Goal: Task Accomplishment & Management: Manage account settings

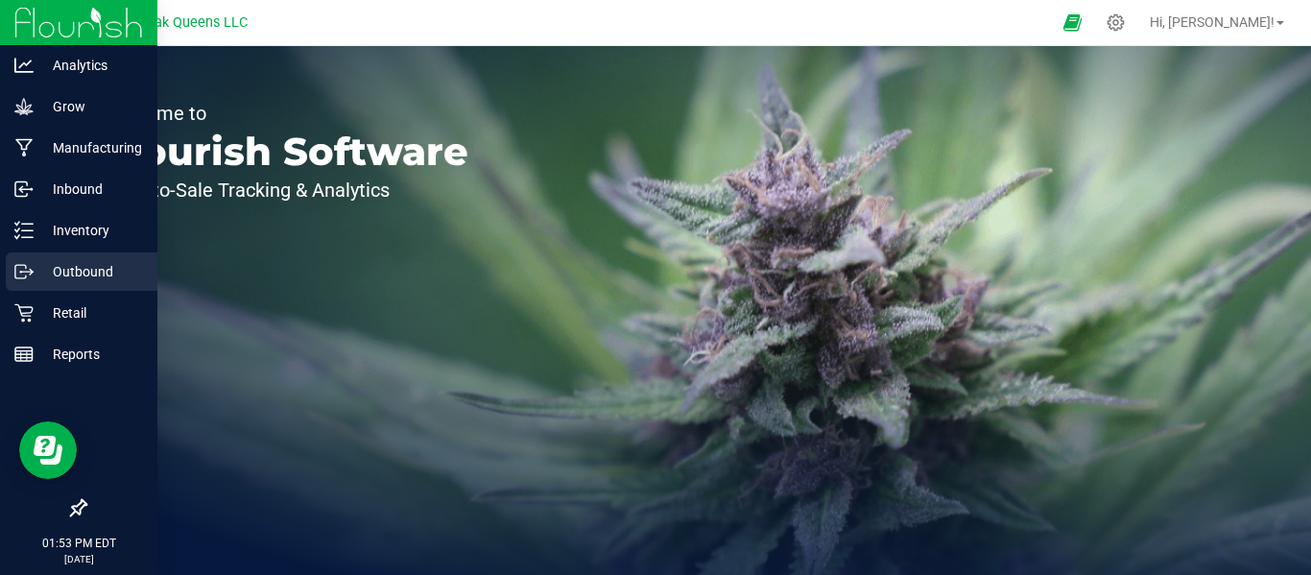
click at [74, 277] on p "Outbound" at bounding box center [91, 271] width 115 height 23
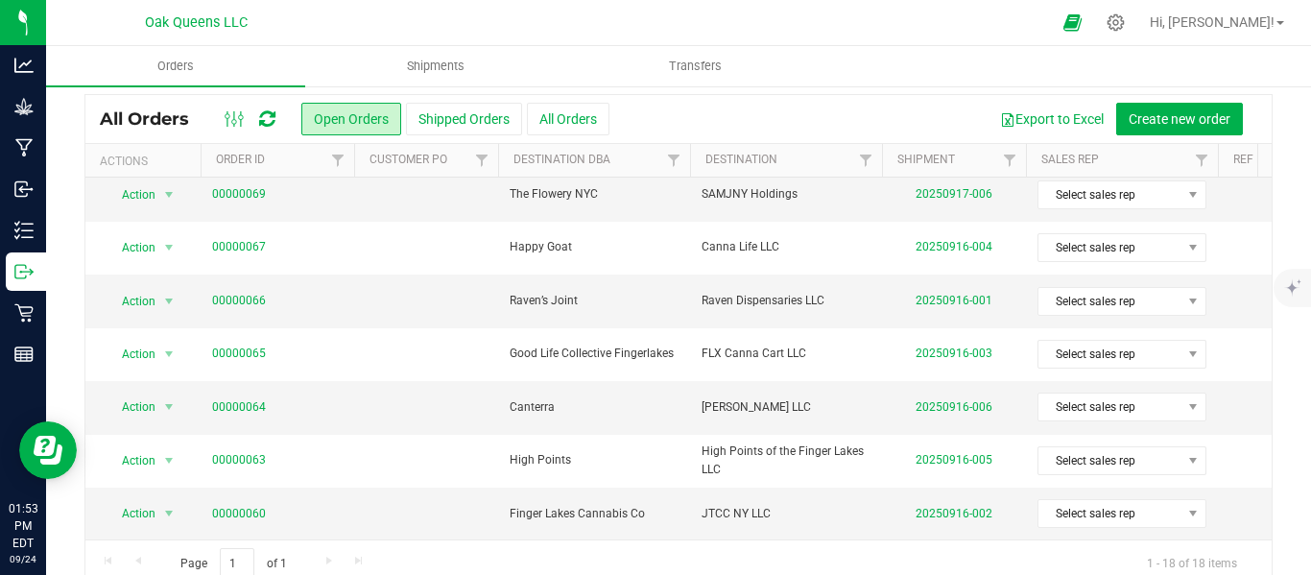
scroll to position [85, 0]
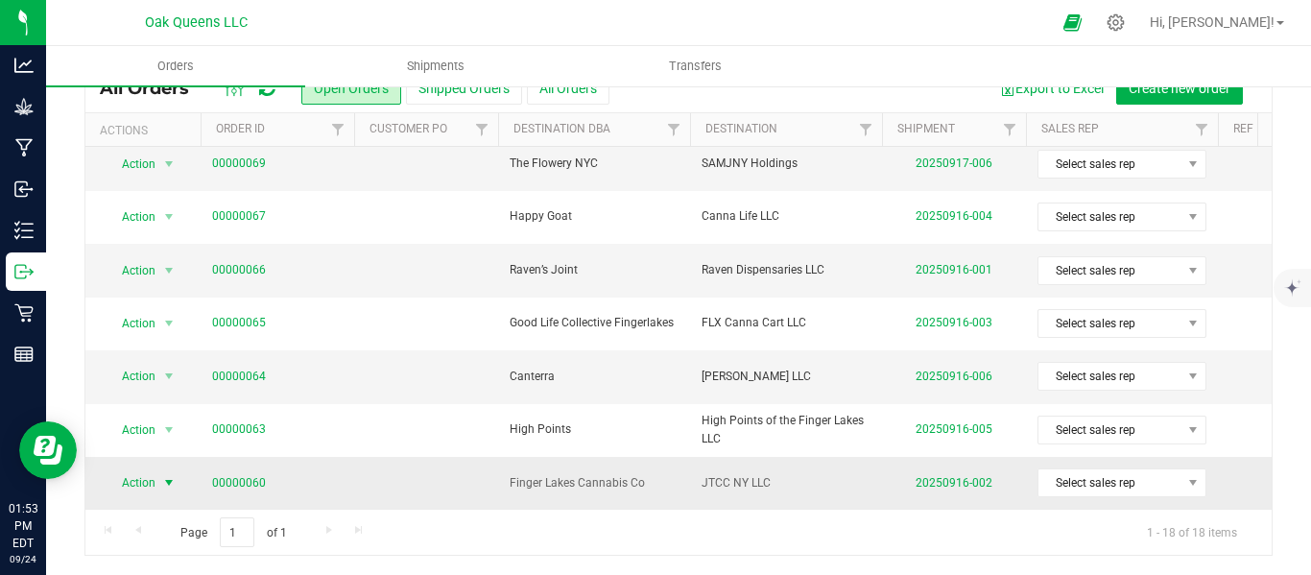
click at [150, 473] on span "Action" at bounding box center [131, 482] width 52 height 27
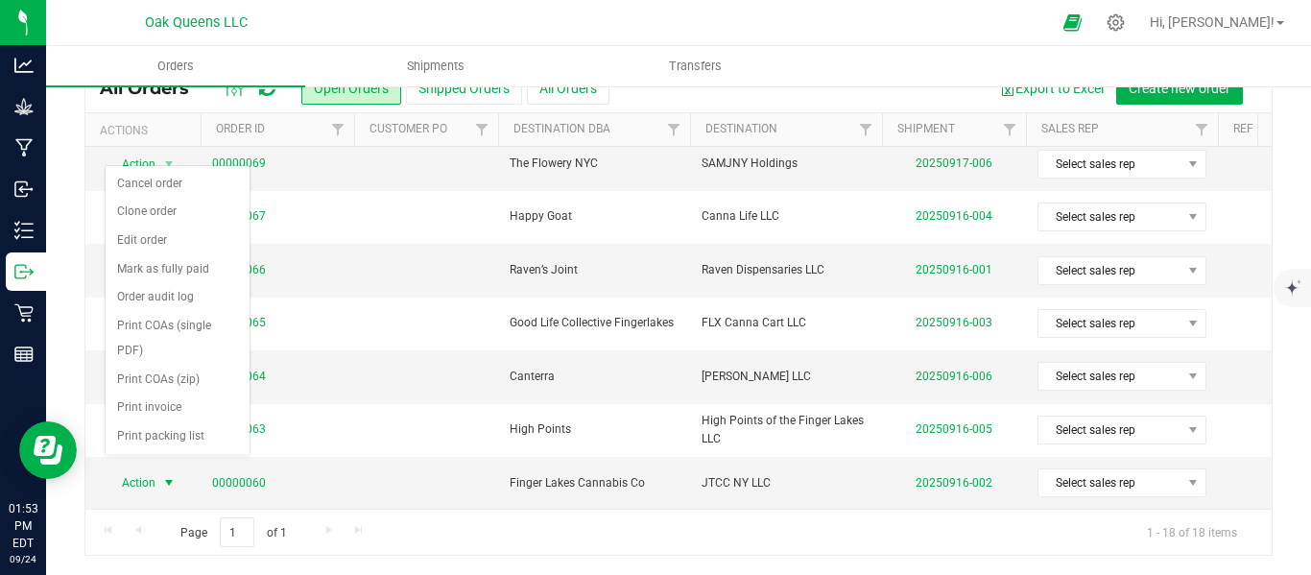
click at [775, 547] on div "Page 1 of 1 1 - 18 of 18 items" at bounding box center [678, 532] width 1187 height 46
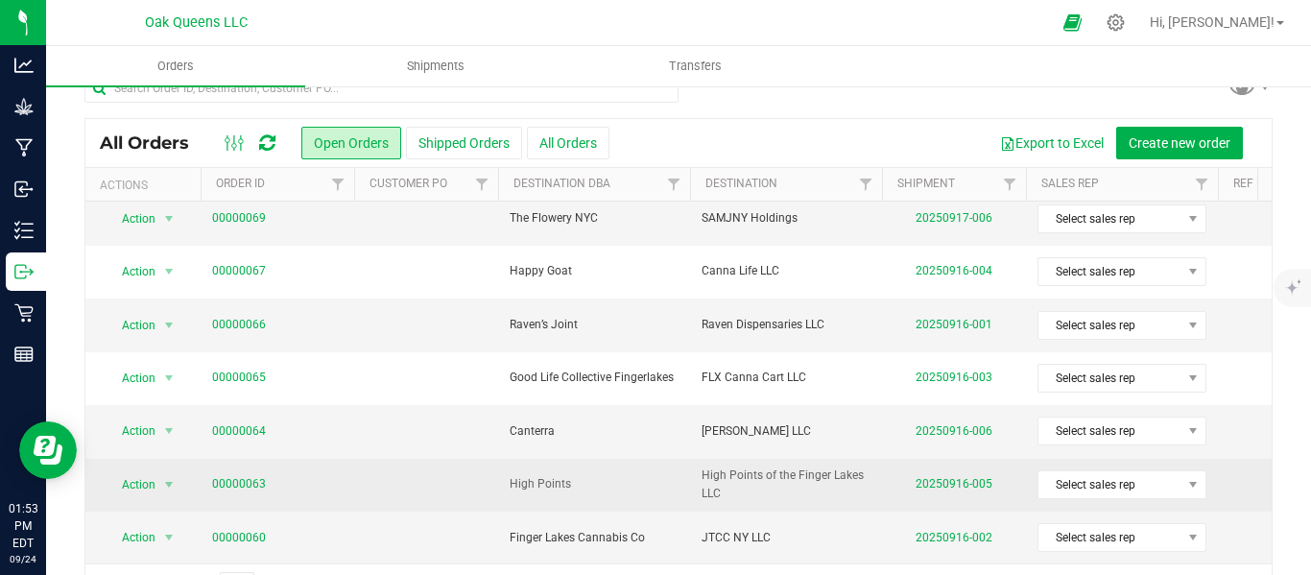
scroll to position [0, 0]
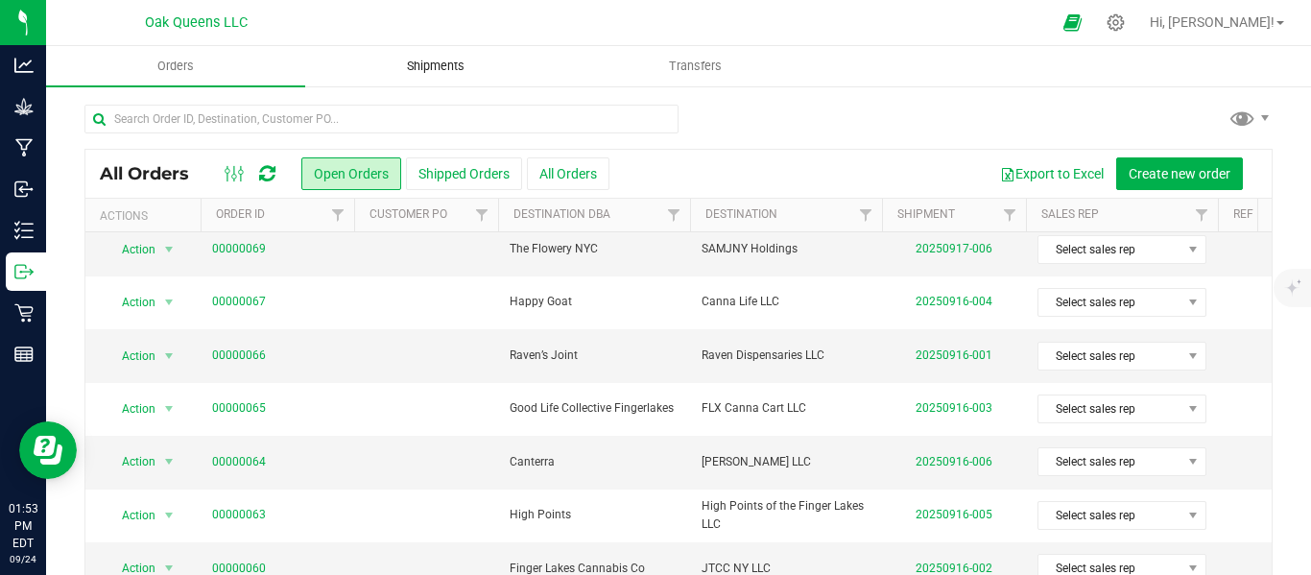
click at [424, 65] on span "Shipments" at bounding box center [435, 66] width 109 height 17
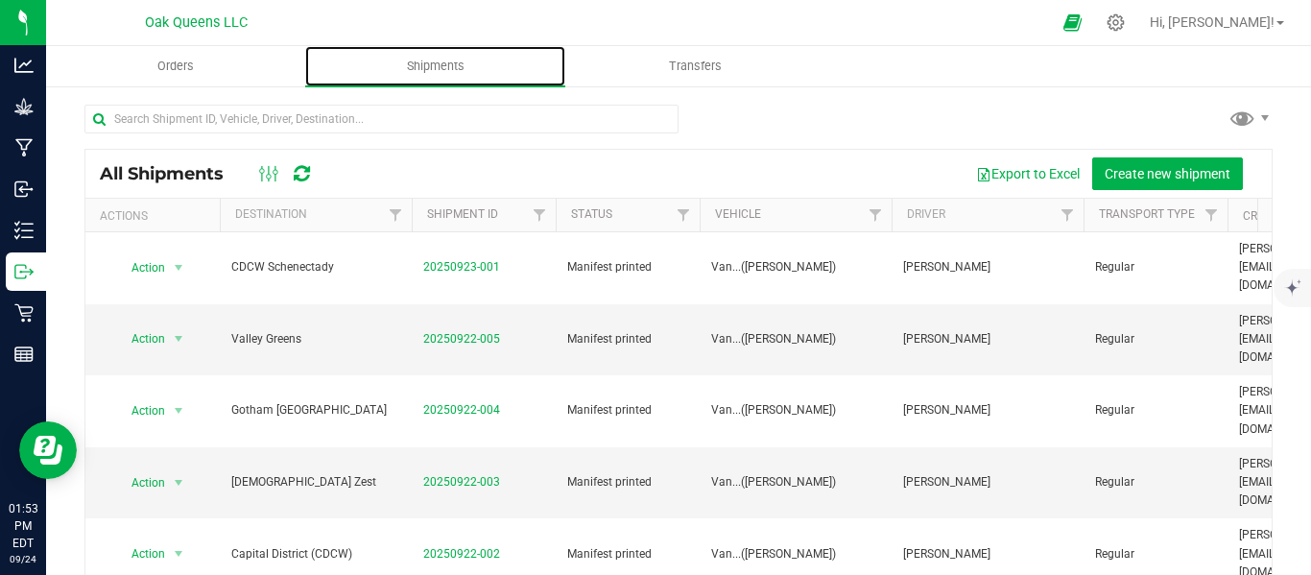
scroll to position [85, 0]
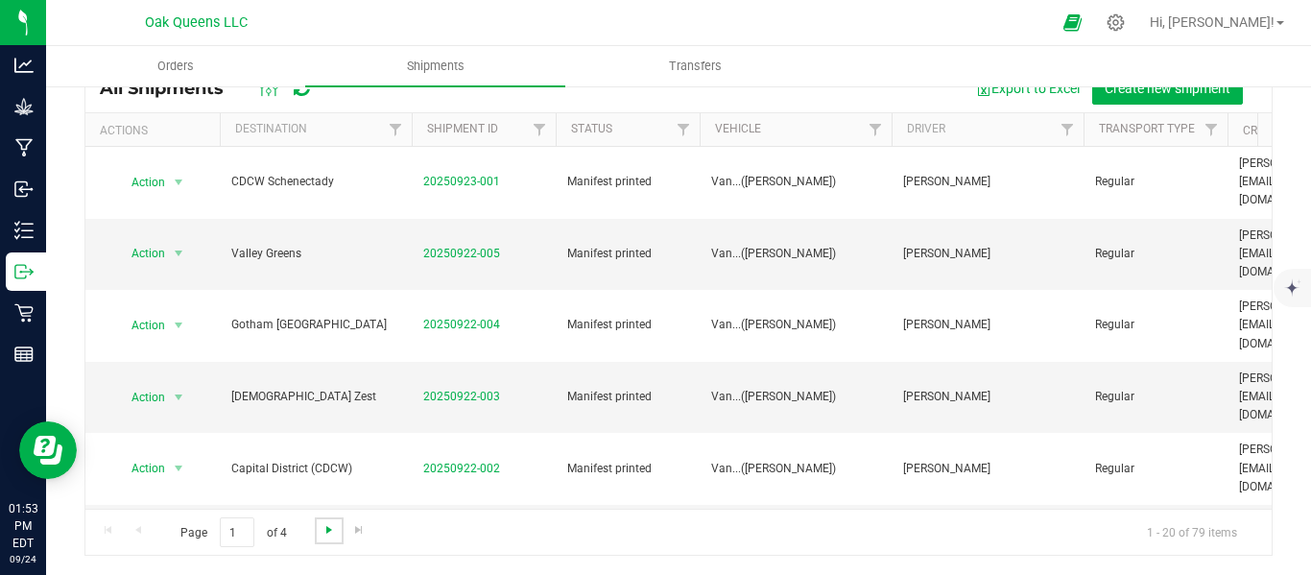
click at [329, 528] on span "Go to the next page" at bounding box center [329, 529] width 15 height 15
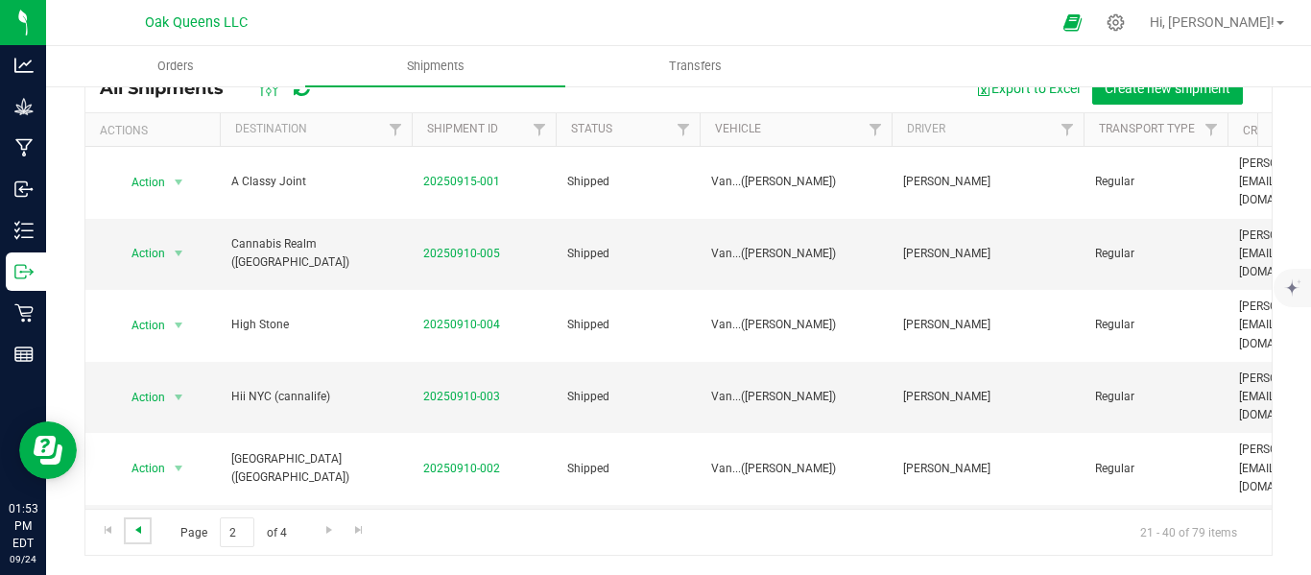
click at [136, 528] on span "Go to the previous page" at bounding box center [138, 529] width 15 height 15
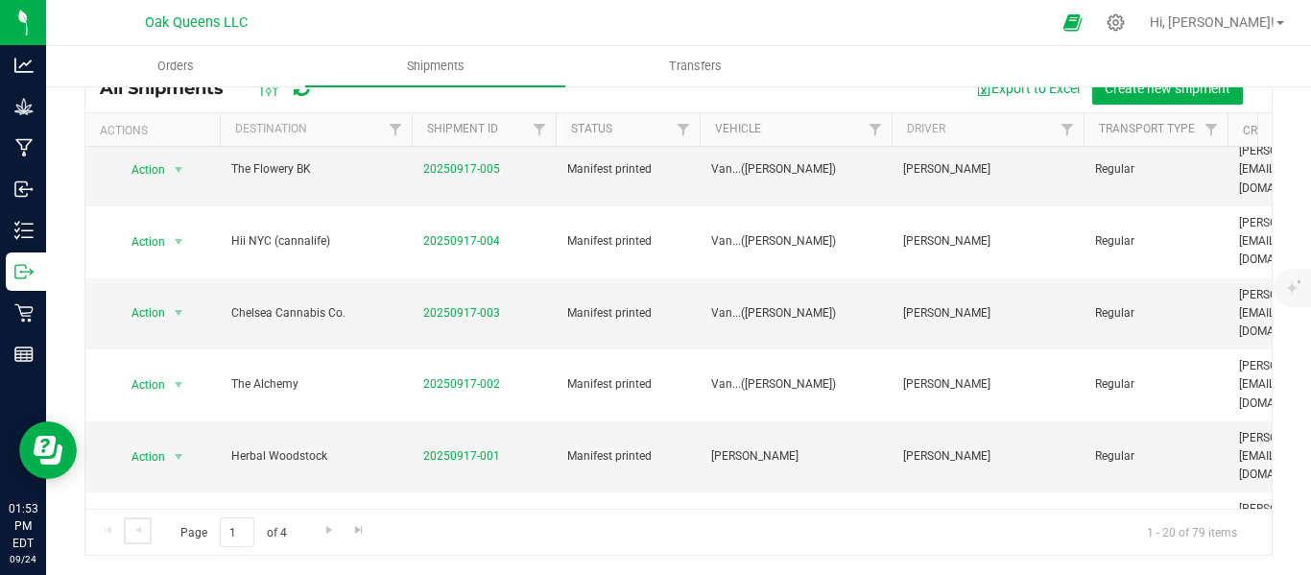
scroll to position [516, 0]
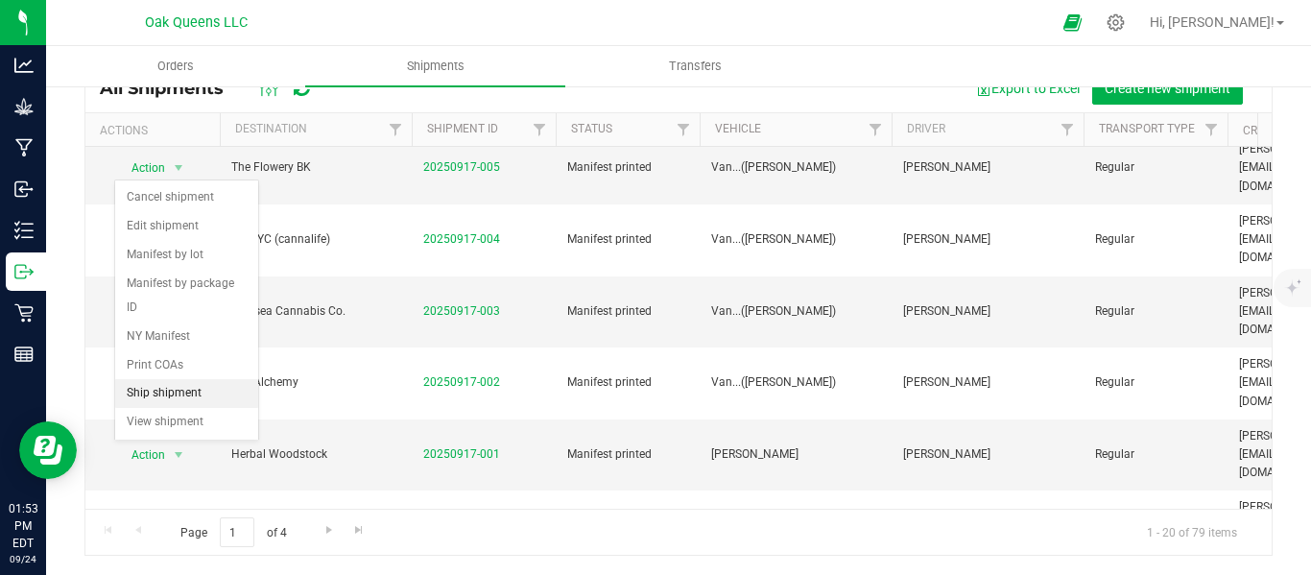
click at [167, 379] on li "Ship shipment" at bounding box center [186, 393] width 143 height 29
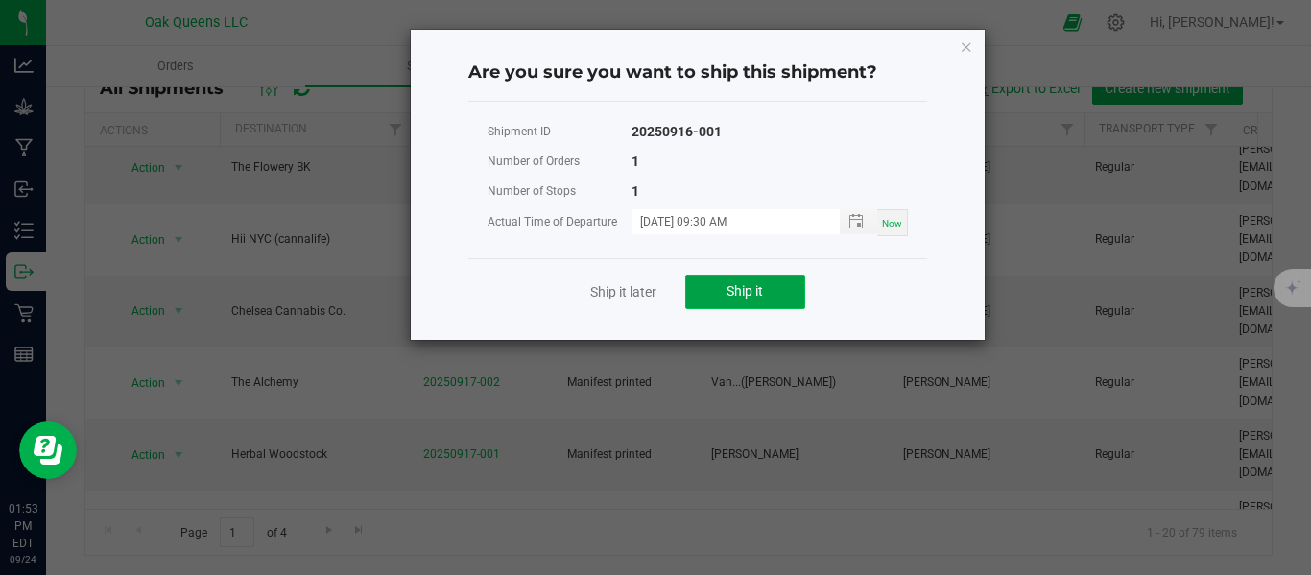
click at [710, 286] on button "Ship it" at bounding box center [745, 292] width 120 height 35
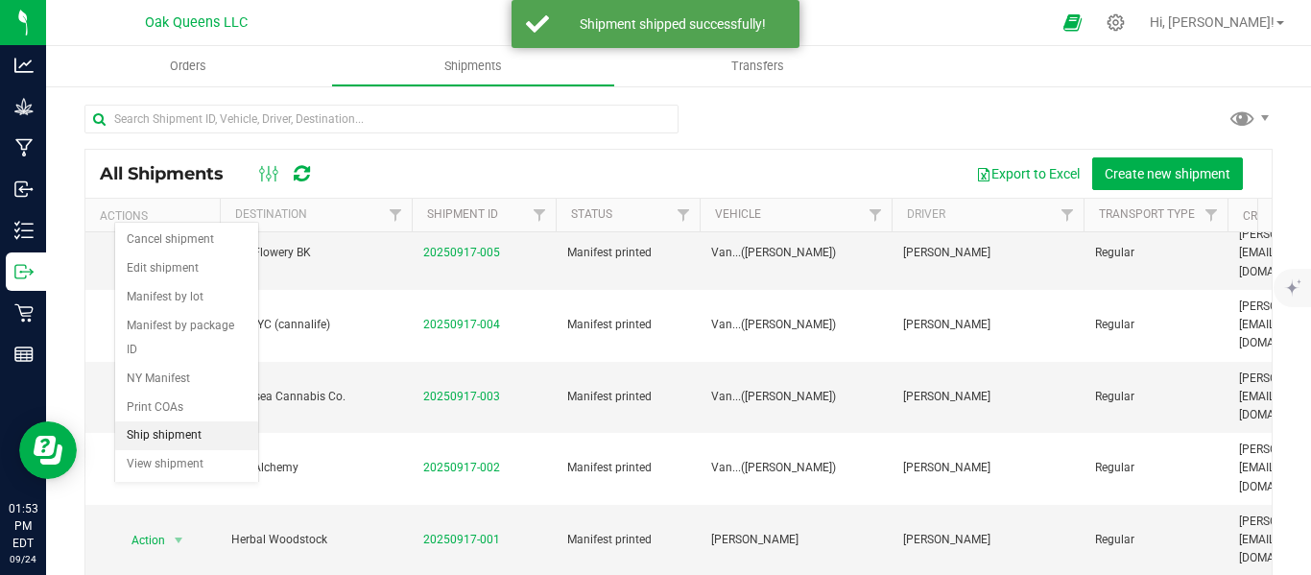
click at [185, 421] on li "Ship shipment" at bounding box center [186, 435] width 143 height 29
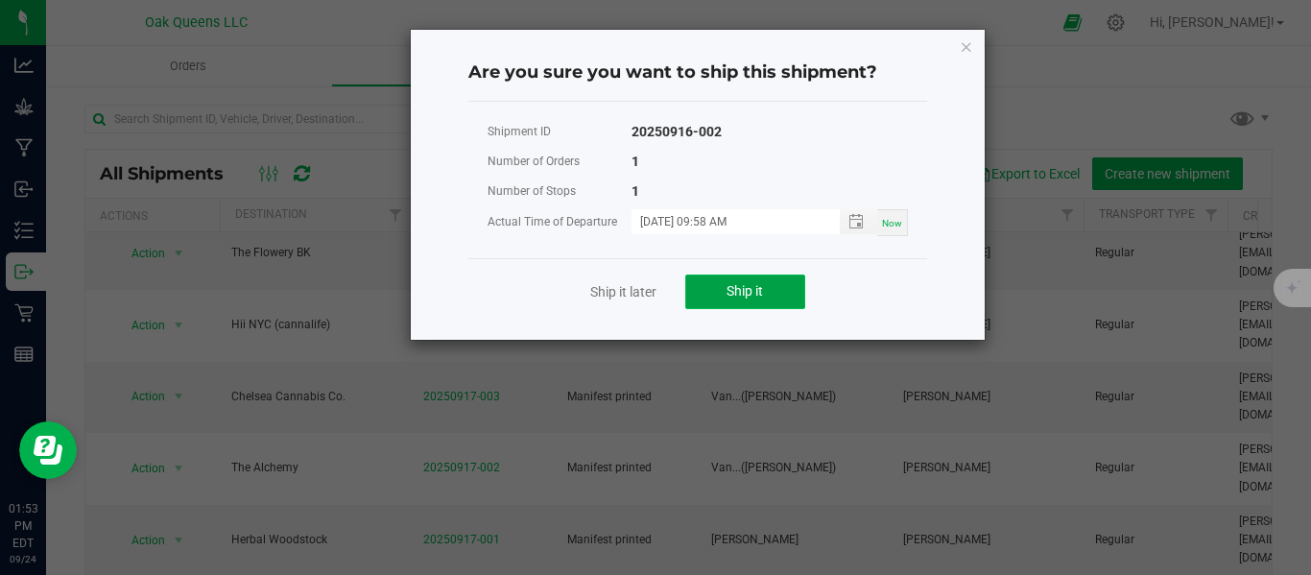
click at [753, 286] on span "Ship it" at bounding box center [745, 290] width 36 height 15
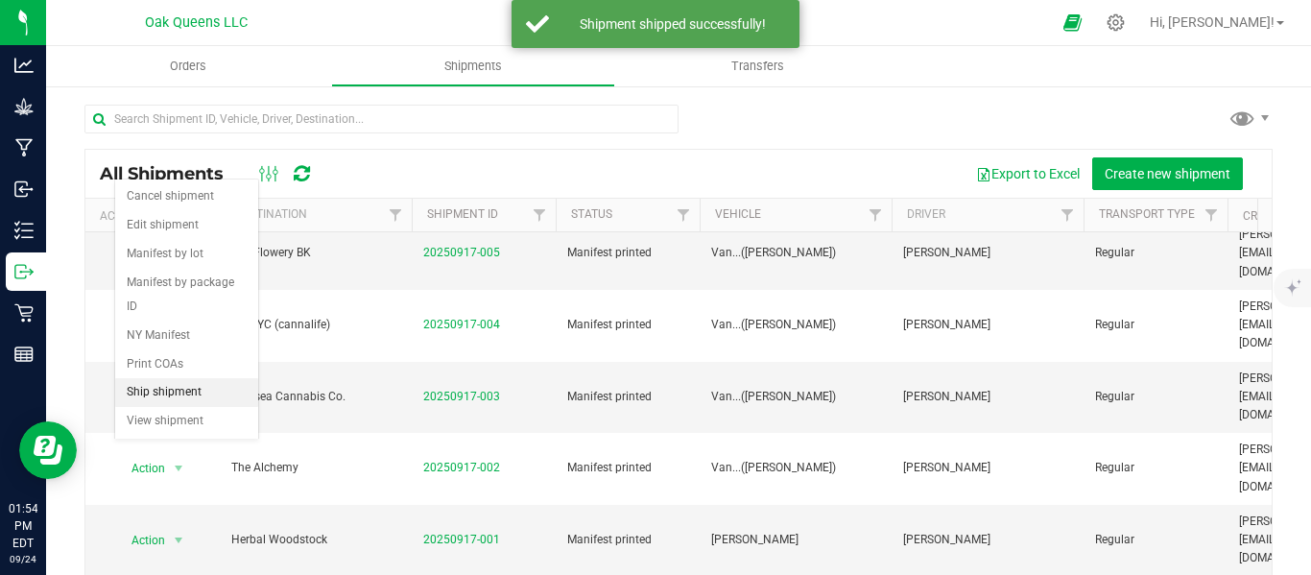
click at [158, 378] on li "Ship shipment" at bounding box center [186, 392] width 143 height 29
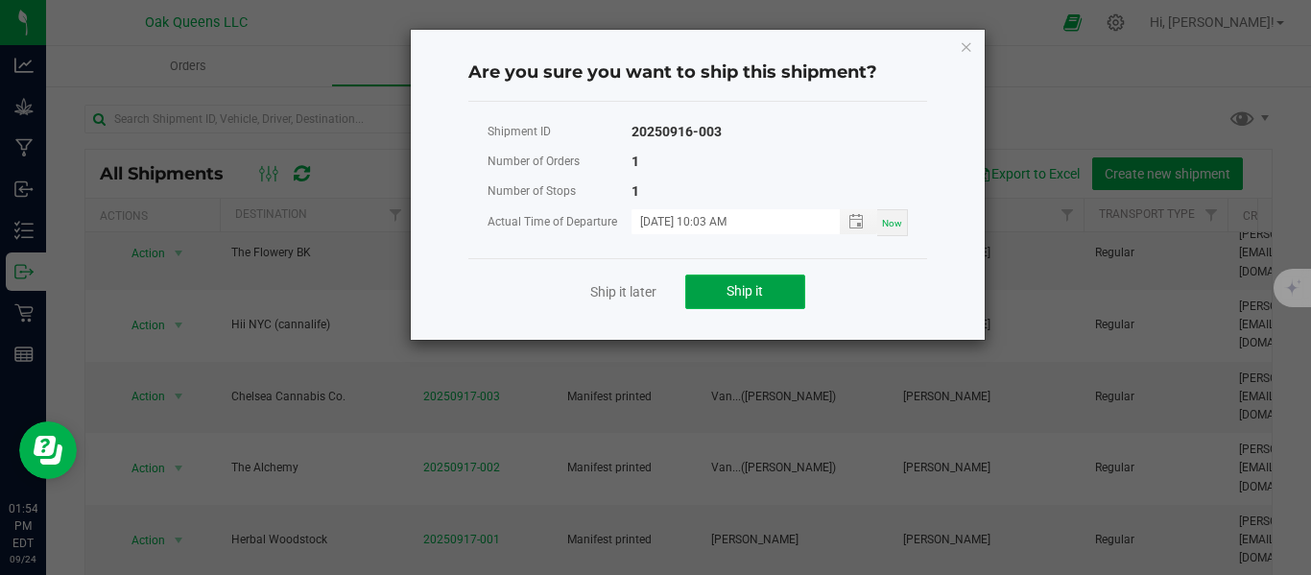
click at [740, 300] on button "Ship it" at bounding box center [745, 292] width 120 height 35
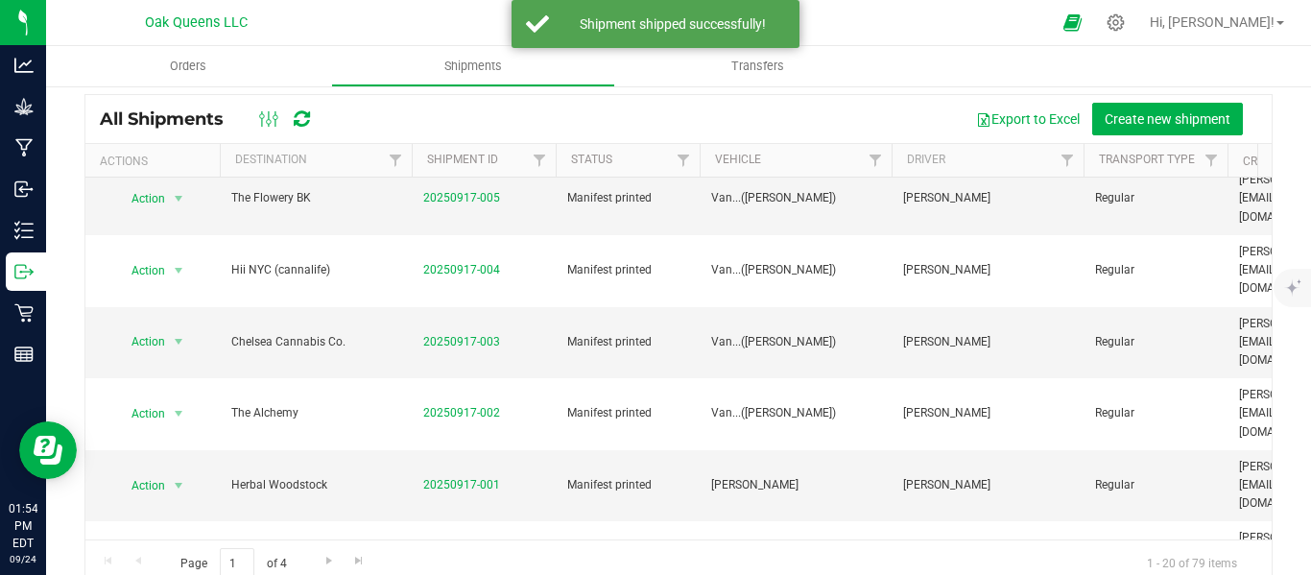
scroll to position [85, 0]
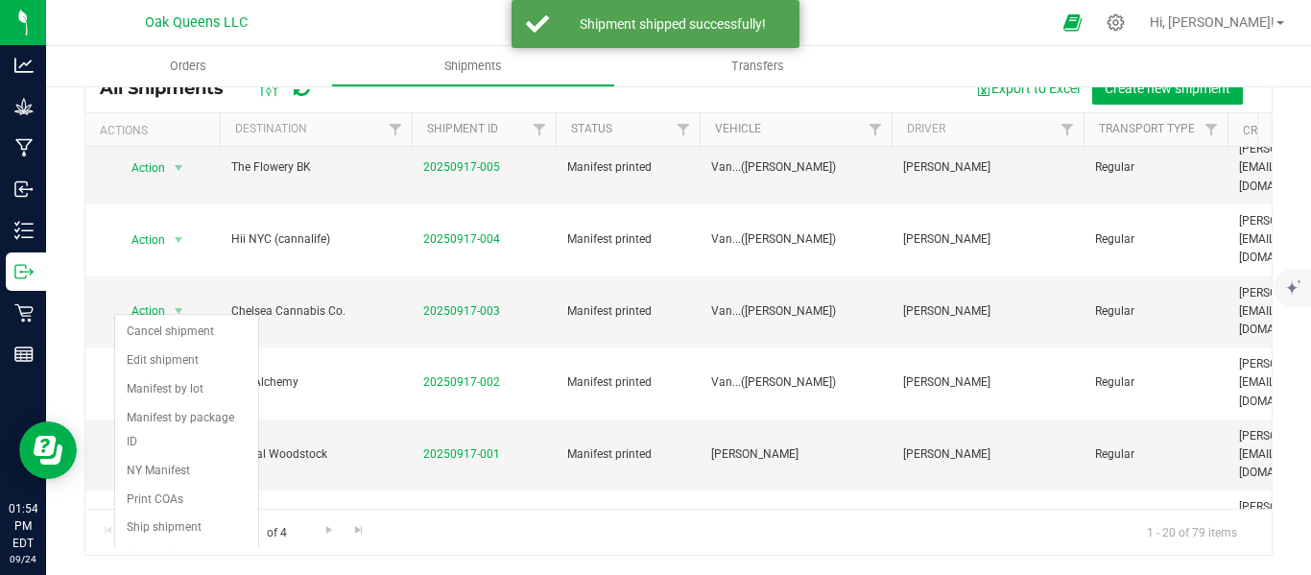
scroll to position [515, 0]
click at [181, 514] on li "Ship shipment" at bounding box center [186, 528] width 143 height 29
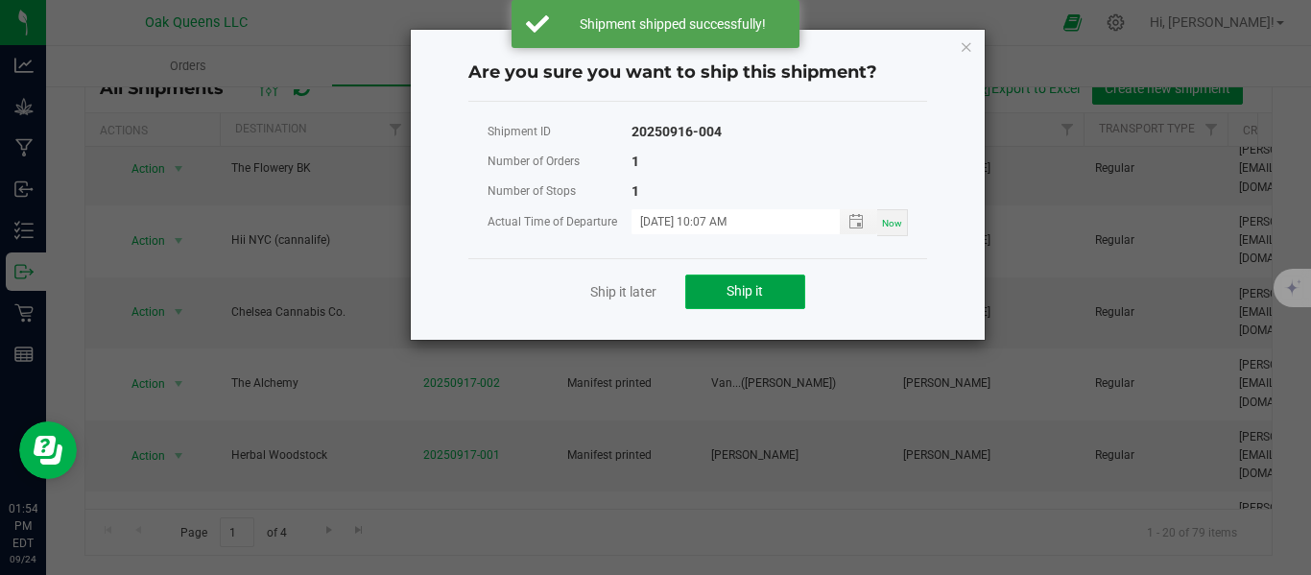
click at [711, 291] on button "Ship it" at bounding box center [745, 292] width 120 height 35
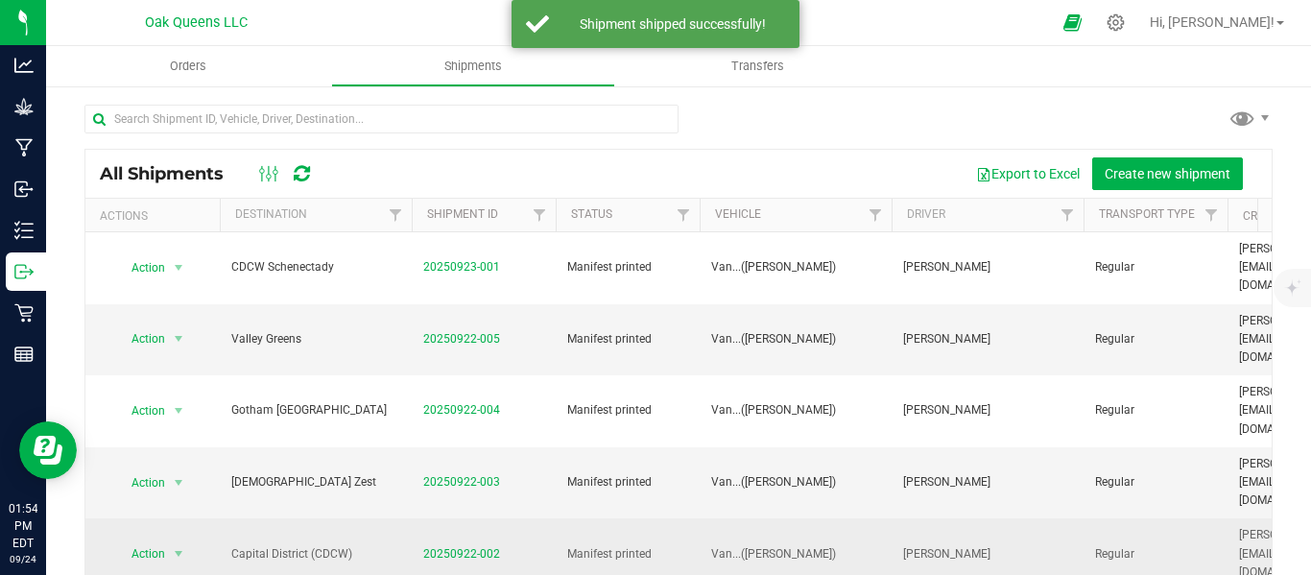
scroll to position [516, 0]
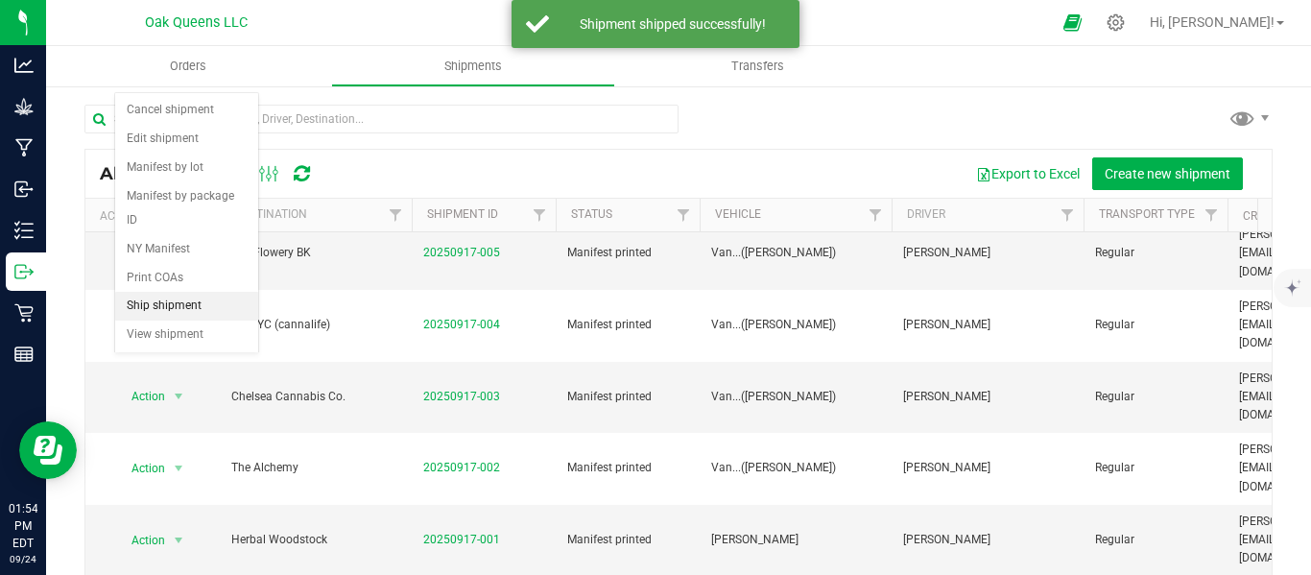
click at [164, 292] on li "Ship shipment" at bounding box center [186, 306] width 143 height 29
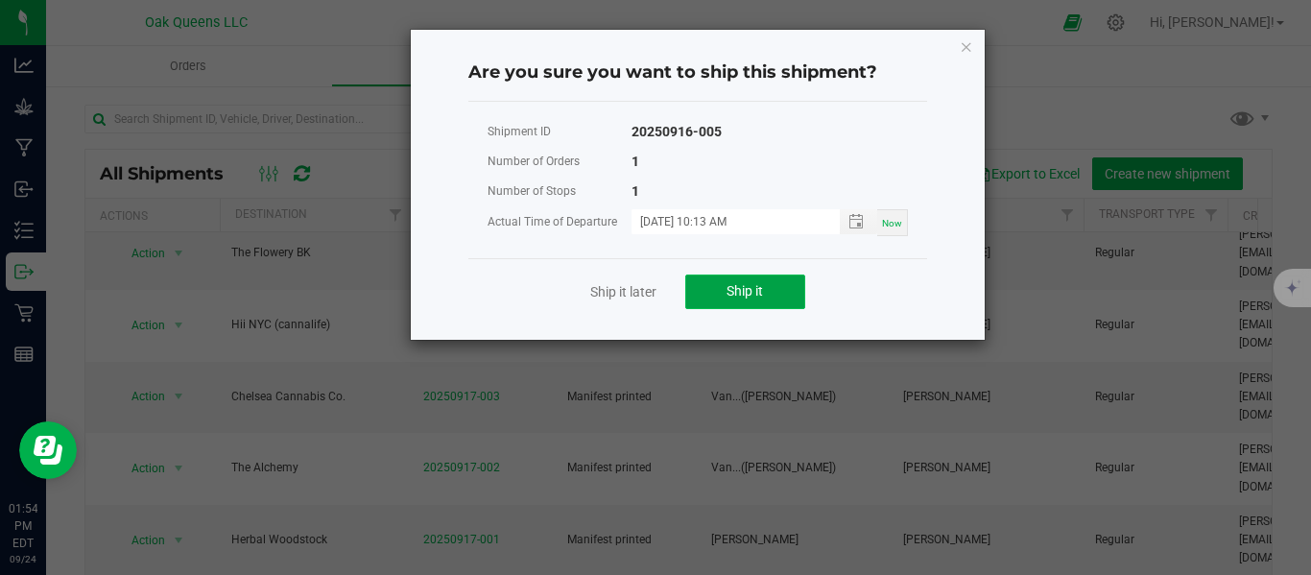
click at [724, 294] on button "Ship it" at bounding box center [745, 292] width 120 height 35
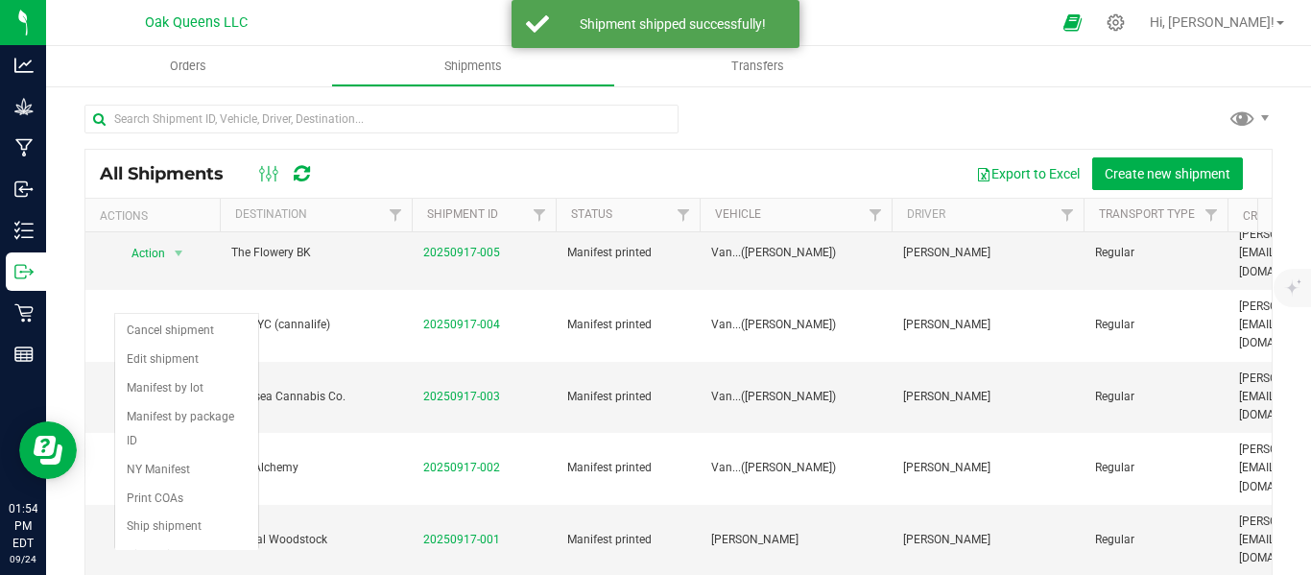
scroll to position [515, 0]
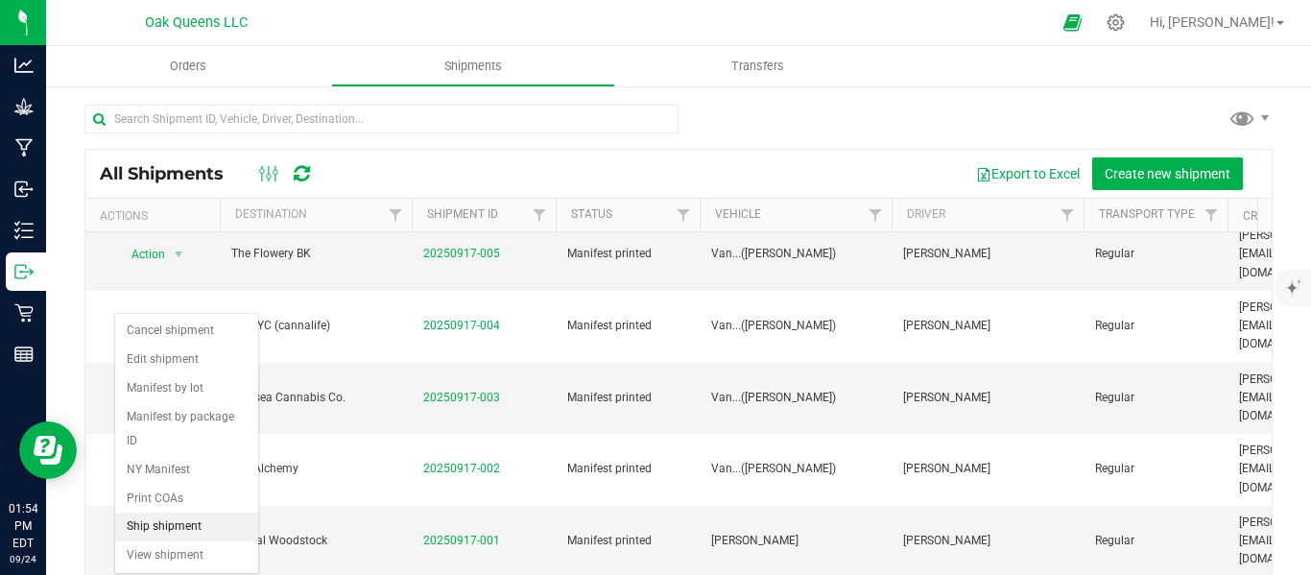
click at [173, 513] on li "Ship shipment" at bounding box center [186, 527] width 143 height 29
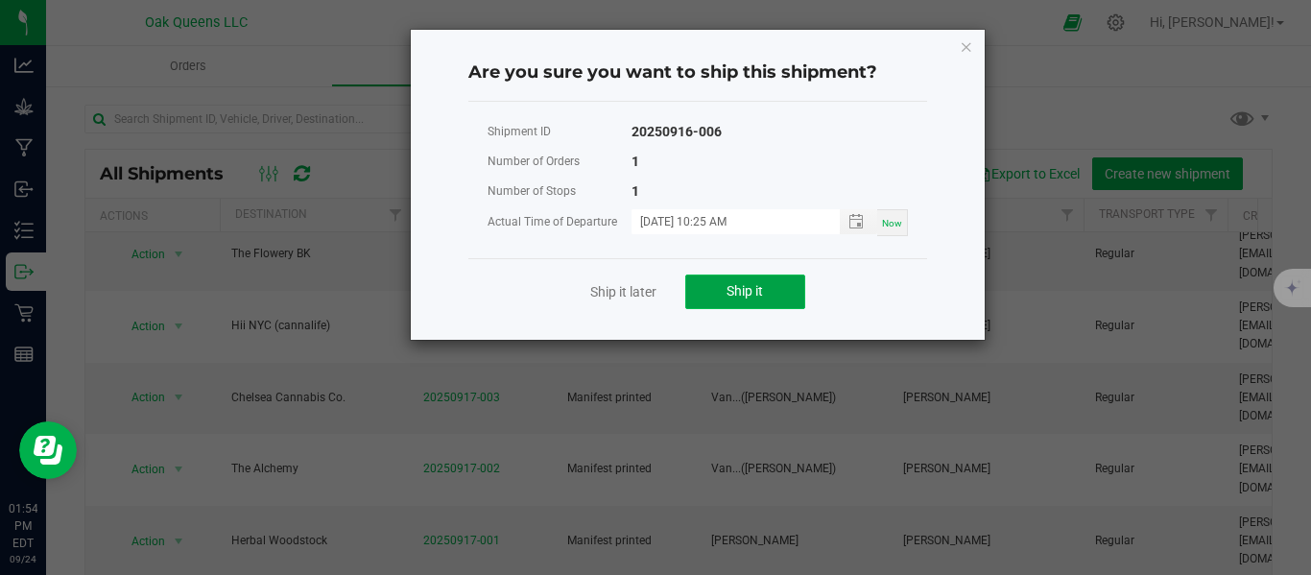
click at [734, 298] on span "Ship it" at bounding box center [745, 290] width 36 height 15
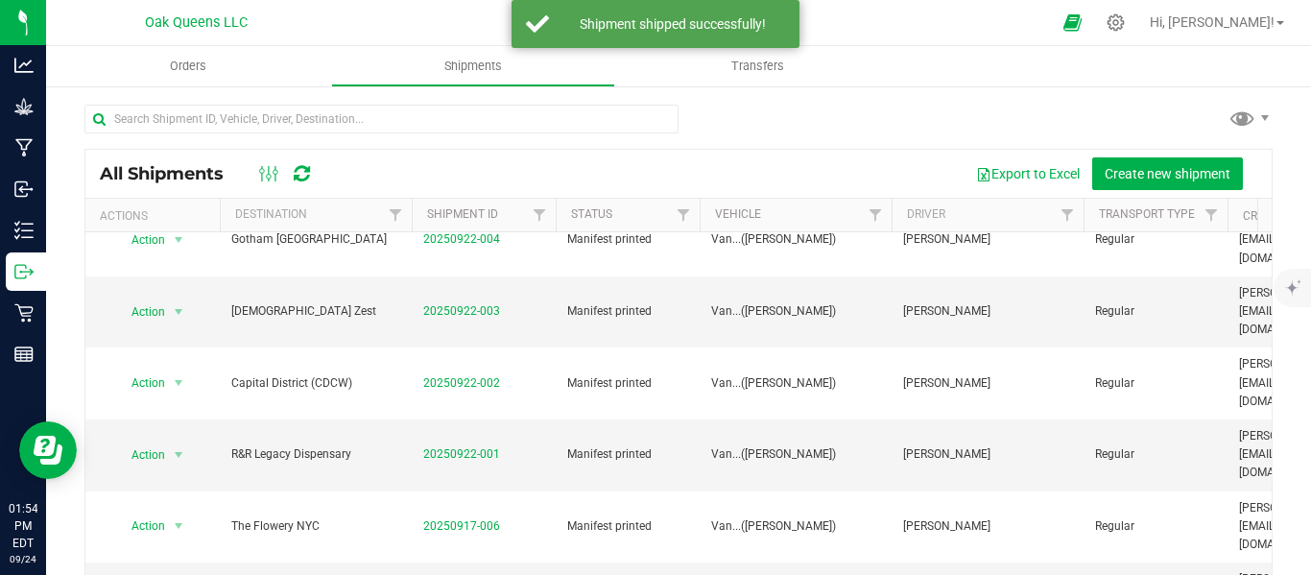
scroll to position [320, 0]
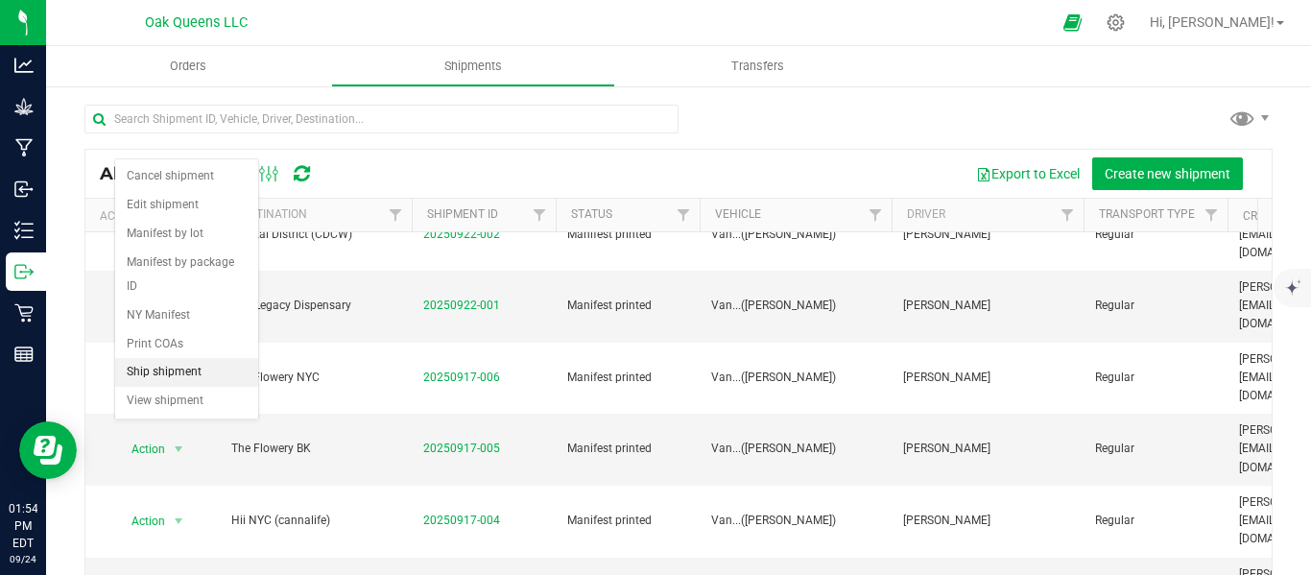
click at [165, 358] on li "Ship shipment" at bounding box center [186, 372] width 143 height 29
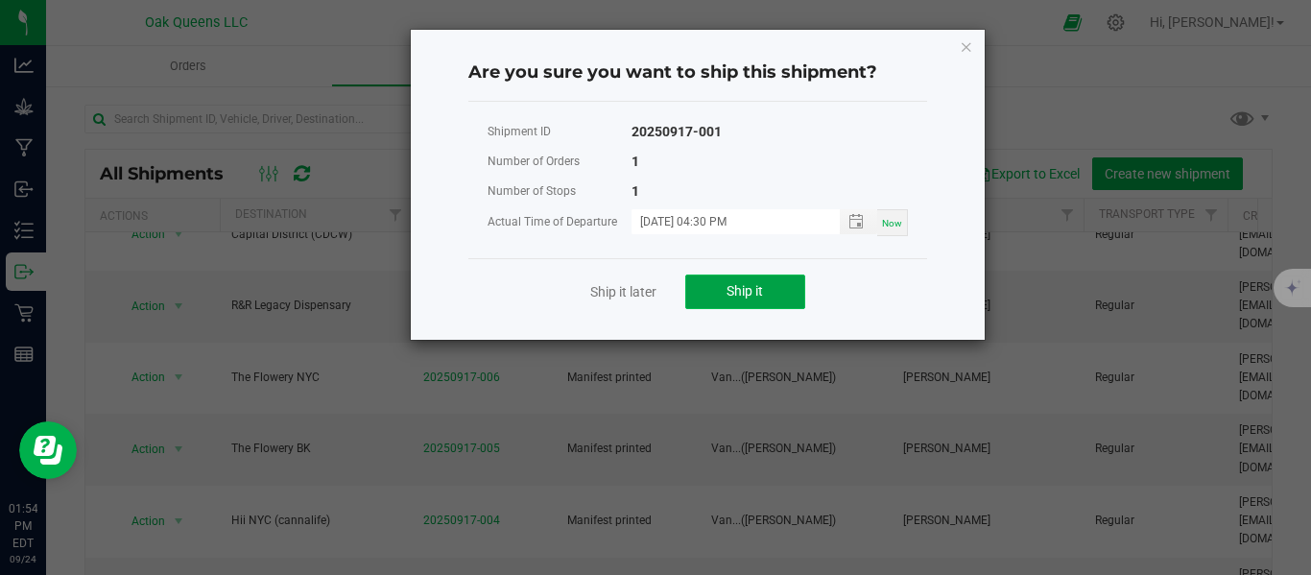
click at [728, 300] on button "Ship it" at bounding box center [745, 292] width 120 height 35
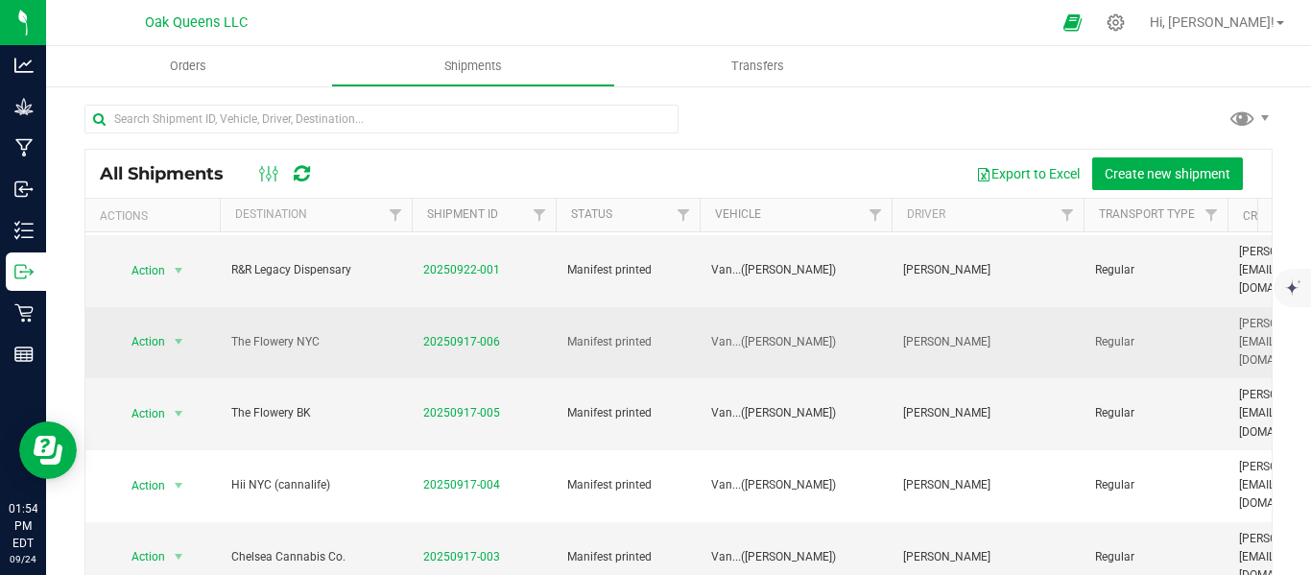
scroll to position [196, 0]
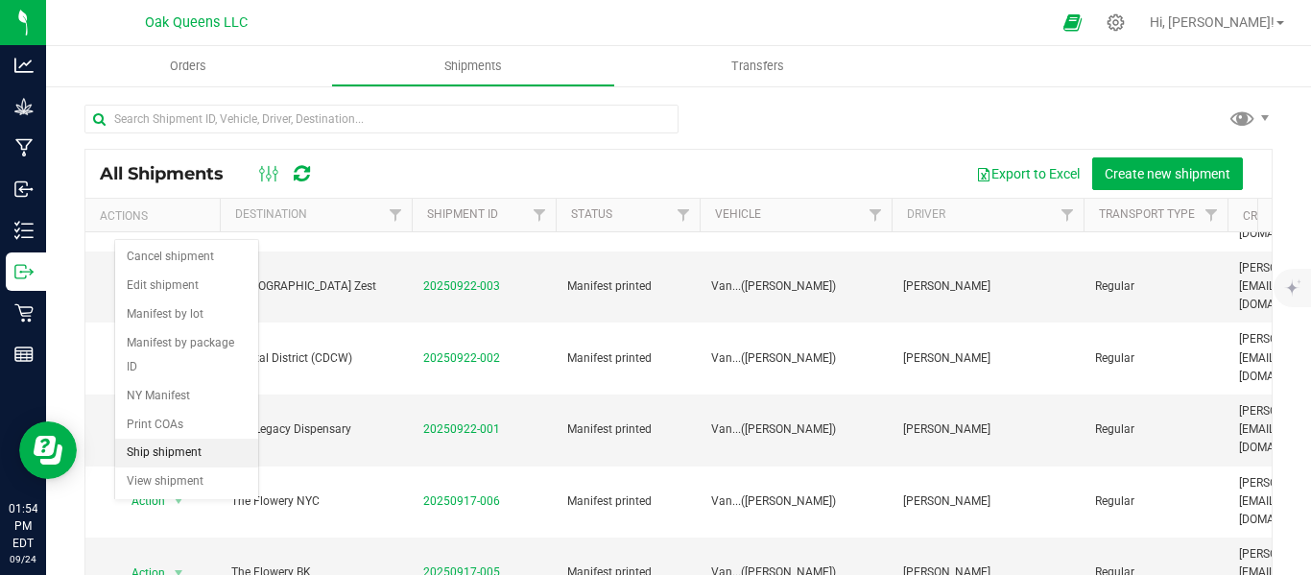
click at [177, 439] on li "Ship shipment" at bounding box center [186, 453] width 143 height 29
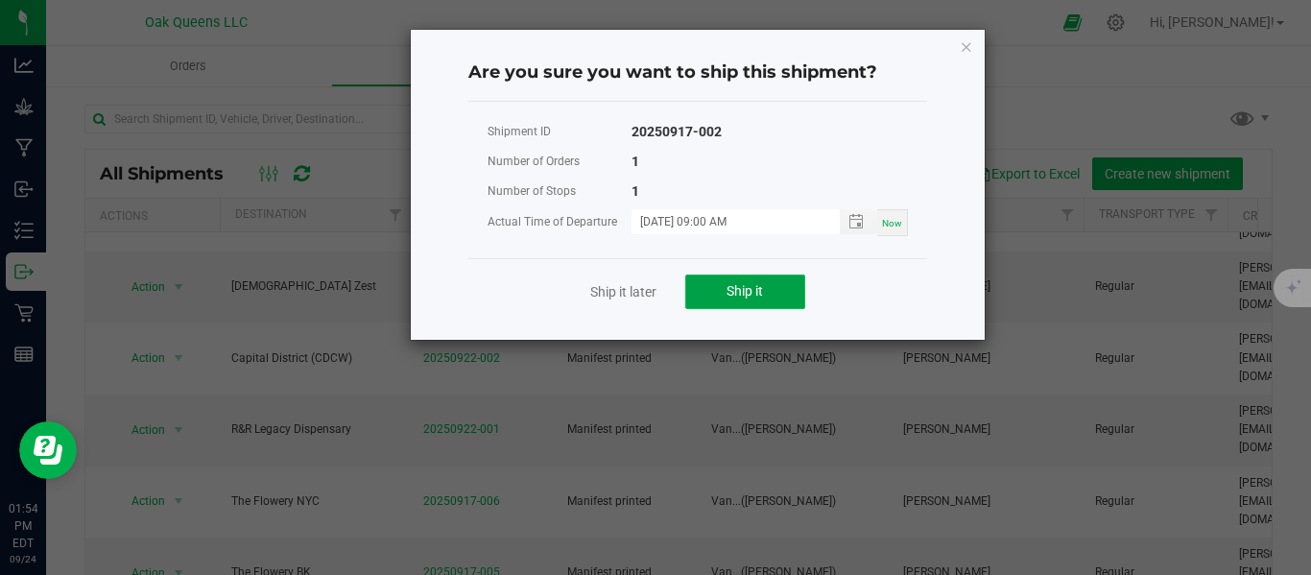
click at [757, 294] on span "Ship it" at bounding box center [745, 290] width 36 height 15
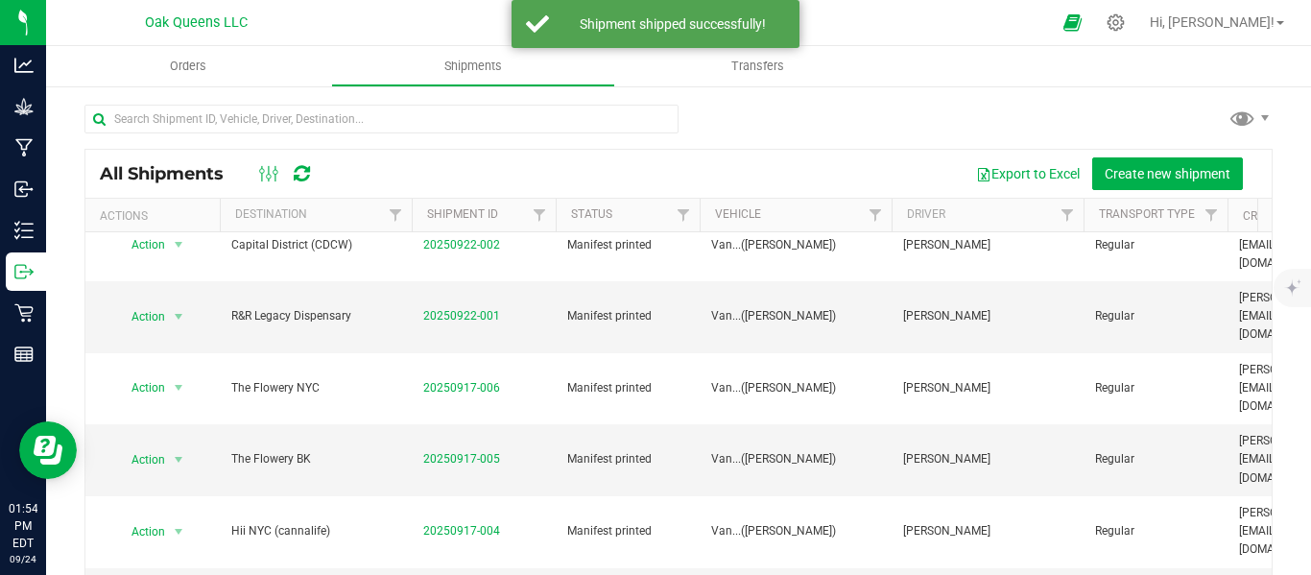
scroll to position [320, 0]
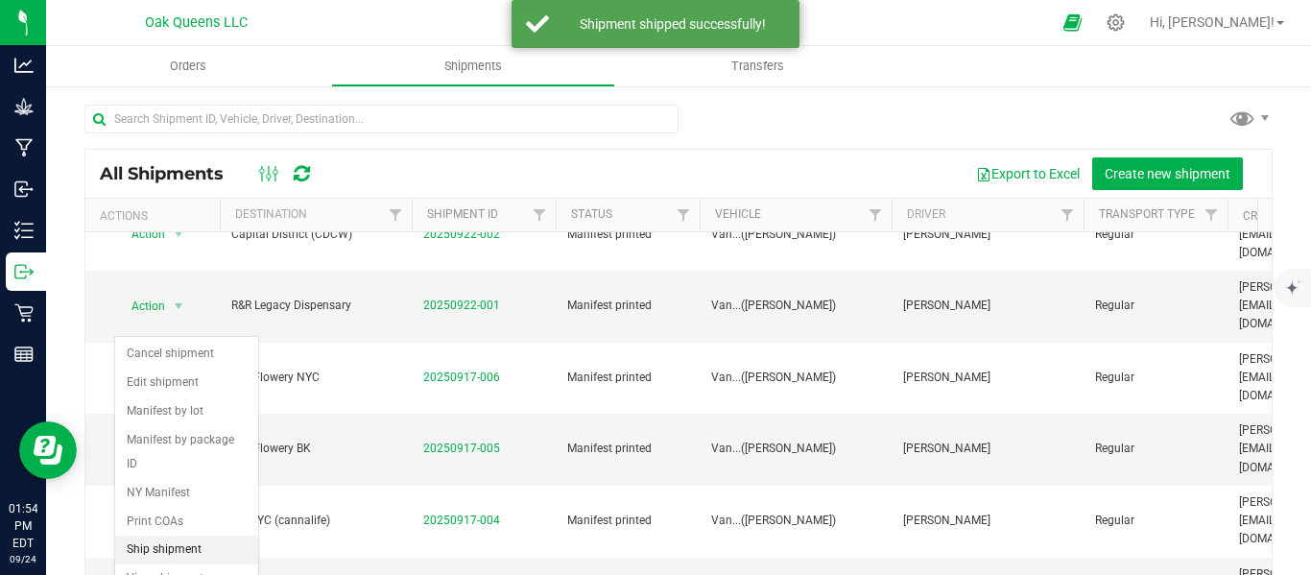
click at [167, 536] on li "Ship shipment" at bounding box center [186, 550] width 143 height 29
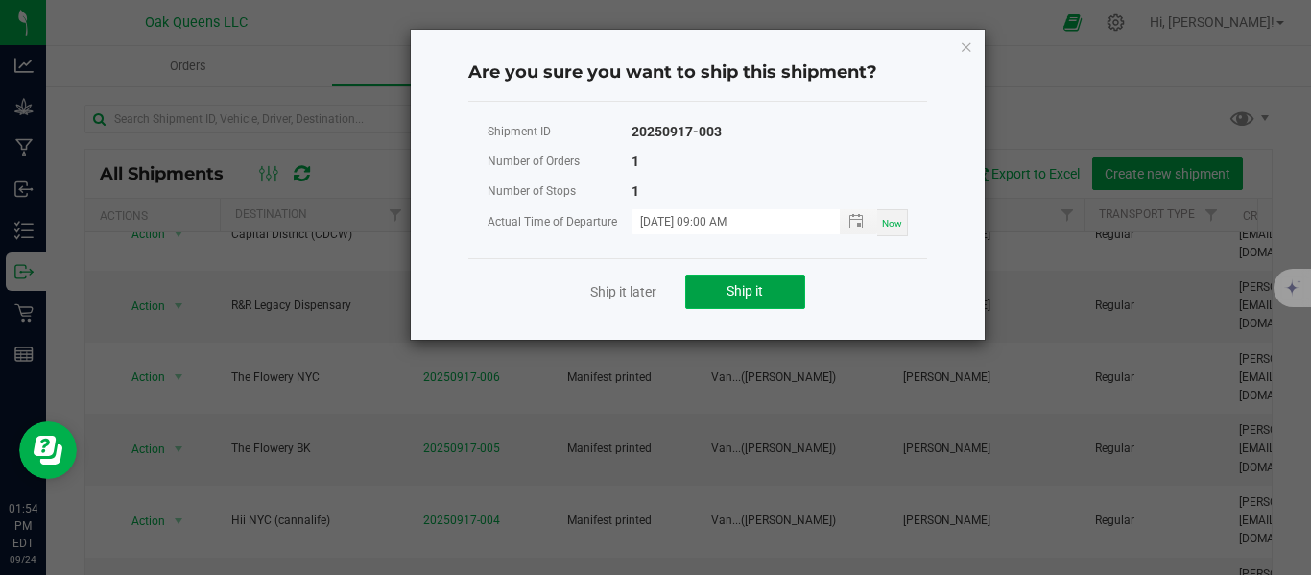
click at [714, 301] on button "Ship it" at bounding box center [745, 292] width 120 height 35
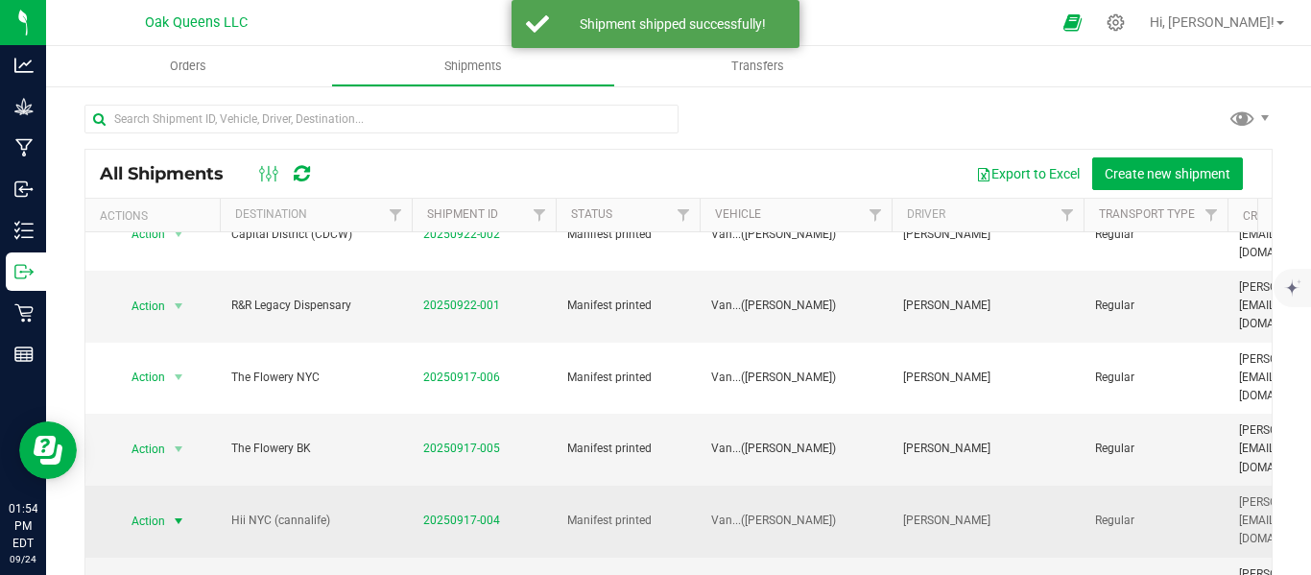
click at [150, 508] on span "Action" at bounding box center [140, 521] width 52 height 27
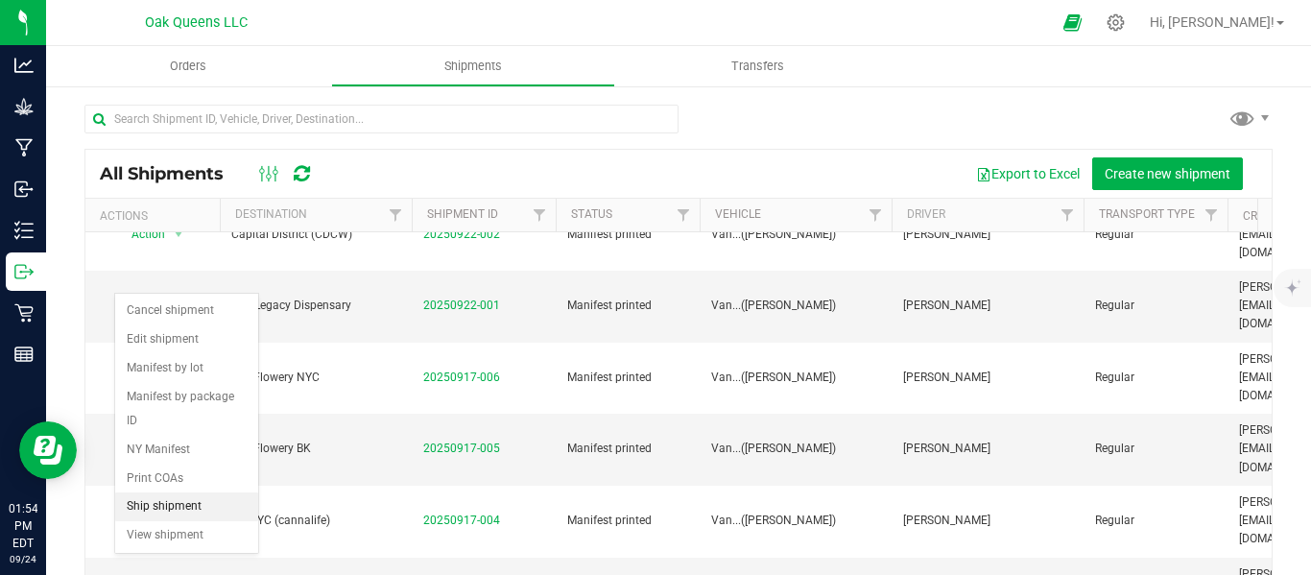
click at [174, 492] on li "Ship shipment" at bounding box center [186, 506] width 143 height 29
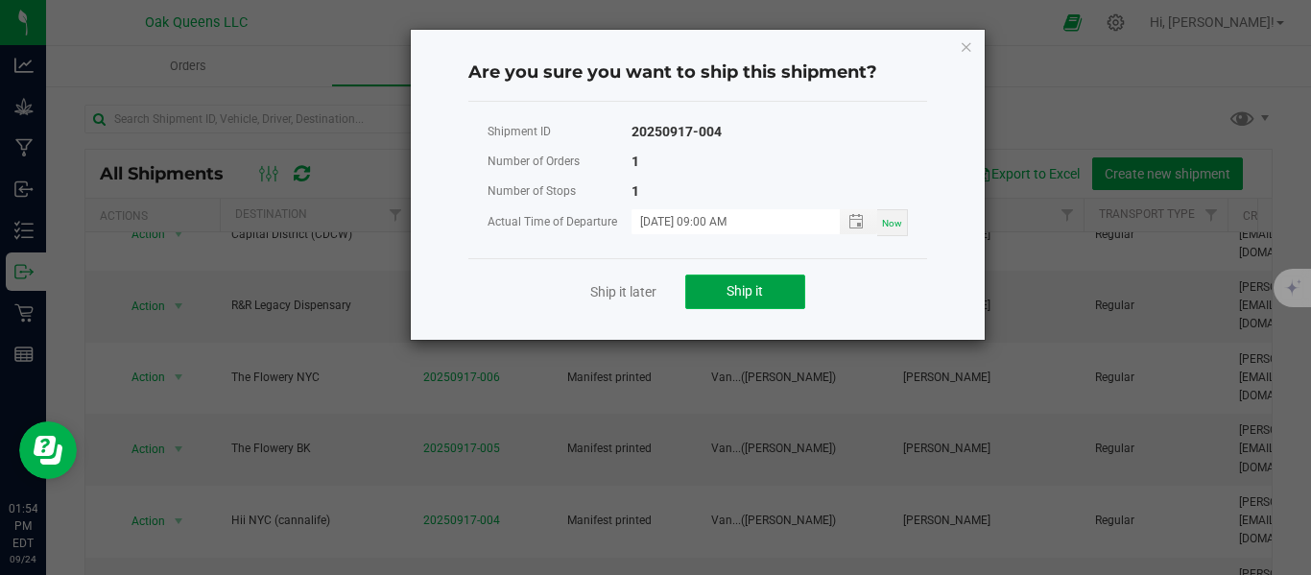
click at [739, 294] on span "Ship it" at bounding box center [745, 290] width 36 height 15
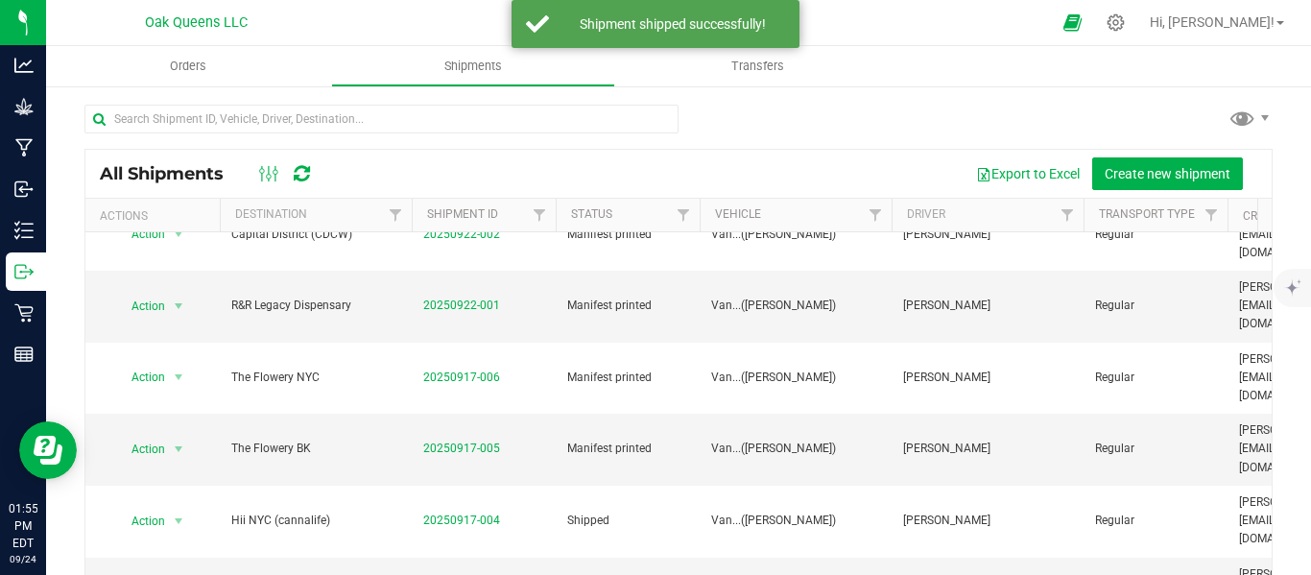
scroll to position [160, 0]
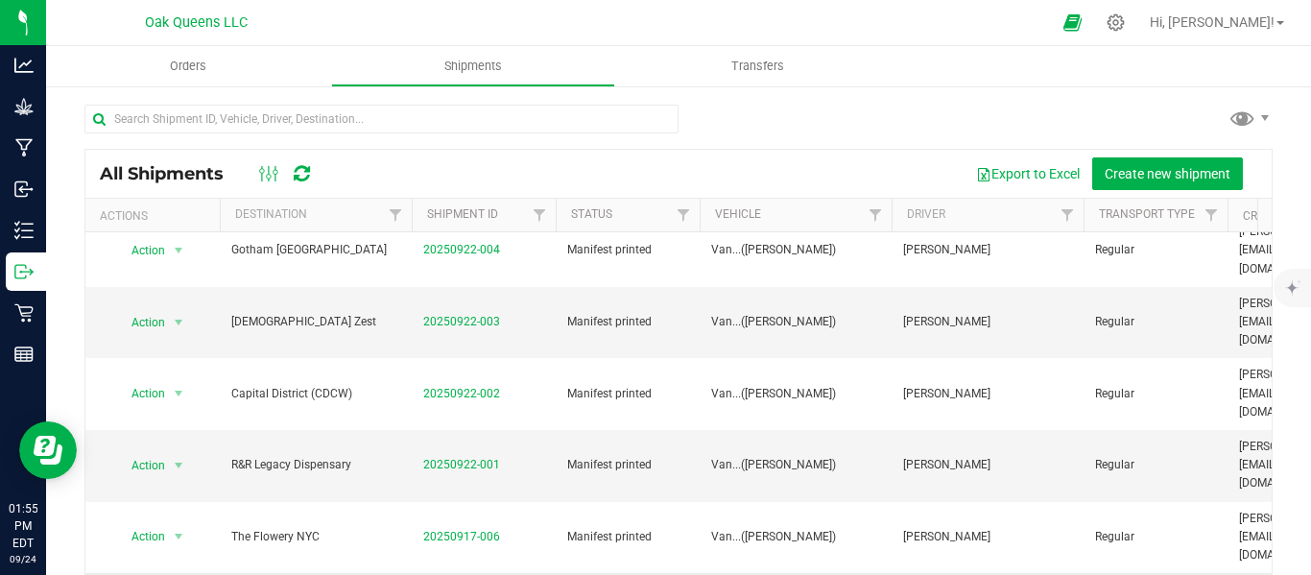
click at [52, 402] on div "All Shipments Export to Excel Create new shipment Actions Destination Shipment …" at bounding box center [678, 372] width 1265 height 576
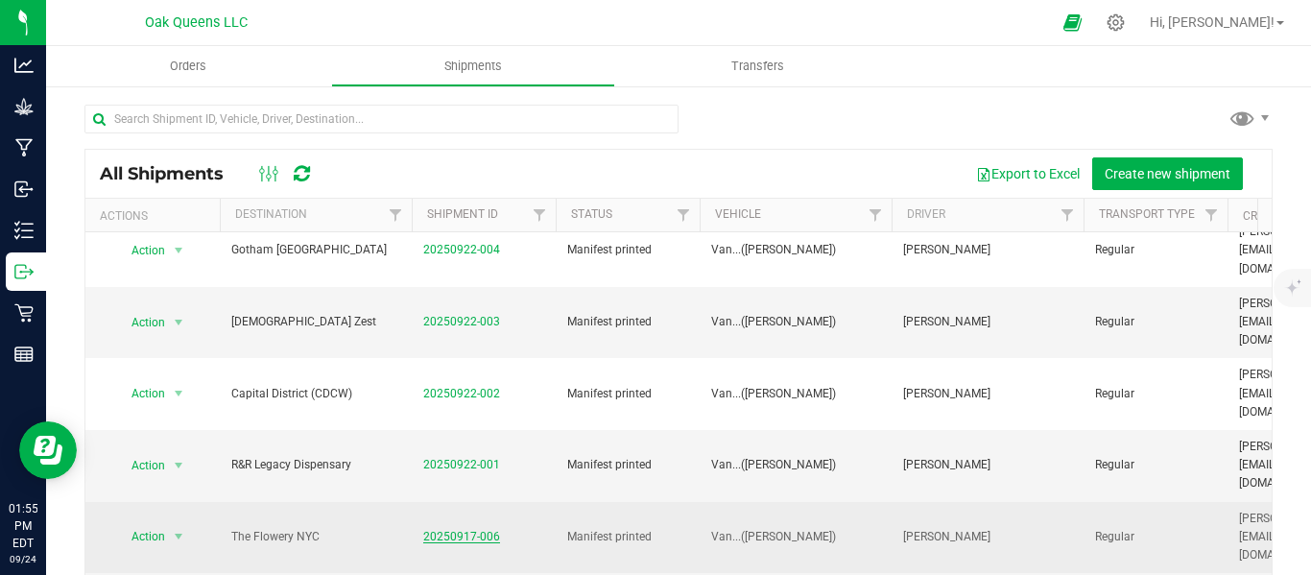
click at [449, 530] on link "20250917-006" at bounding box center [461, 536] width 77 height 13
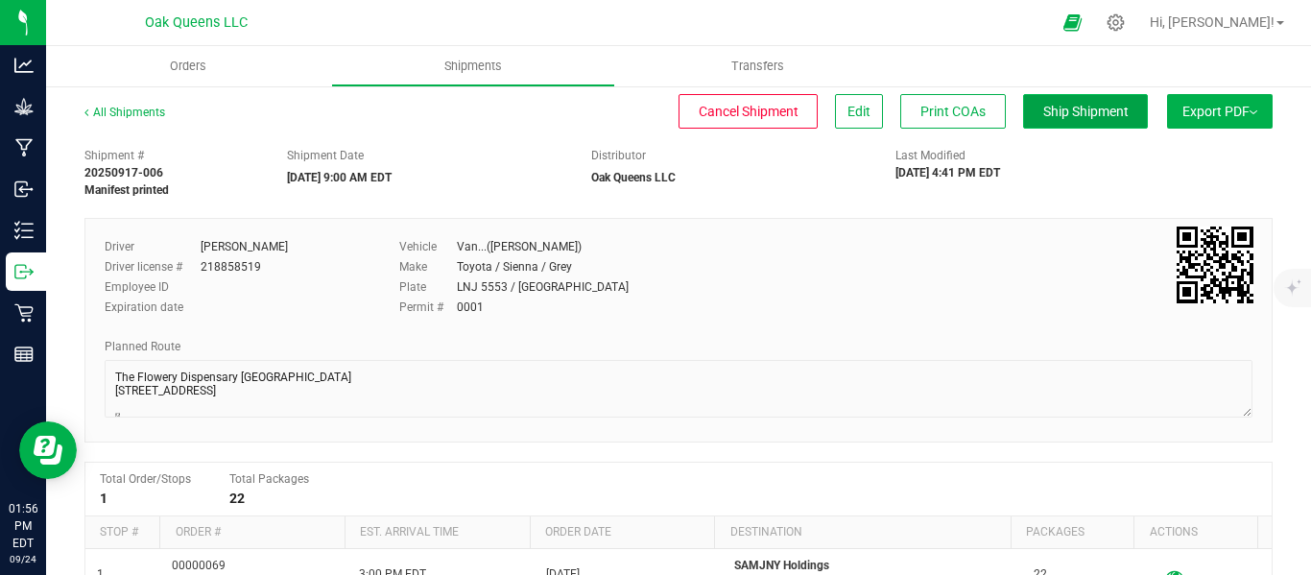
click at [1044, 117] on span "Ship Shipment" at bounding box center [1086, 111] width 85 height 15
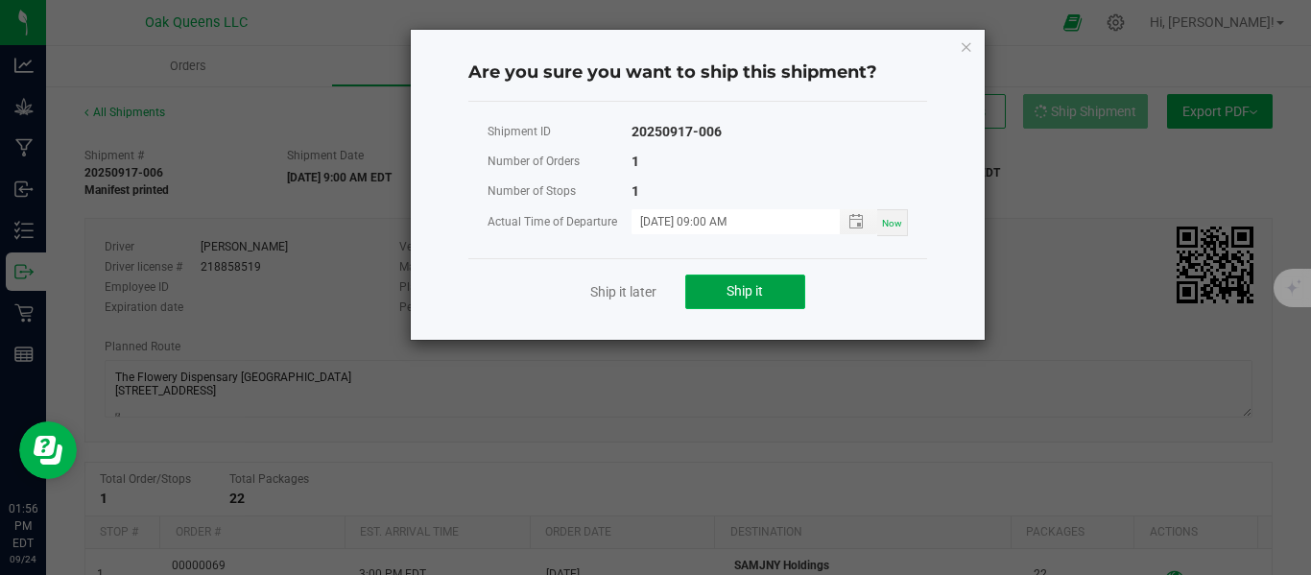
click at [717, 292] on button "Ship it" at bounding box center [745, 292] width 120 height 35
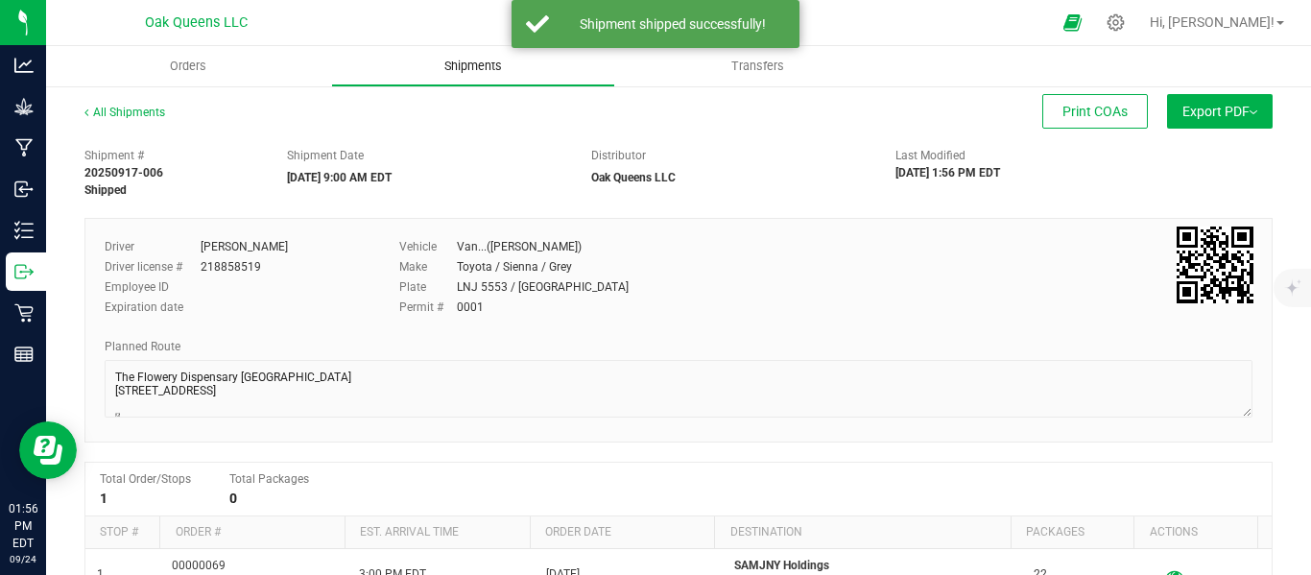
click at [482, 69] on span "Shipments" at bounding box center [473, 66] width 109 height 17
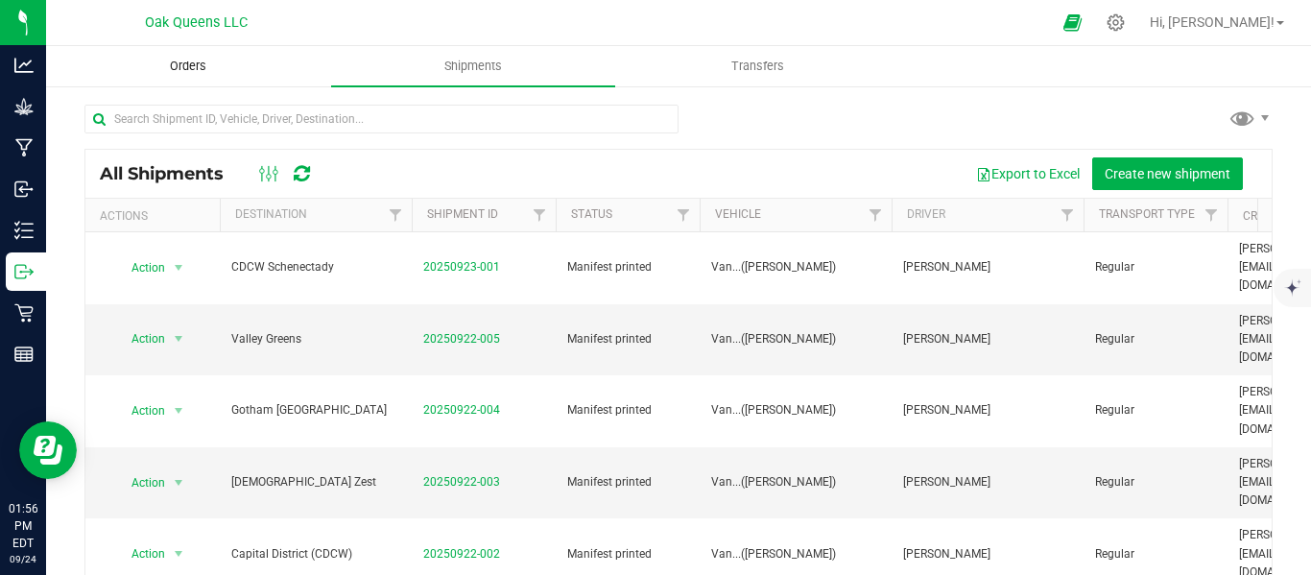
click at [190, 60] on span "Orders" at bounding box center [188, 66] width 88 height 17
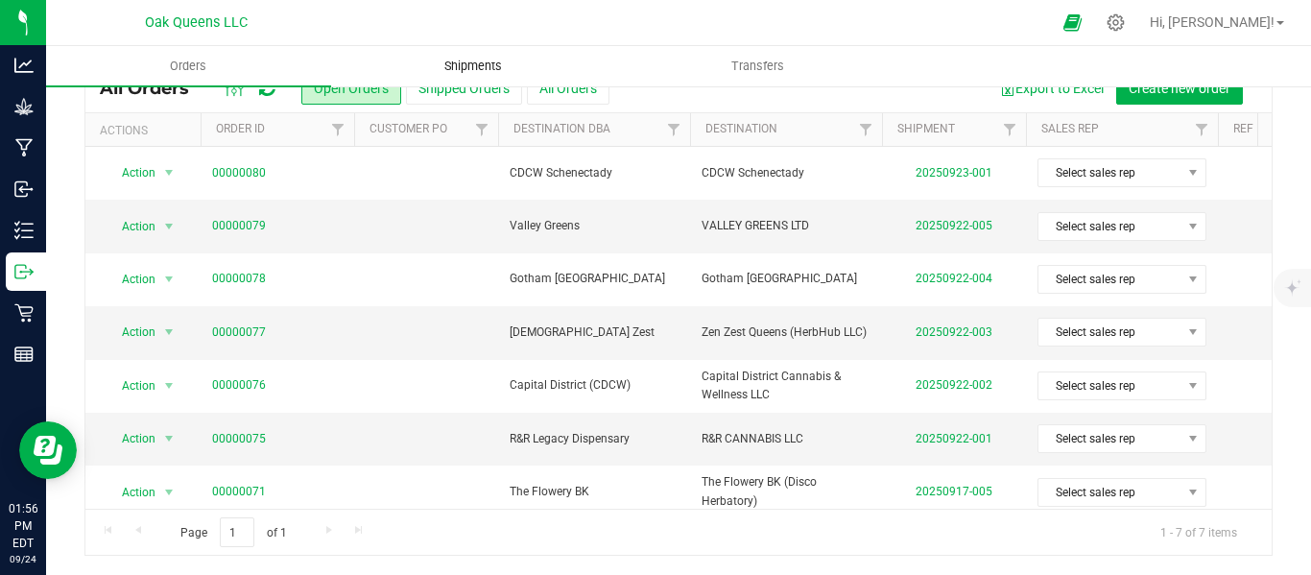
click at [468, 60] on span "Shipments" at bounding box center [473, 66] width 109 height 17
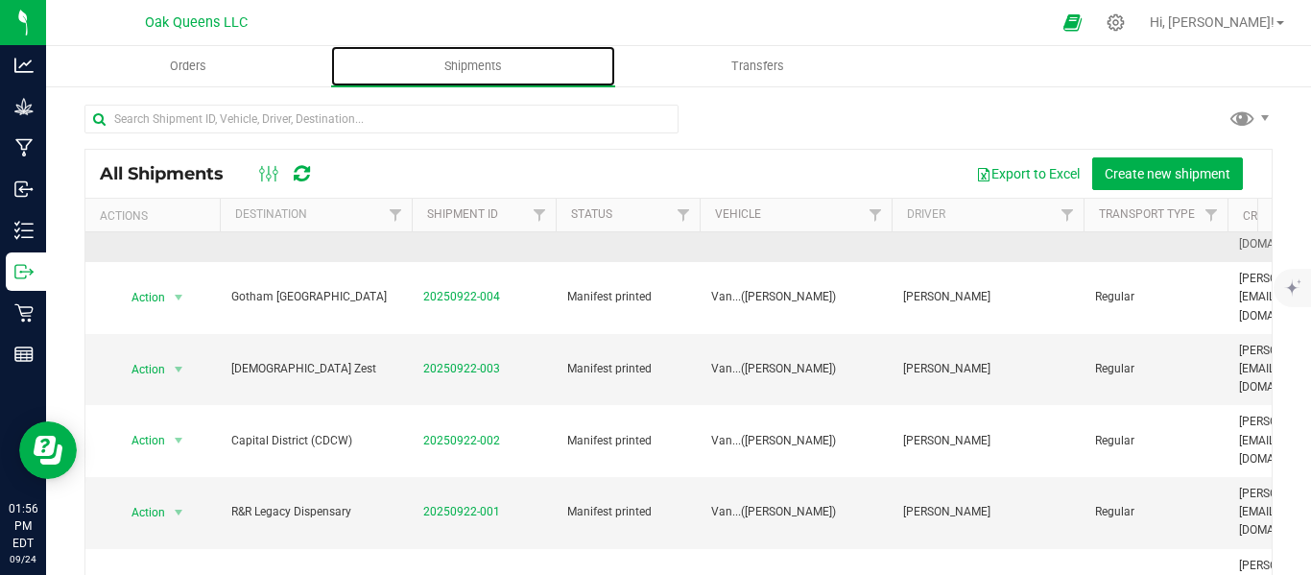
scroll to position [160, 0]
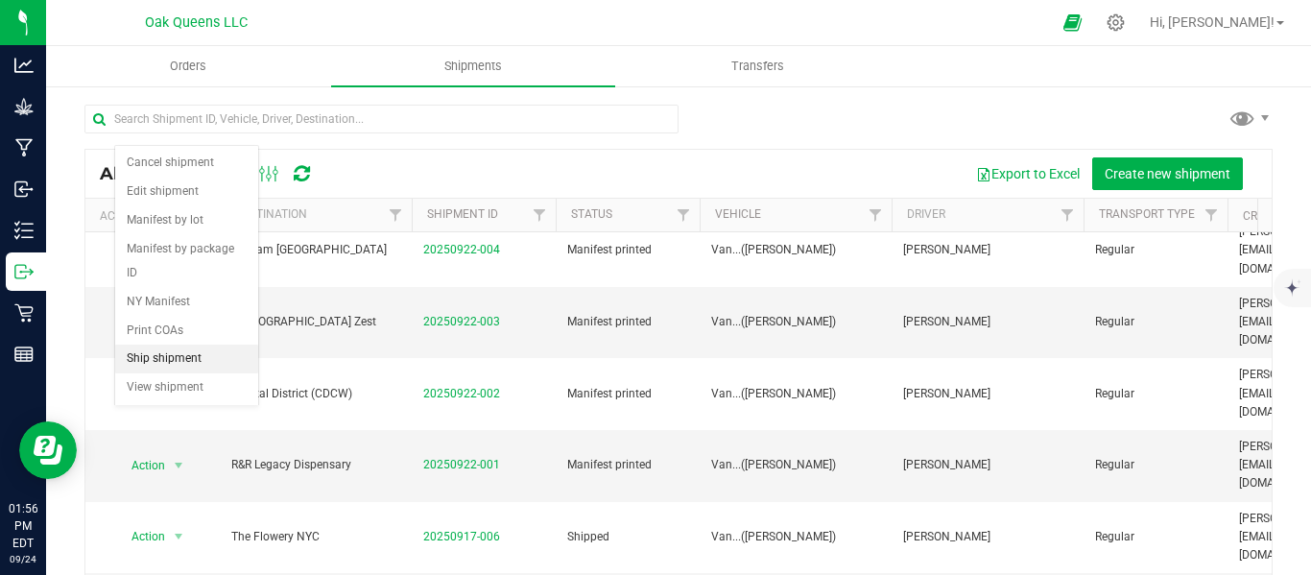
click at [160, 345] on li "Ship shipment" at bounding box center [186, 359] width 143 height 29
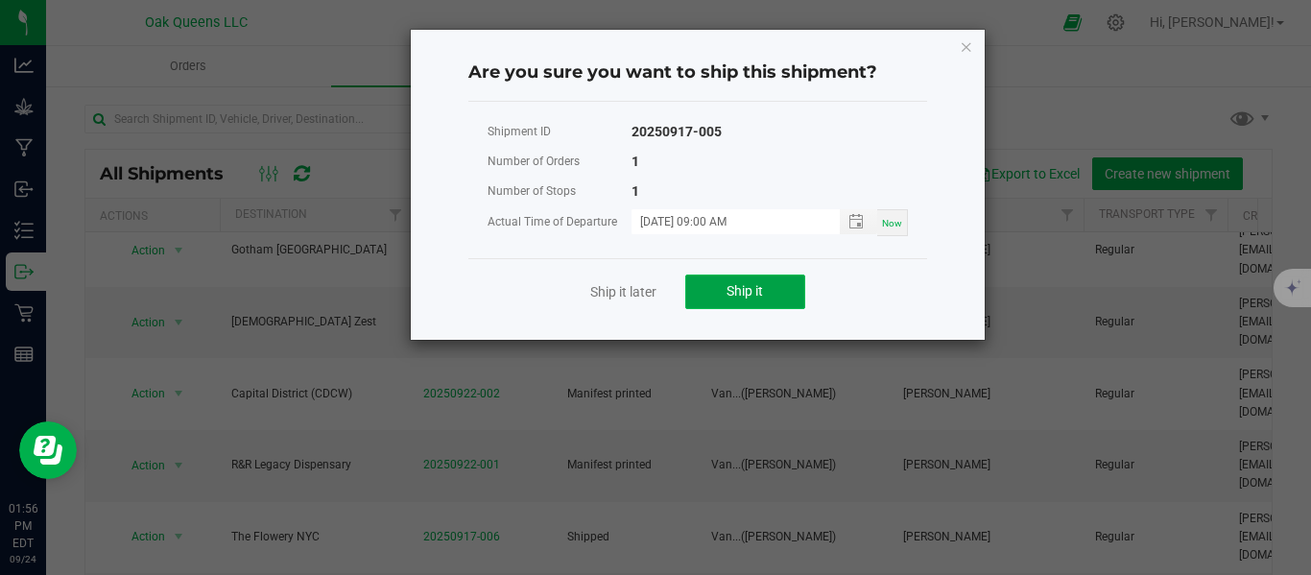
click at [744, 281] on button "Ship it" at bounding box center [745, 292] width 120 height 35
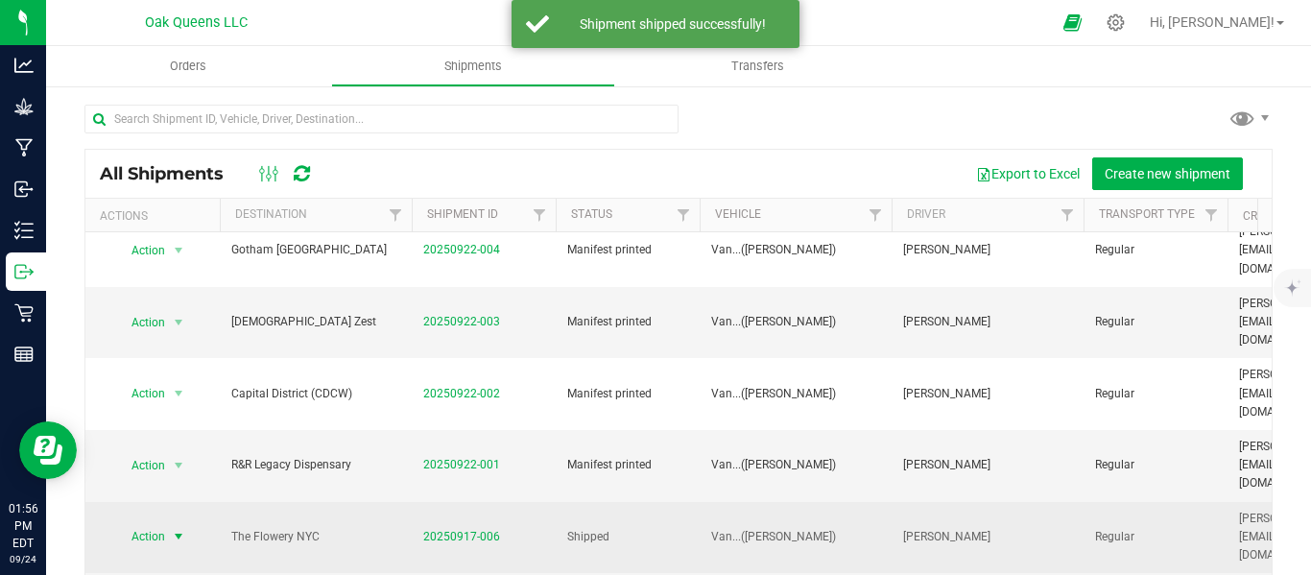
click at [149, 523] on span "Action" at bounding box center [140, 536] width 52 height 27
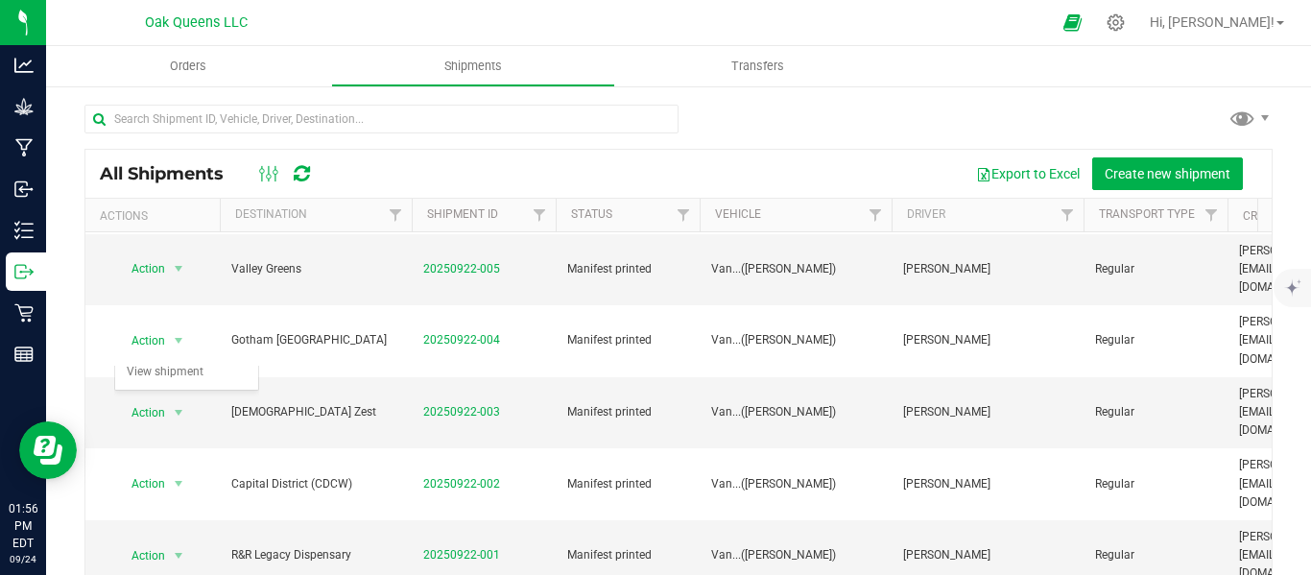
scroll to position [0, 0]
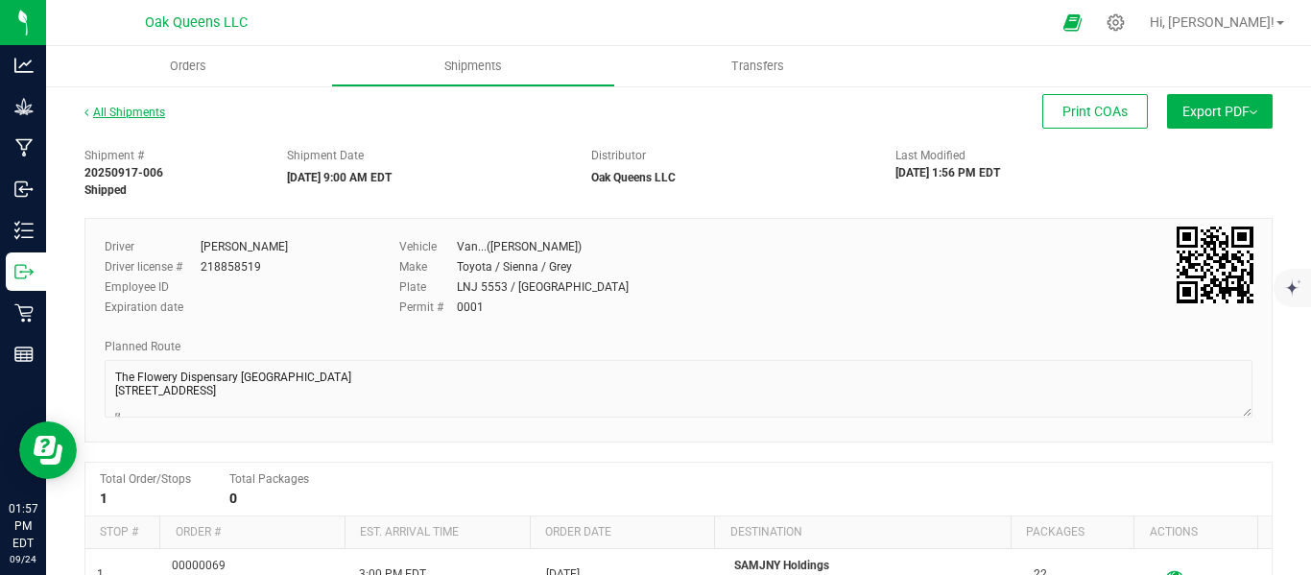
click at [132, 113] on link "All Shipments" at bounding box center [124, 112] width 81 height 13
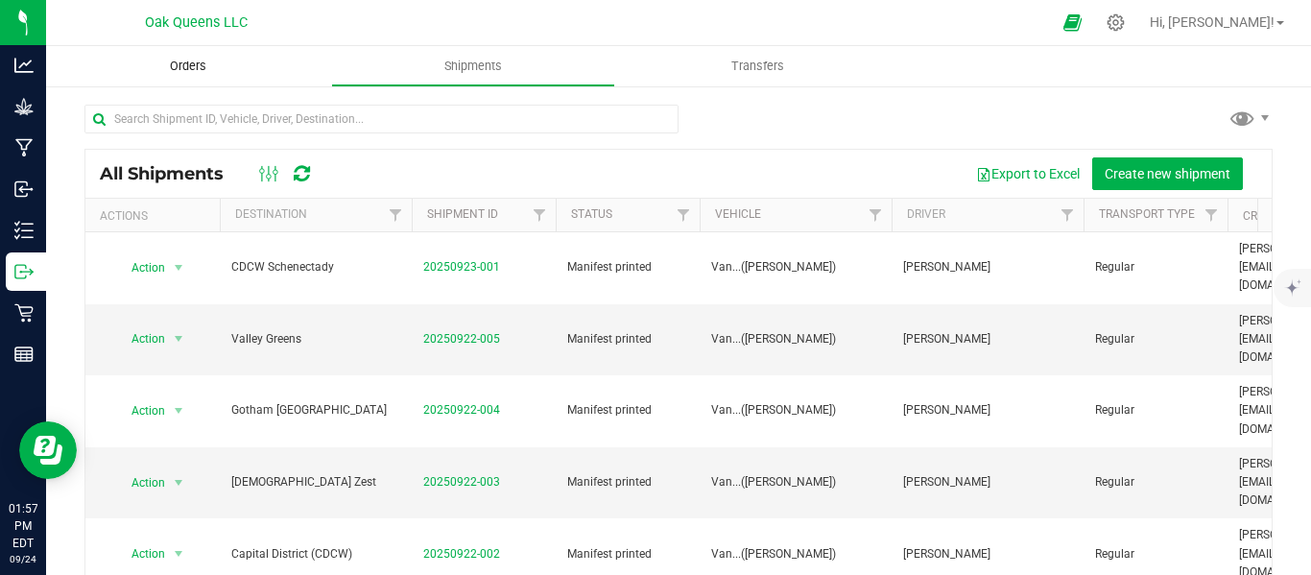
click at [187, 68] on span "Orders" at bounding box center [188, 66] width 88 height 17
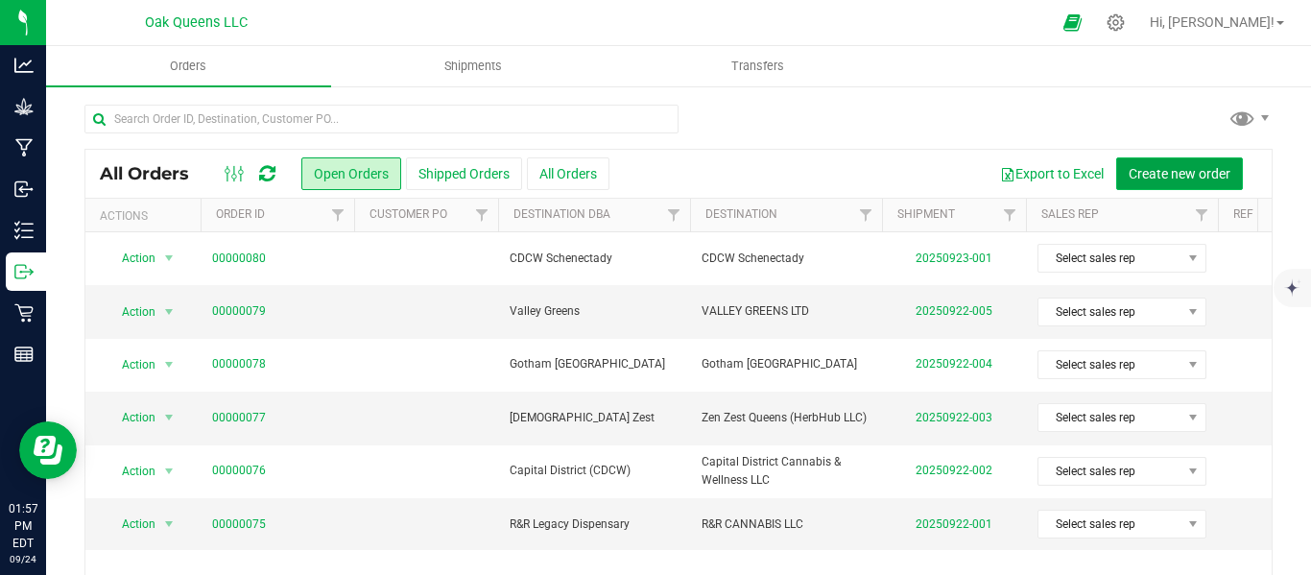
click at [1129, 174] on span "Create new order" at bounding box center [1180, 173] width 102 height 15
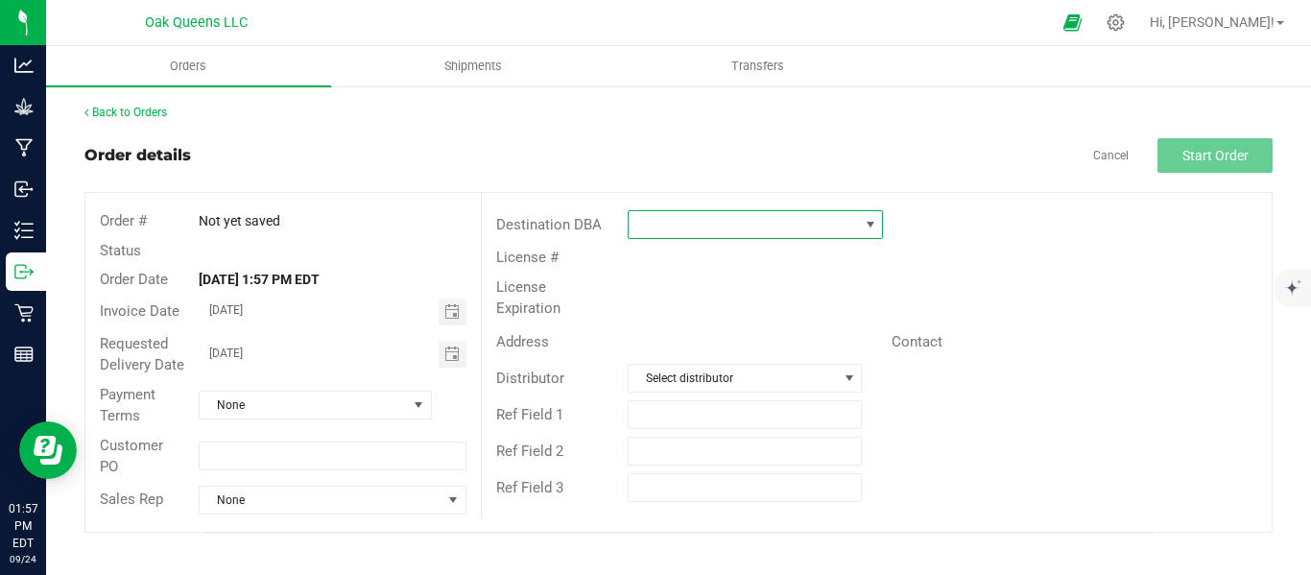
click at [729, 224] on span at bounding box center [743, 224] width 229 height 27
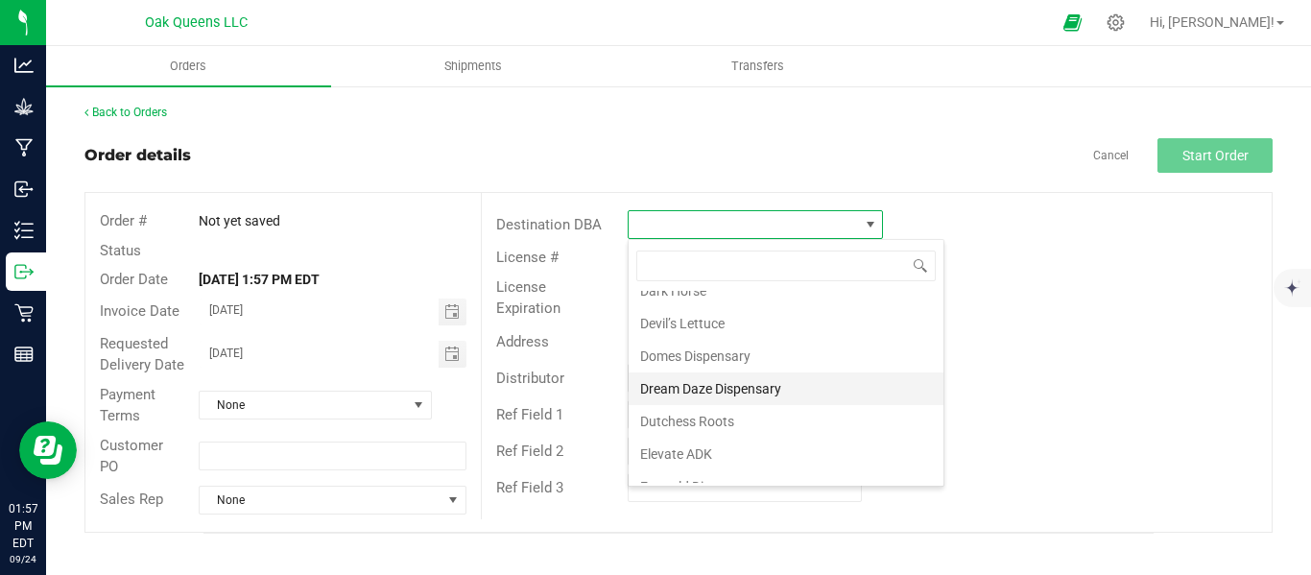
scroll to position [640, 0]
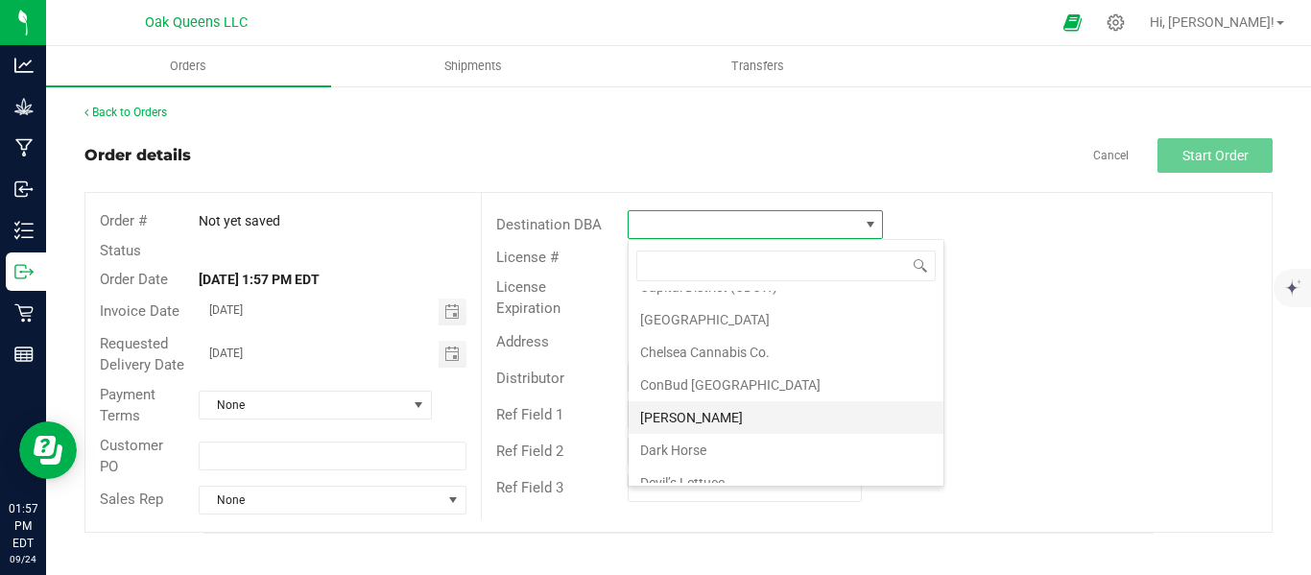
click at [666, 413] on li "Dagmar" at bounding box center [786, 417] width 315 height 33
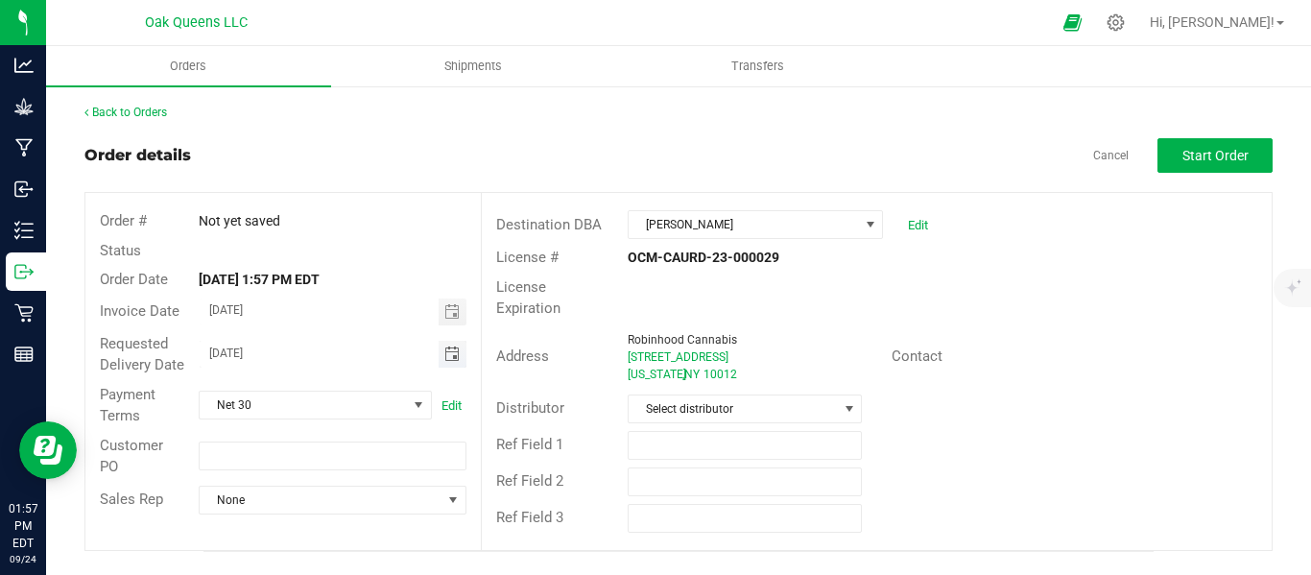
click at [224, 349] on input "09/25/2025" at bounding box center [319, 353] width 239 height 24
click at [240, 352] on input "09/25/2025" at bounding box center [319, 353] width 239 height 24
type input "10/02/2025"
click at [709, 396] on span "Select distributor" at bounding box center [733, 409] width 208 height 27
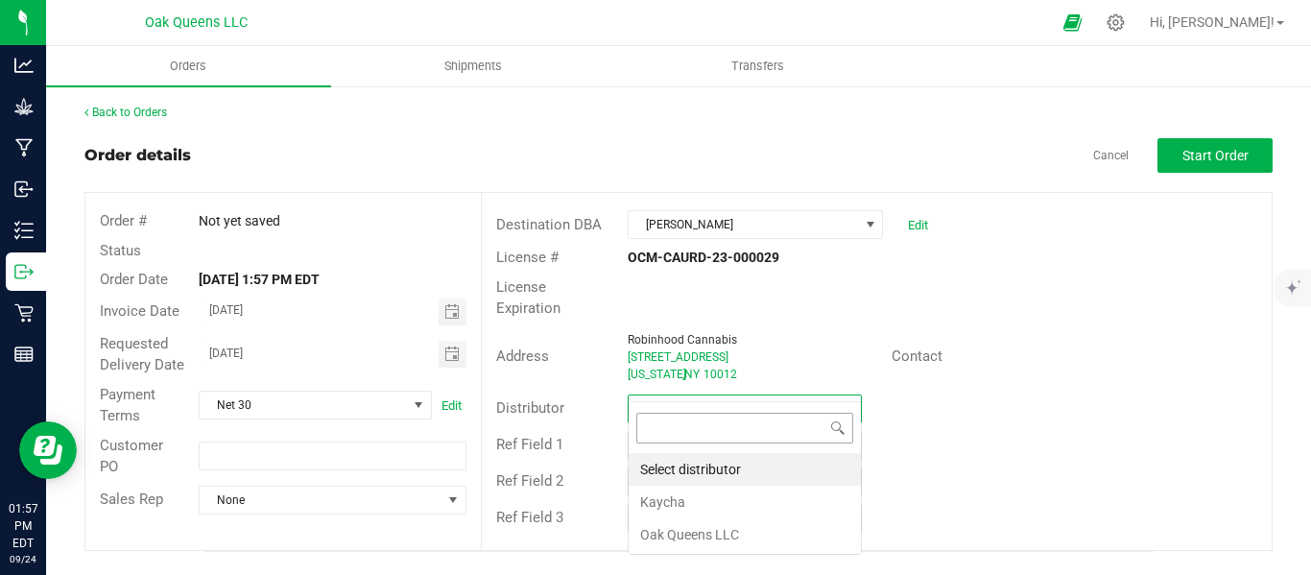
scroll to position [29, 235]
click at [684, 530] on li "Oak Queens LLC" at bounding box center [745, 534] width 232 height 33
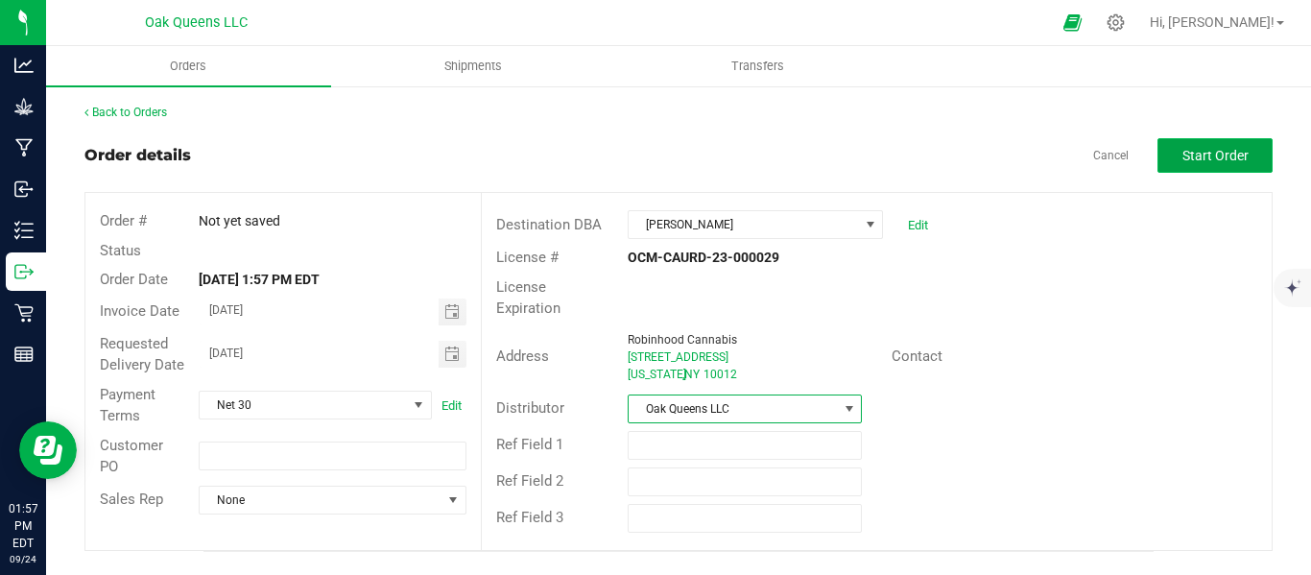
click at [1179, 159] on button "Start Order" at bounding box center [1215, 155] width 115 height 35
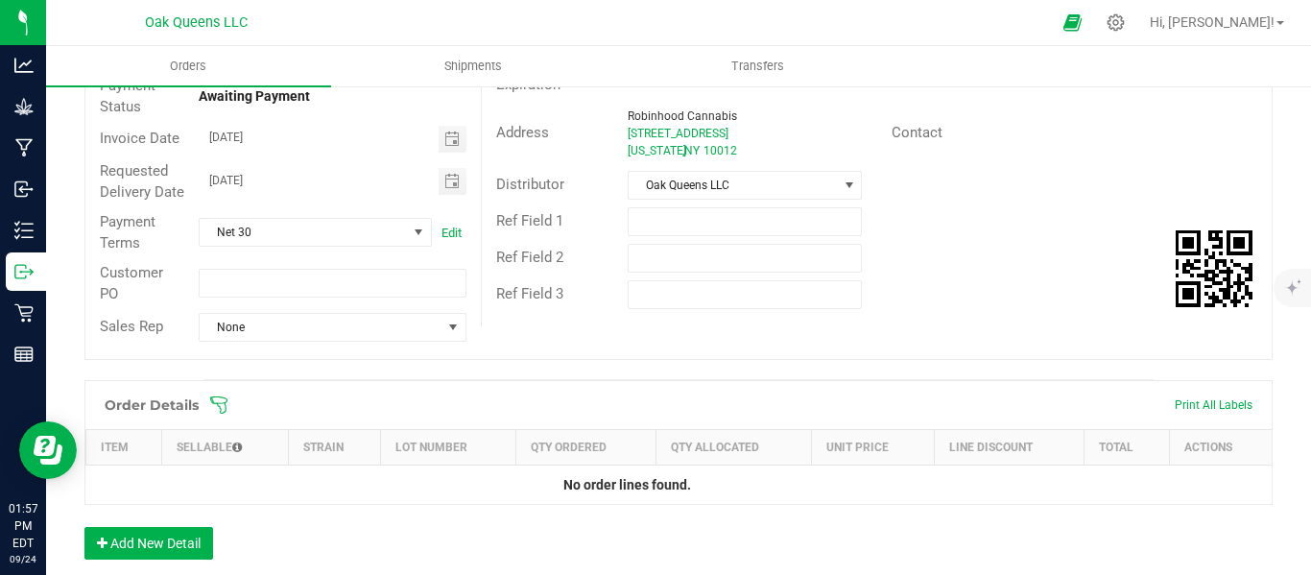
scroll to position [480, 0]
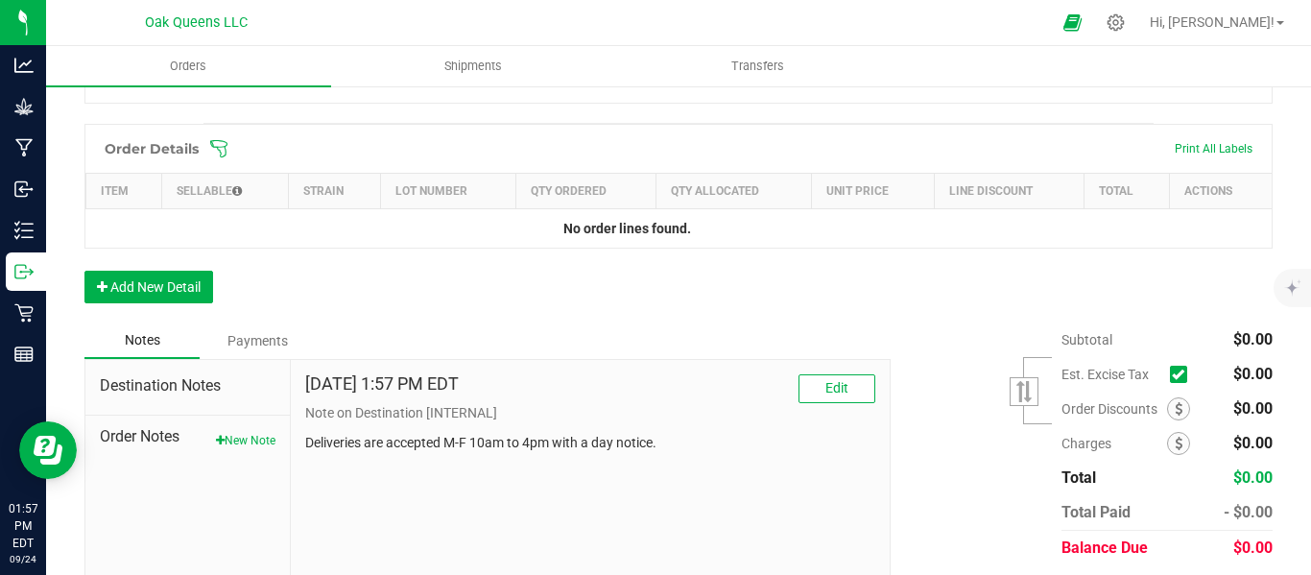
click at [224, 158] on icon at bounding box center [218, 148] width 19 height 19
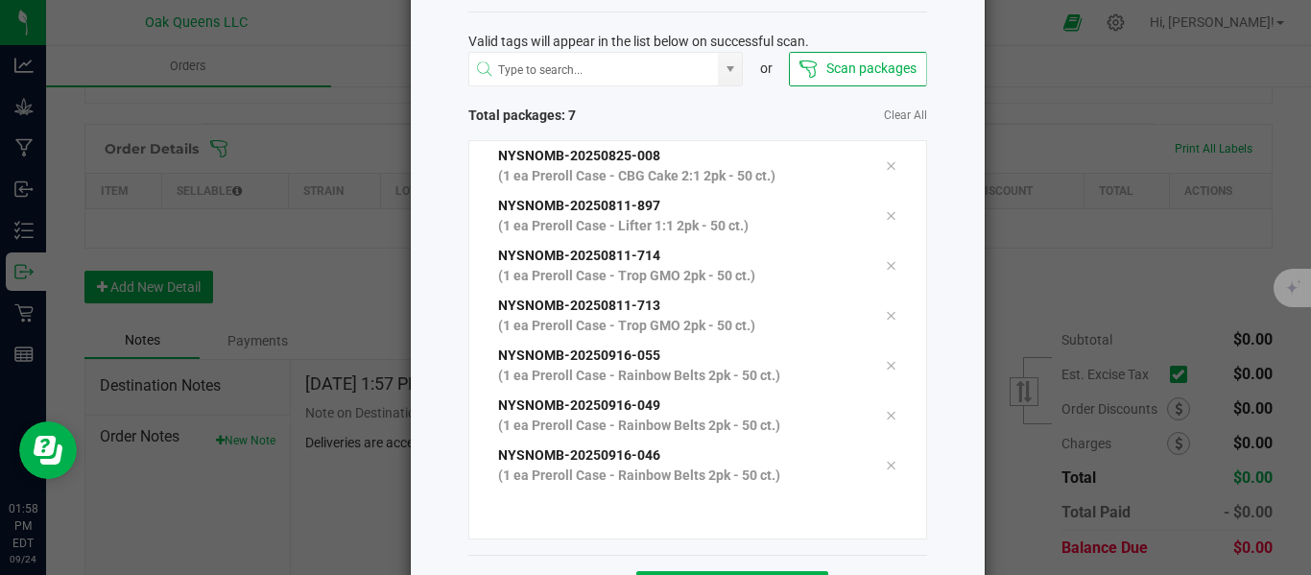
scroll to position [165, 0]
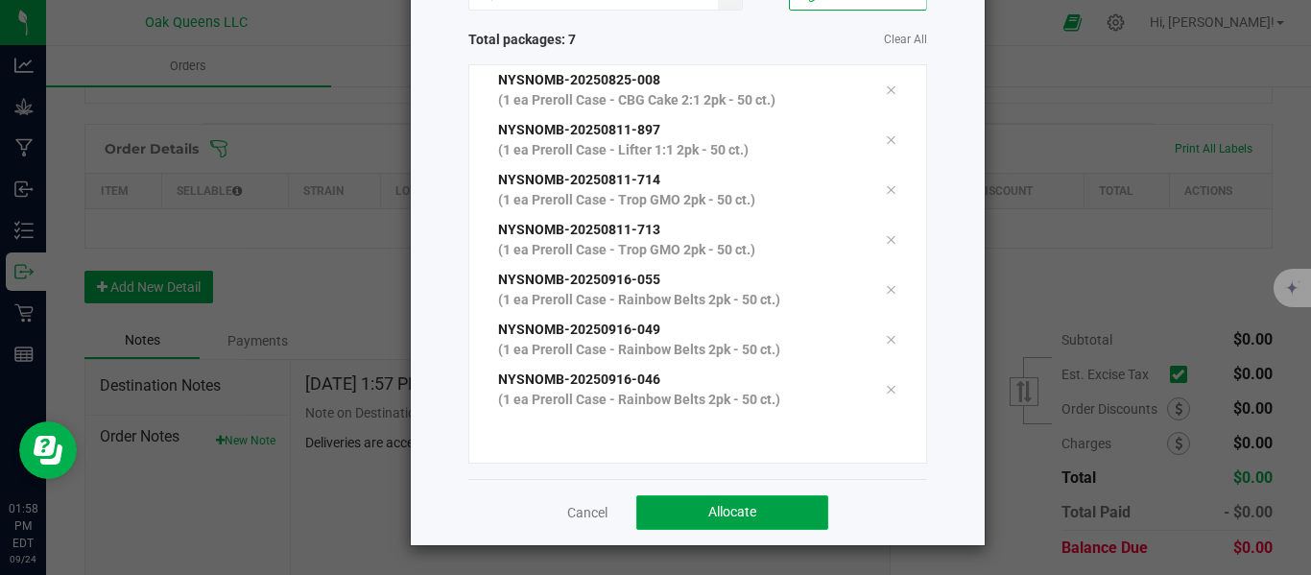
click at [708, 507] on span "Allocate" at bounding box center [732, 511] width 48 height 15
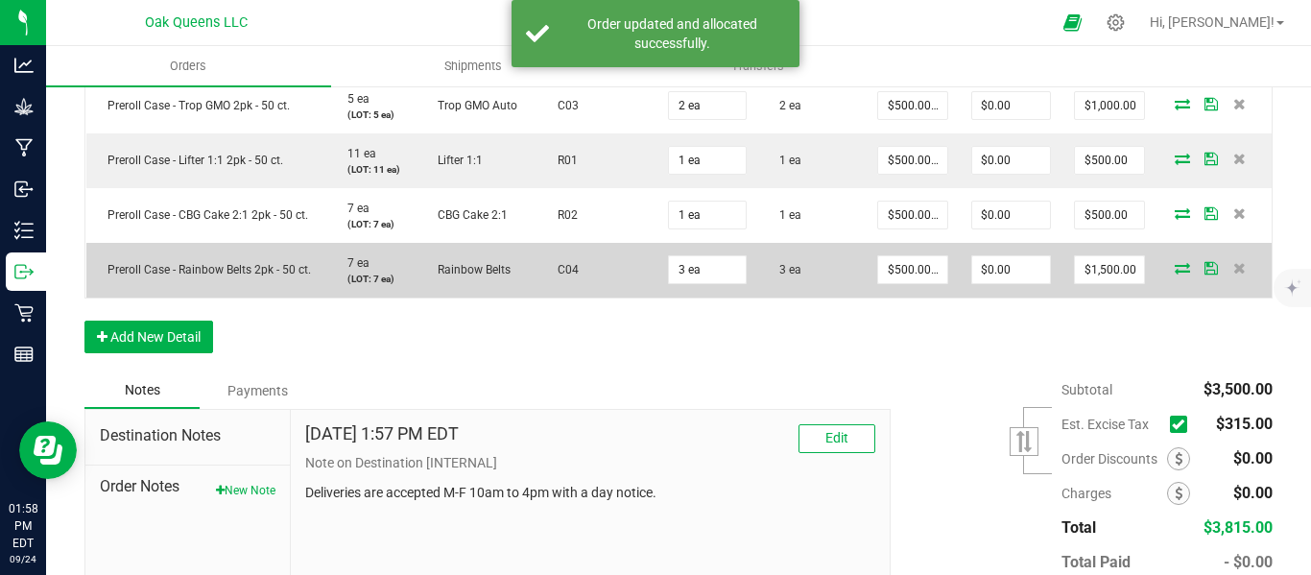
scroll to position [759, 0]
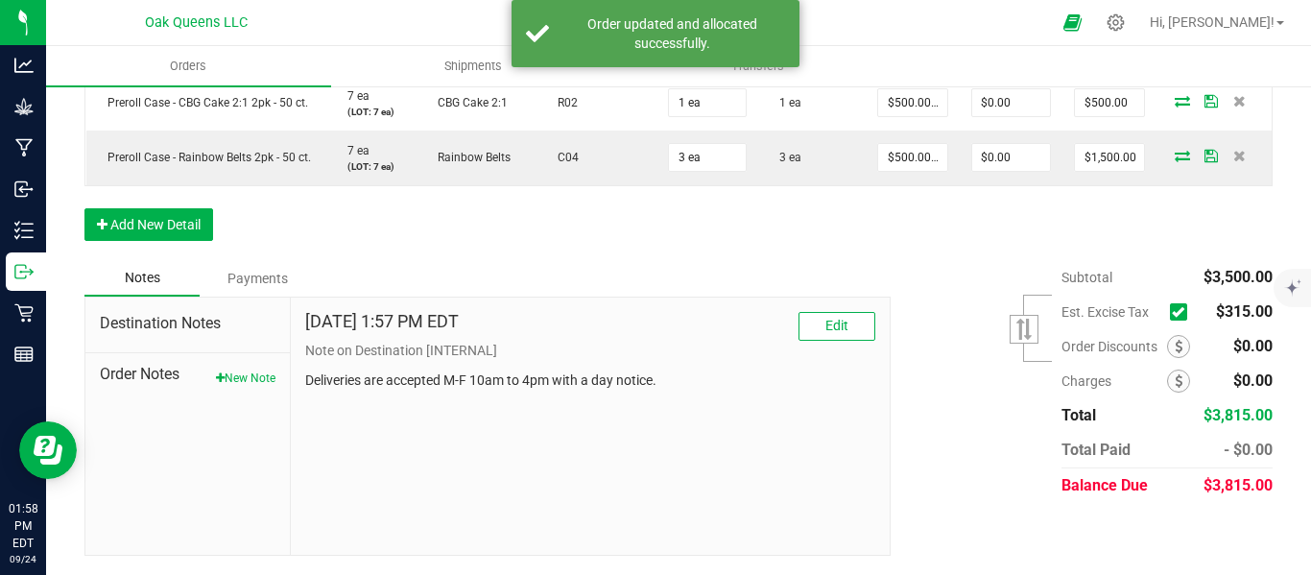
click at [1172, 312] on icon at bounding box center [1178, 312] width 12 height 0
click at [0, 0] on input "checkbox" at bounding box center [0, 0] width 0 height 0
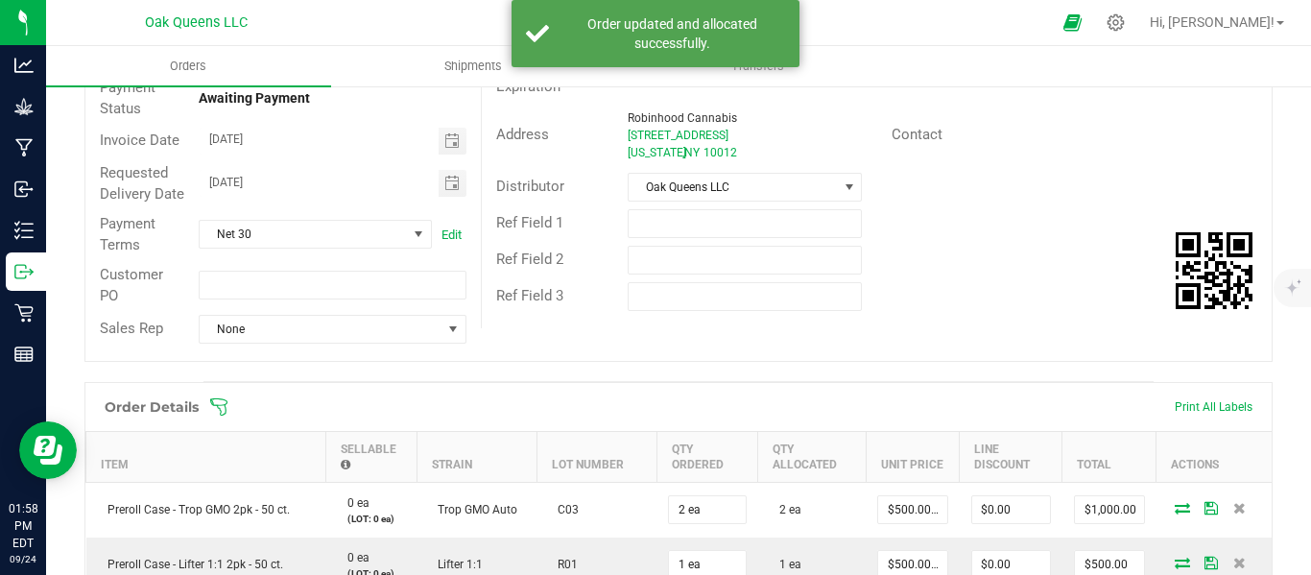
scroll to position [0, 0]
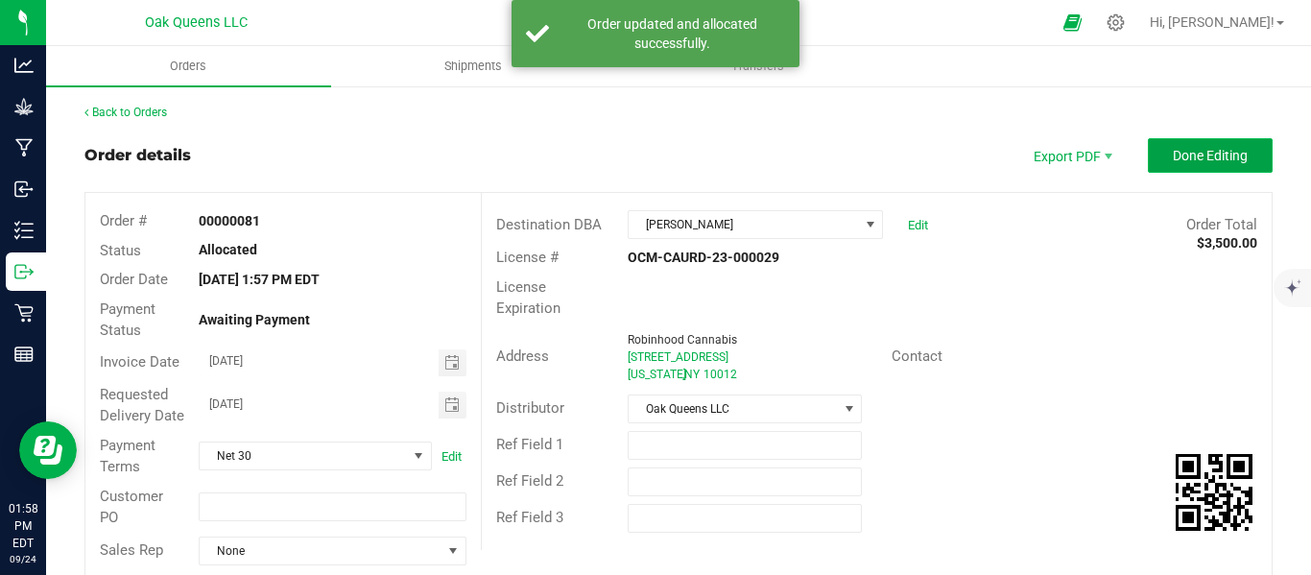
click at [1182, 141] on button "Done Editing" at bounding box center [1210, 155] width 125 height 35
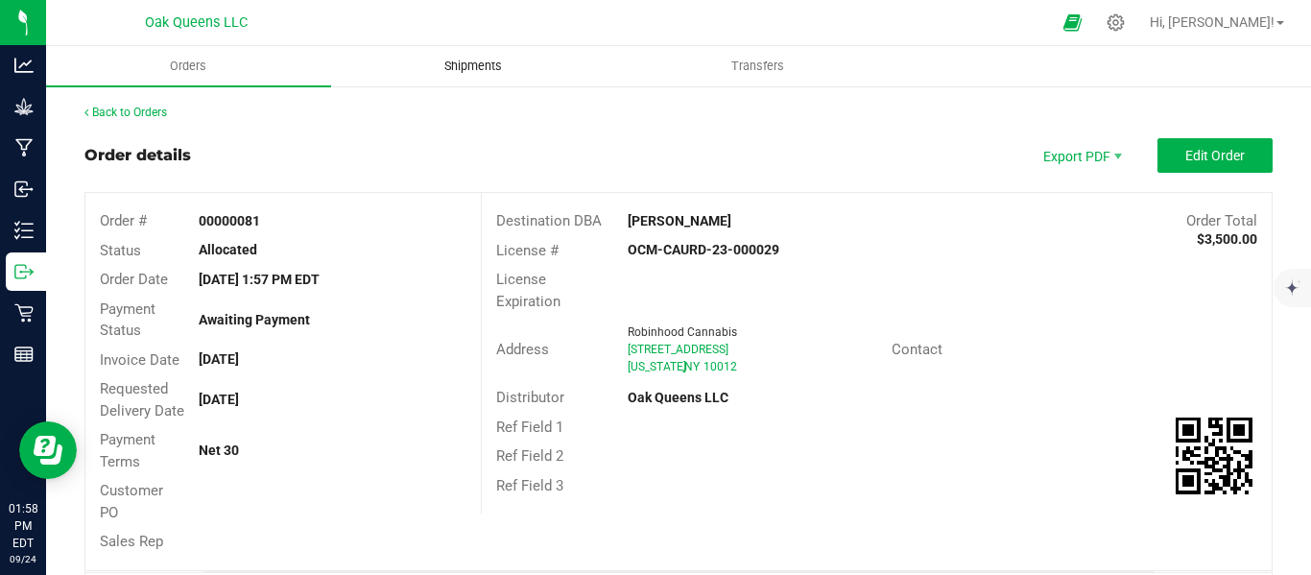
click at [442, 80] on uib-tab-heading "Shipments" at bounding box center [473, 66] width 283 height 38
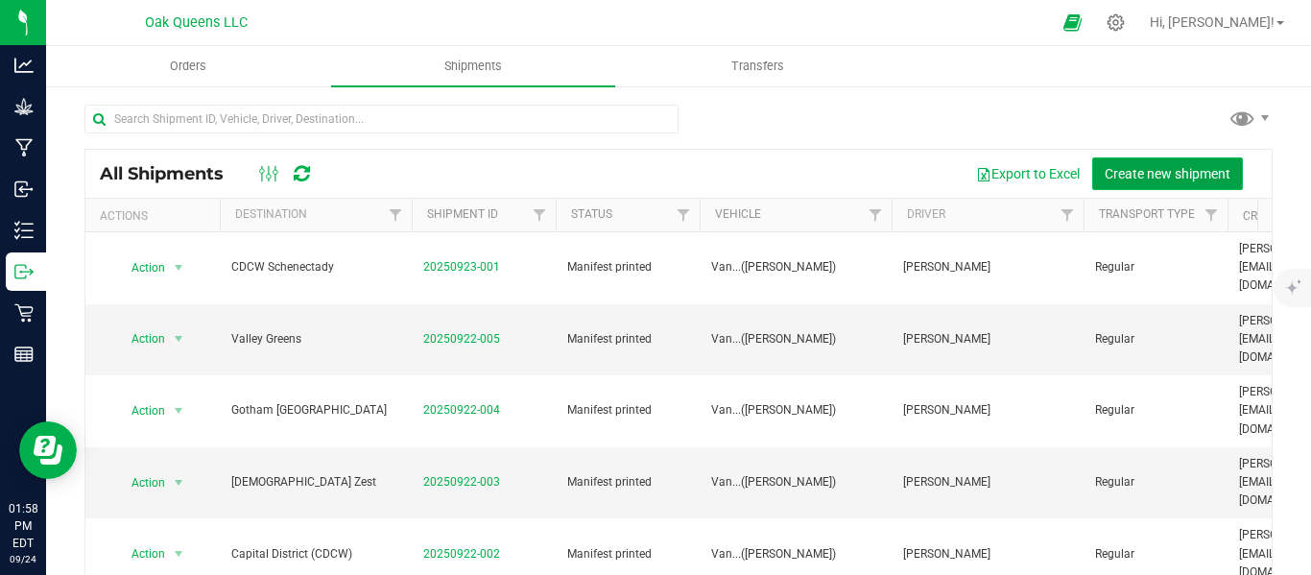
click at [1107, 179] on span "Create new shipment" at bounding box center [1168, 173] width 126 height 15
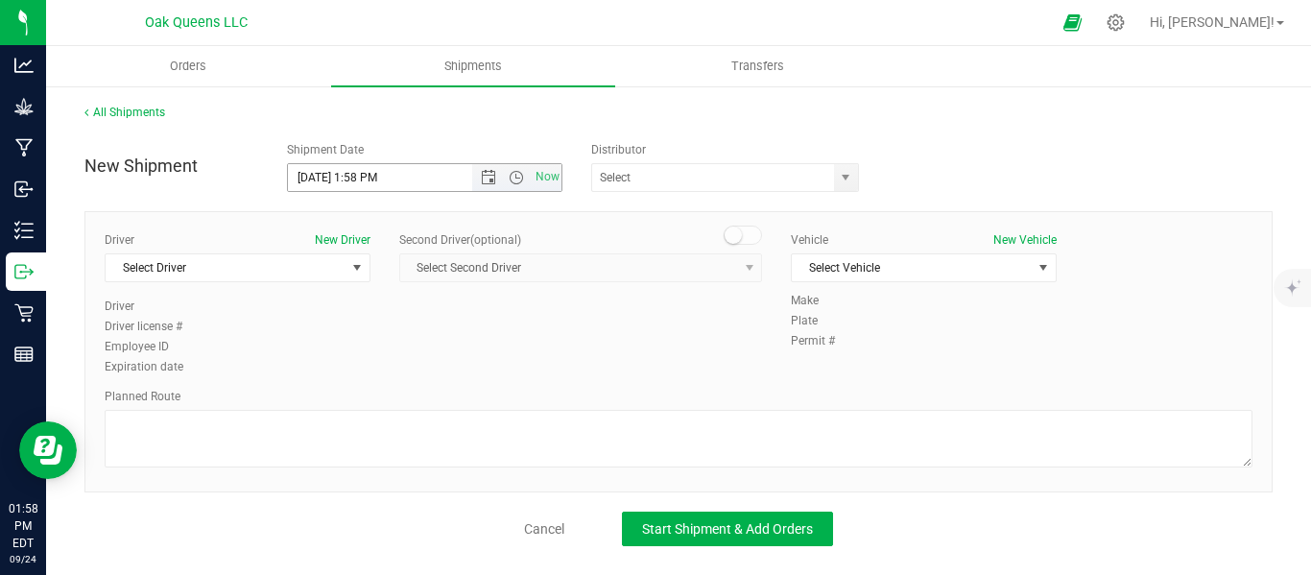
click at [324, 173] on input "9/24/2025 1:58 PM" at bounding box center [396, 177] width 216 height 27
click at [640, 178] on input "text" at bounding box center [709, 177] width 234 height 27
click at [841, 180] on span "select" at bounding box center [845, 177] width 15 height 15
drag, startPoint x: 400, startPoint y: 179, endPoint x: 356, endPoint y: 179, distance: 44.2
click at [356, 179] on input "10/2/2025 1:58 PM" at bounding box center [396, 177] width 216 height 27
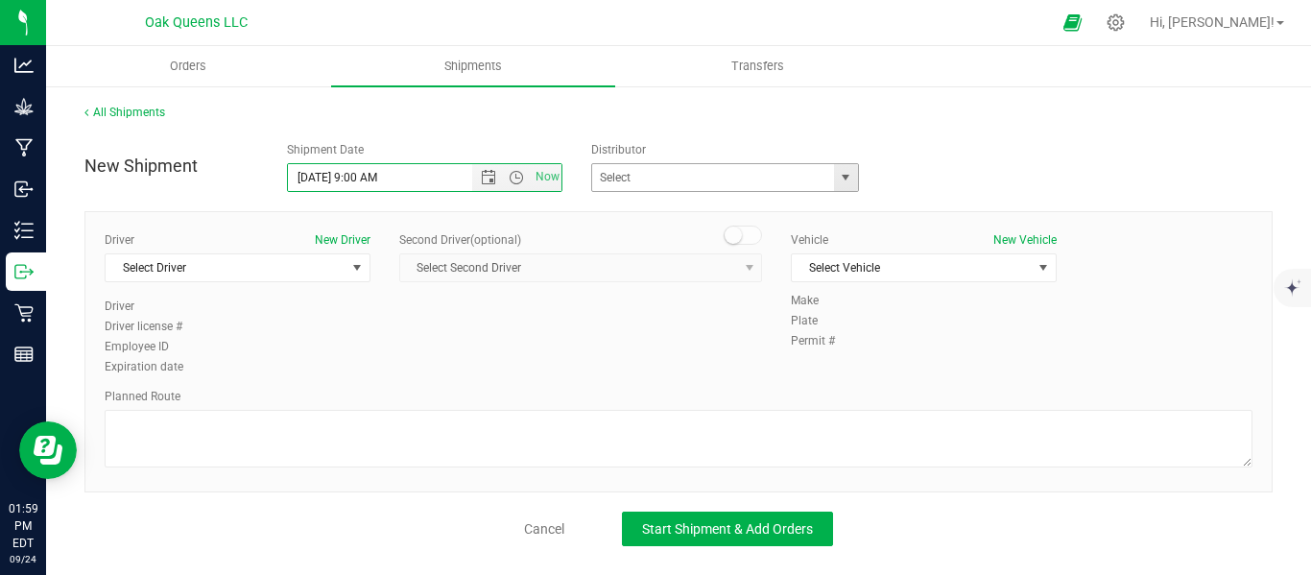
click at [835, 180] on span "select" at bounding box center [846, 177] width 24 height 27
type input "10/2/2025 9:00 AM"
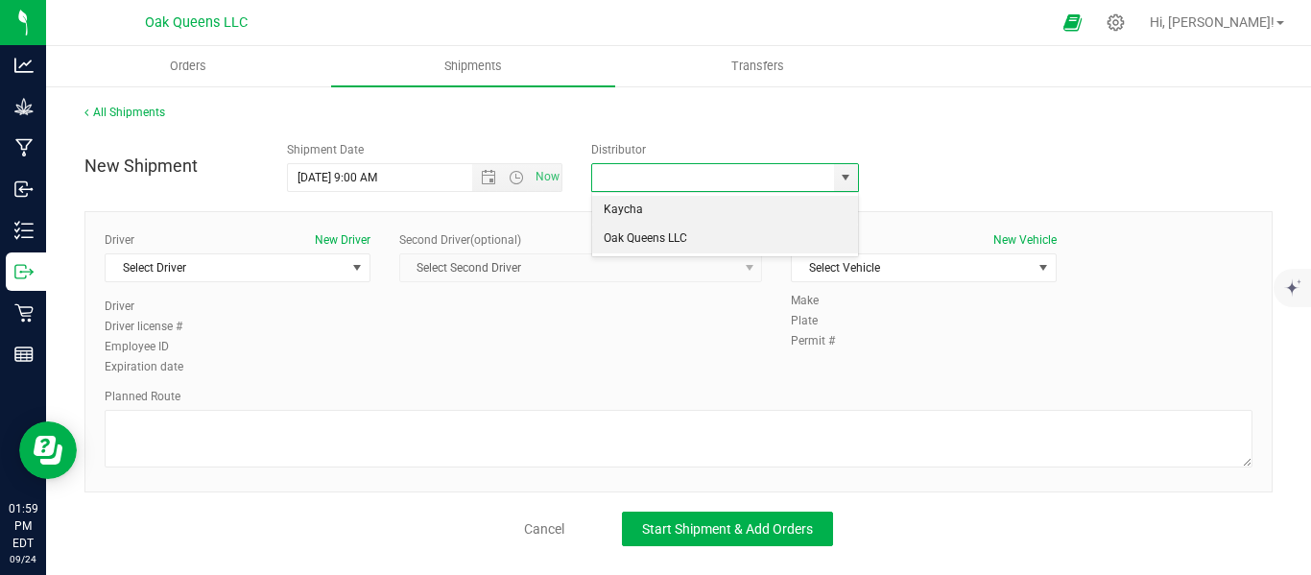
click at [631, 232] on li "Oak Queens LLC" at bounding box center [724, 239] width 265 height 29
type input "Oak Queens LLC"
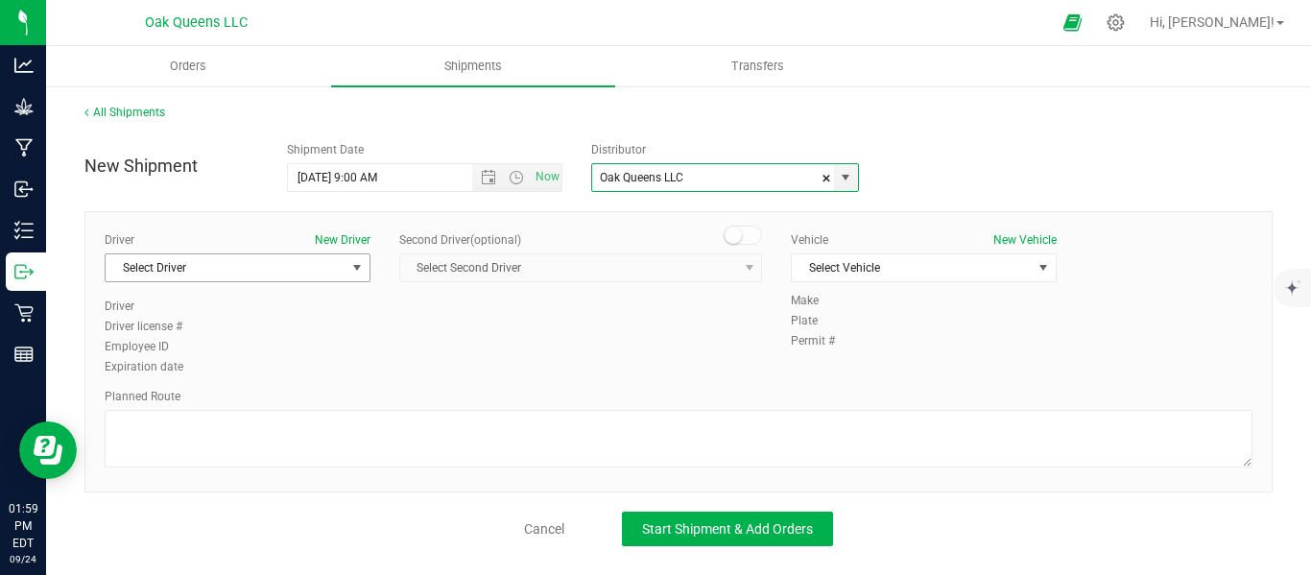
click at [243, 268] on span "Select Driver" at bounding box center [226, 267] width 240 height 27
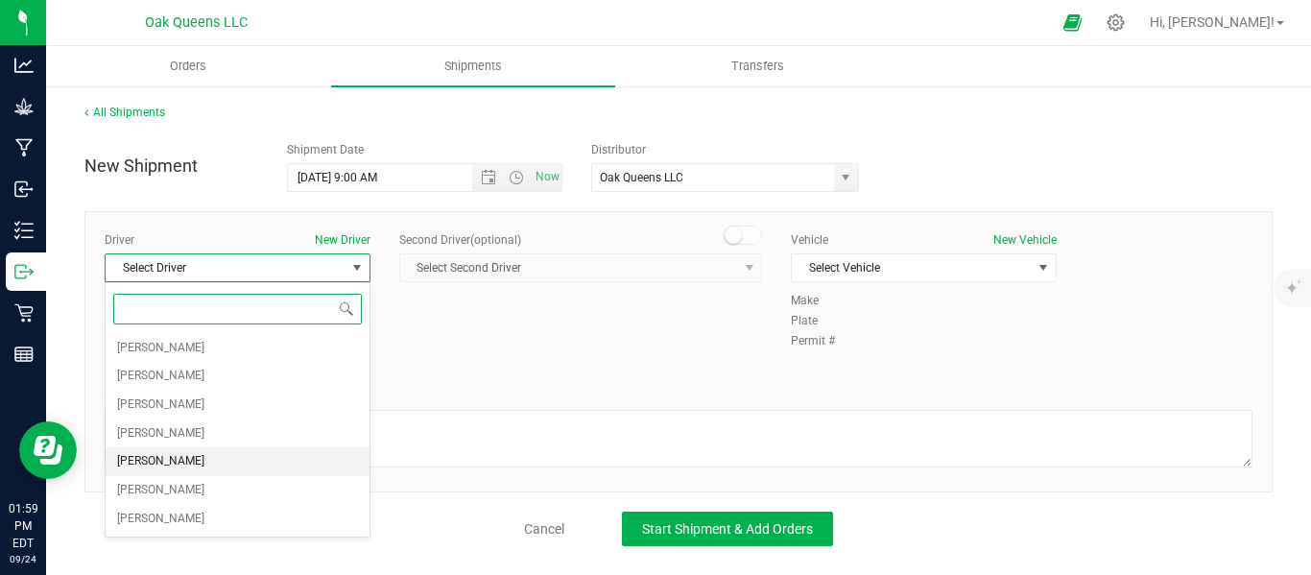
click at [163, 462] on span "Sean Linich" at bounding box center [160, 461] width 87 height 25
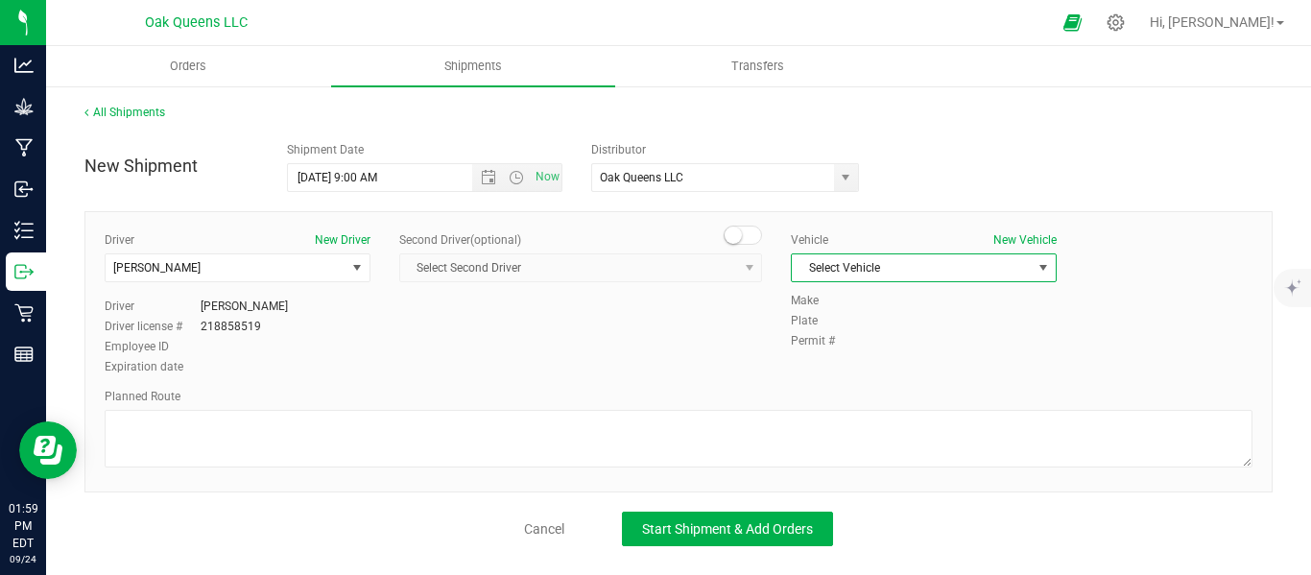
click at [876, 273] on span "Select Vehicle" at bounding box center [912, 267] width 240 height 27
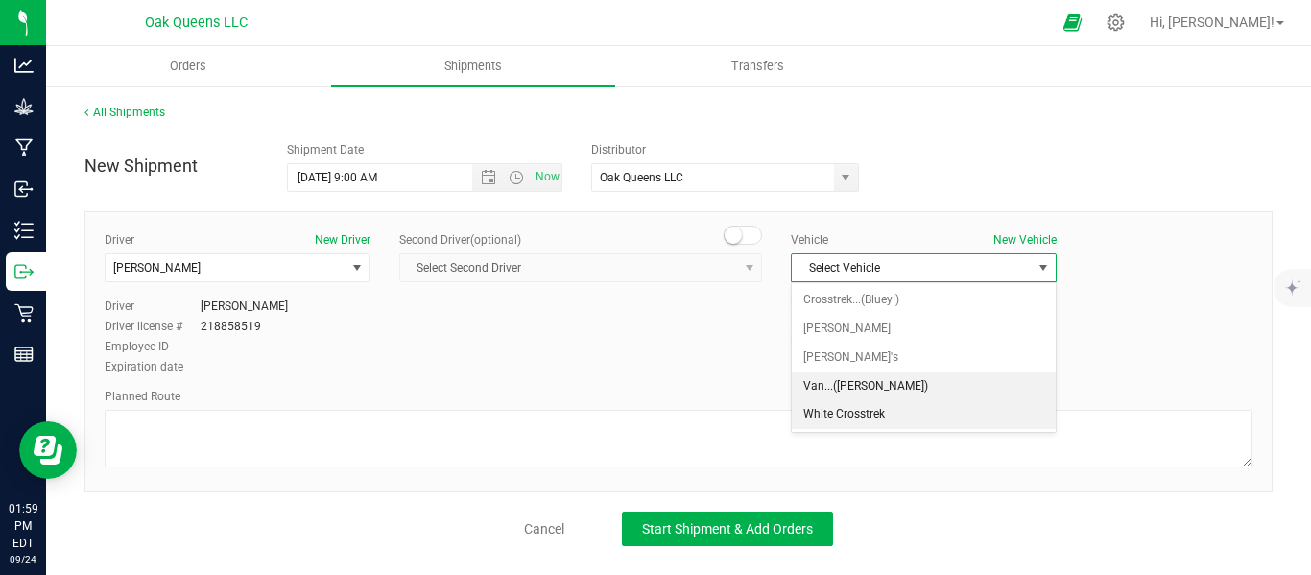
click at [812, 378] on li "Van...(Karen)" at bounding box center [924, 386] width 264 height 29
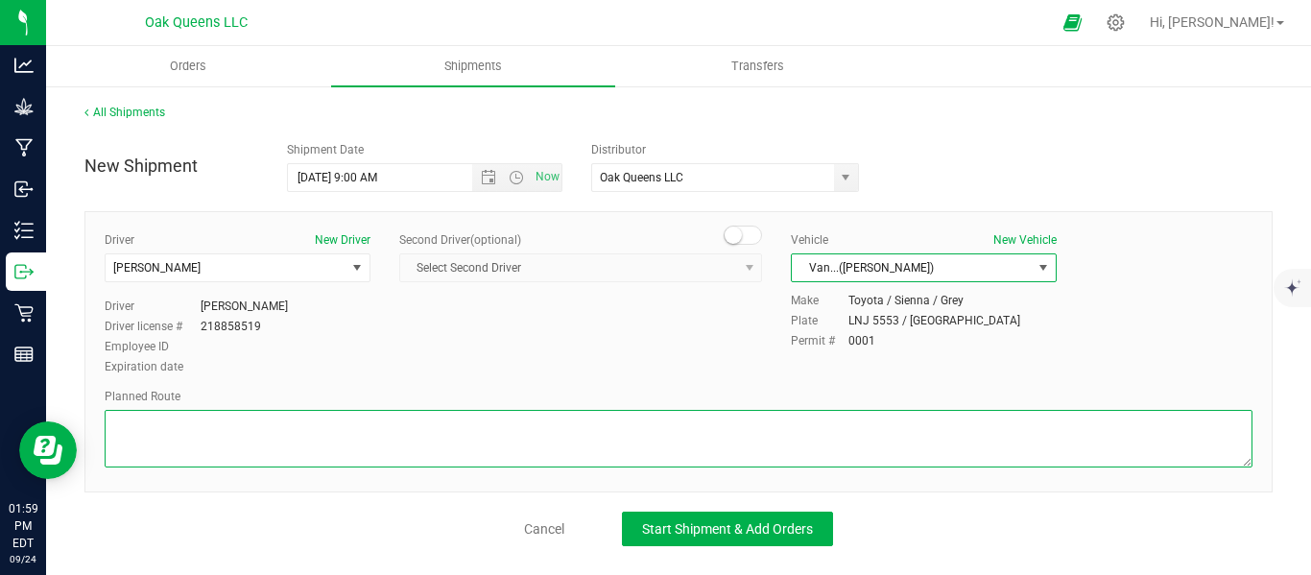
click at [774, 434] on textarea at bounding box center [679, 439] width 1148 height 58
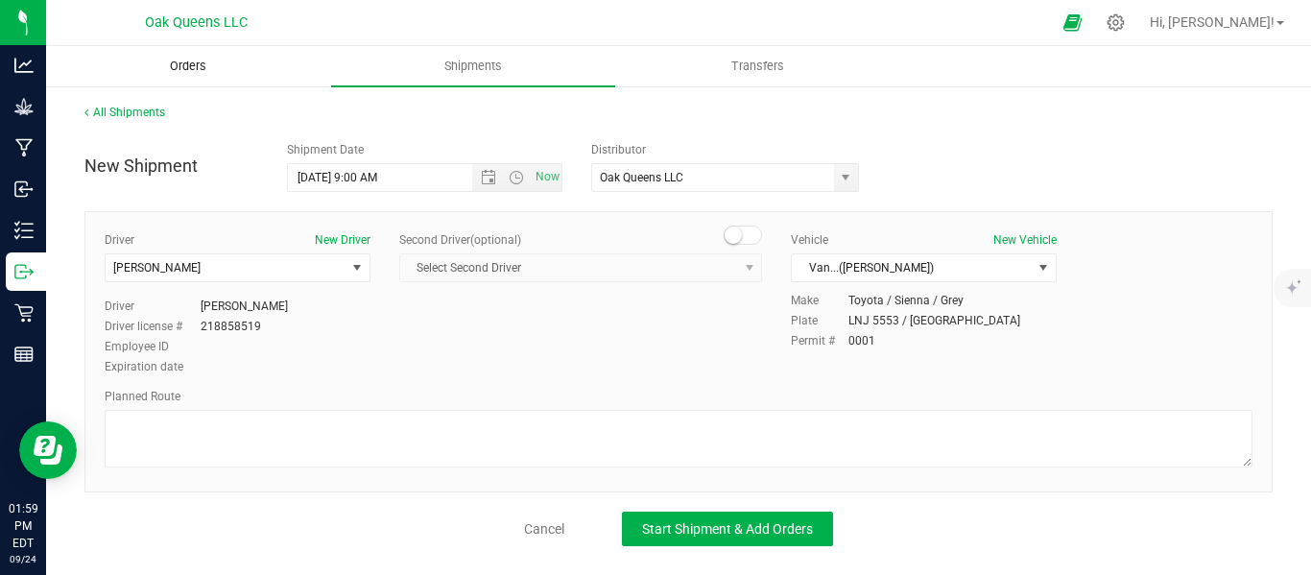
click at [187, 66] on span "Orders" at bounding box center [188, 66] width 88 height 17
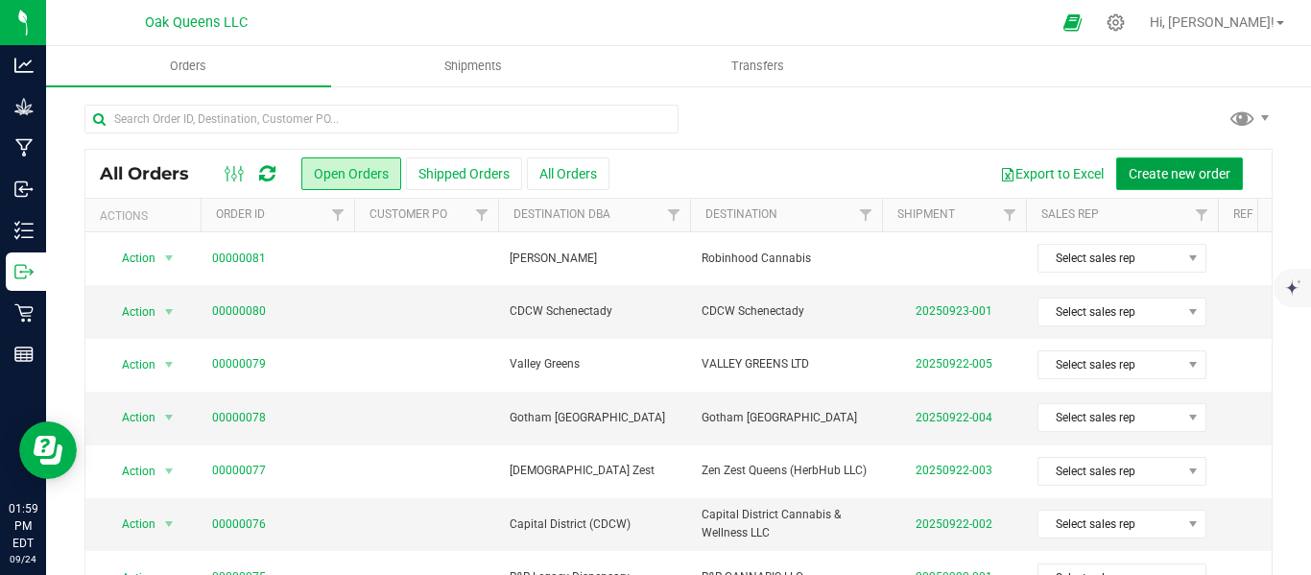
click at [1143, 171] on span "Create new order" at bounding box center [1180, 173] width 102 height 15
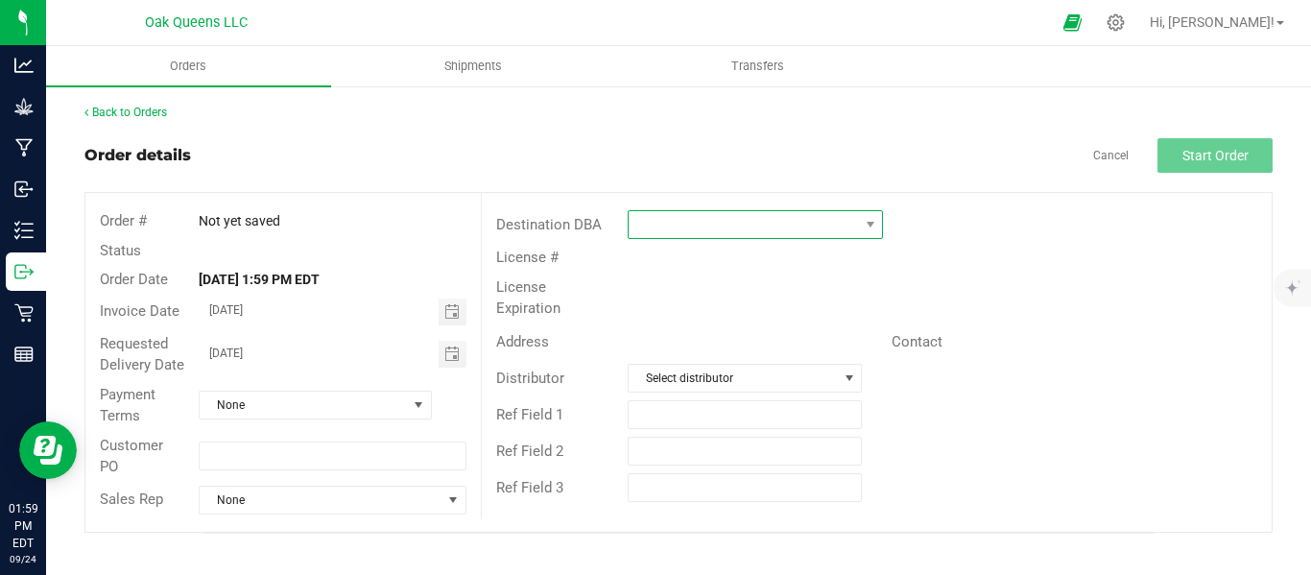
click at [707, 223] on span at bounding box center [743, 224] width 229 height 27
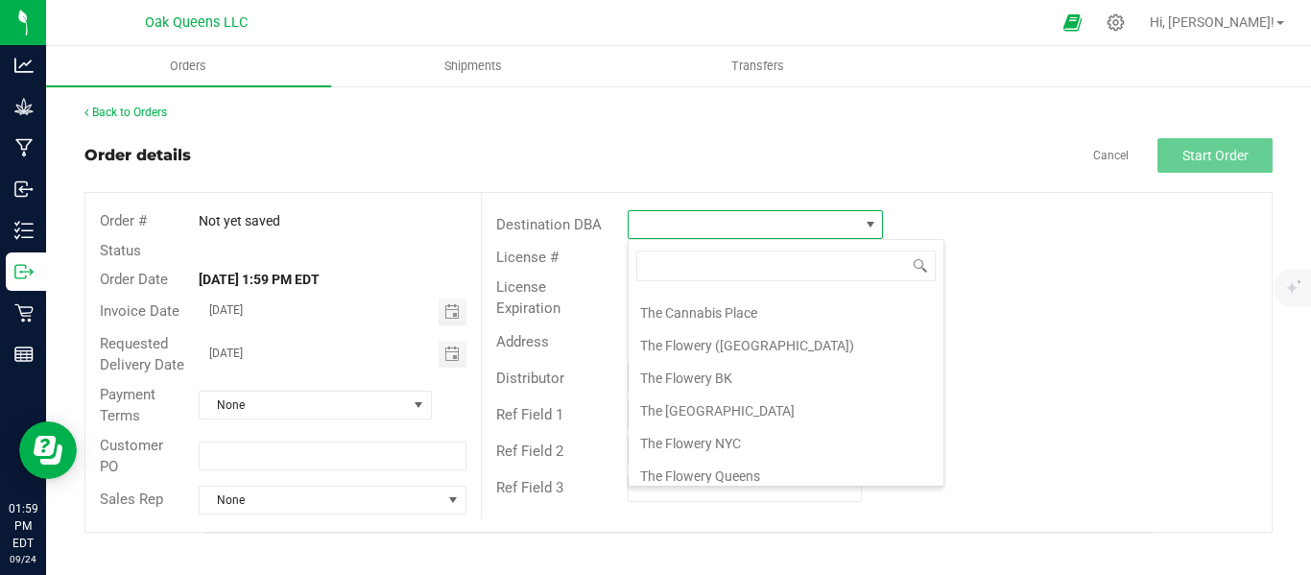
scroll to position [2532, 0]
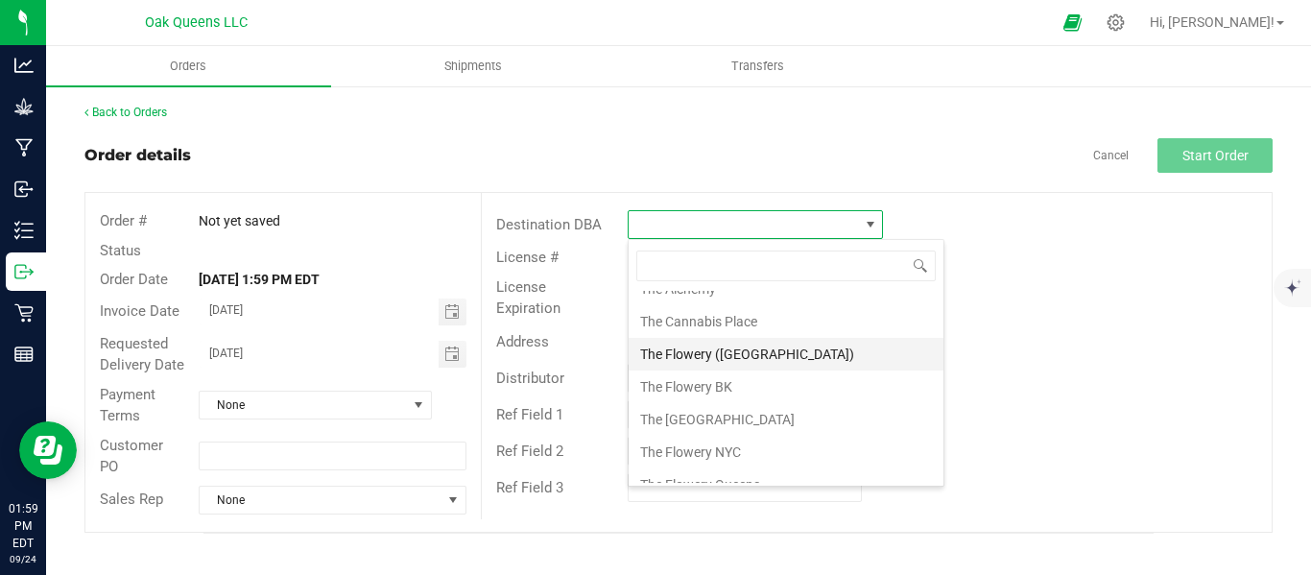
click at [787, 348] on li "The Flowery (China Town)" at bounding box center [786, 354] width 315 height 33
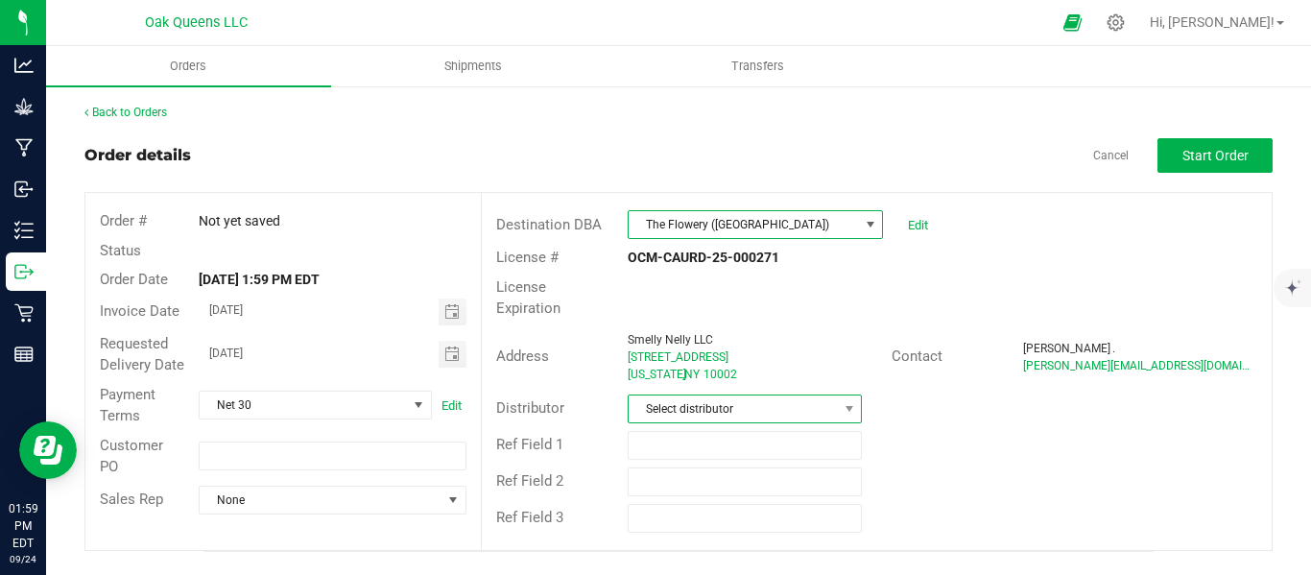
click at [664, 396] on span "Select distributor" at bounding box center [733, 409] width 208 height 27
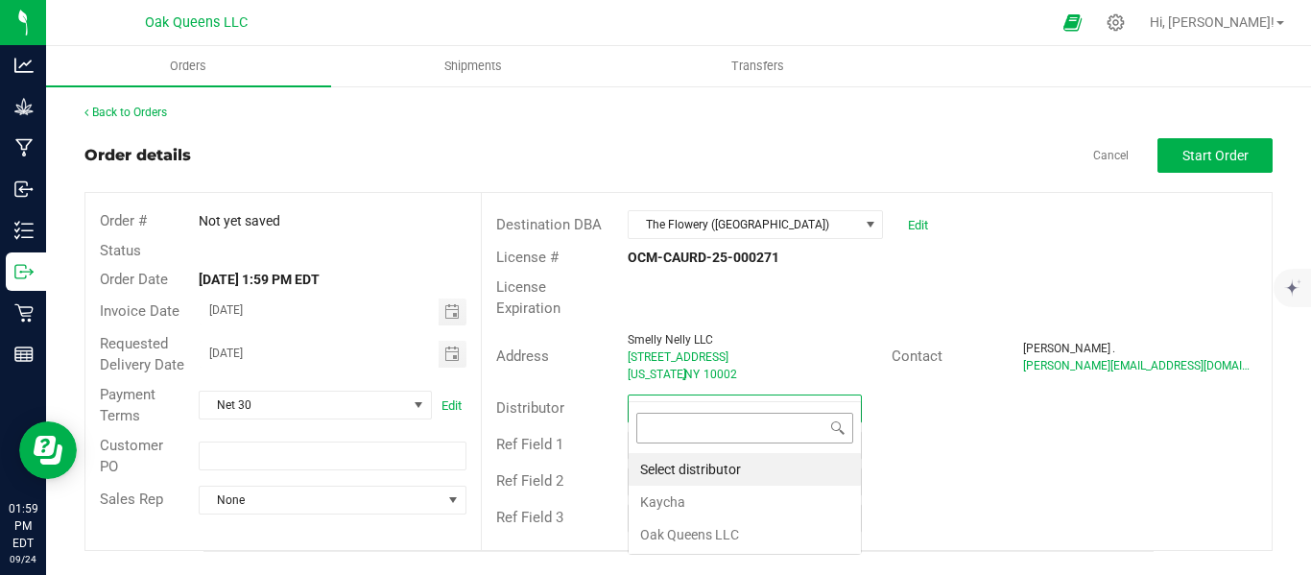
scroll to position [29, 235]
click at [665, 540] on li "Oak Queens LLC" at bounding box center [745, 534] width 232 height 33
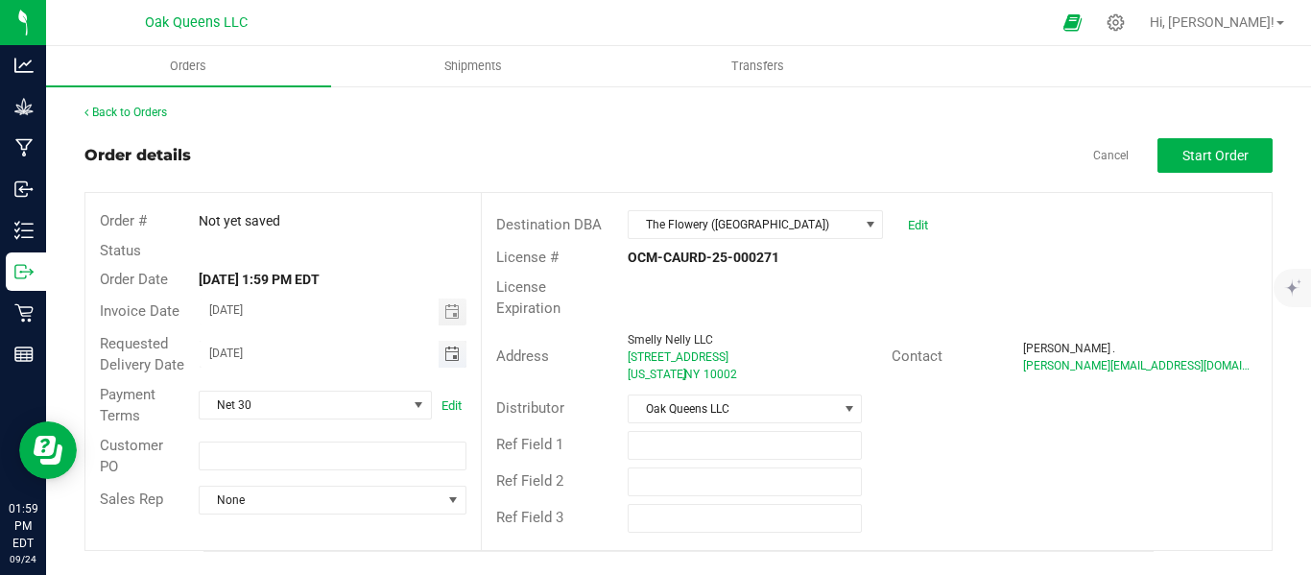
click at [242, 349] on input "09/25/2025" at bounding box center [319, 353] width 239 height 24
click at [234, 353] on input "09/25/2025" at bounding box center [319, 353] width 239 height 24
click at [215, 354] on input "09/25/2025" at bounding box center [319, 353] width 239 height 24
type input "10/02/2025"
click at [1219, 148] on span "Start Order" at bounding box center [1216, 155] width 66 height 15
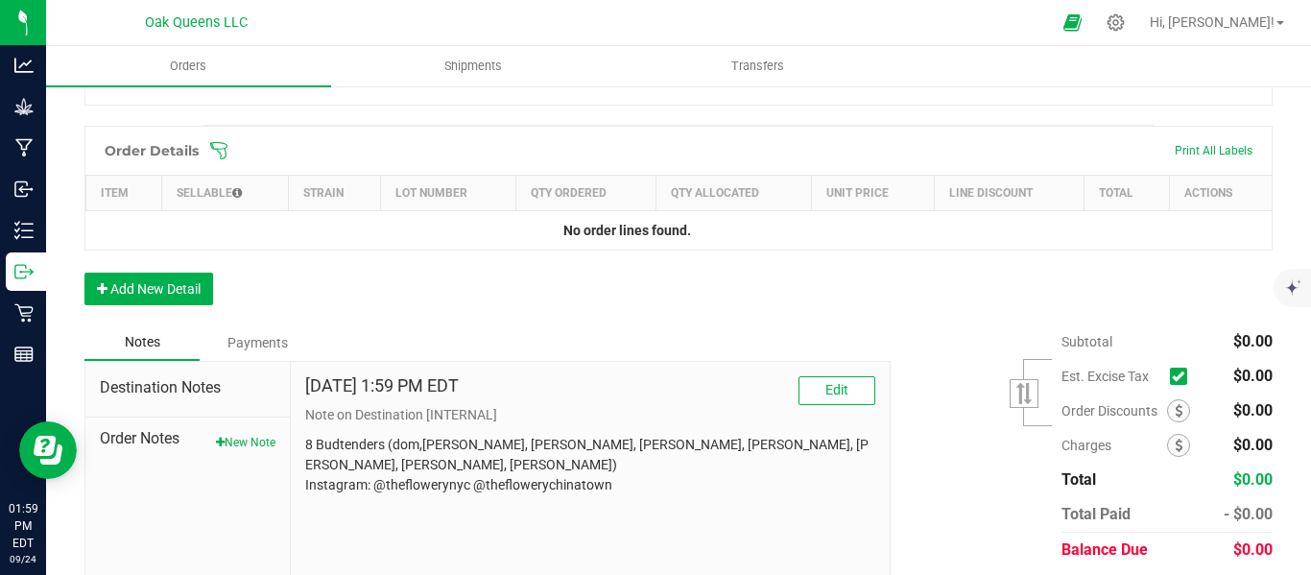
scroll to position [480, 0]
click at [219, 158] on icon at bounding box center [218, 148] width 19 height 19
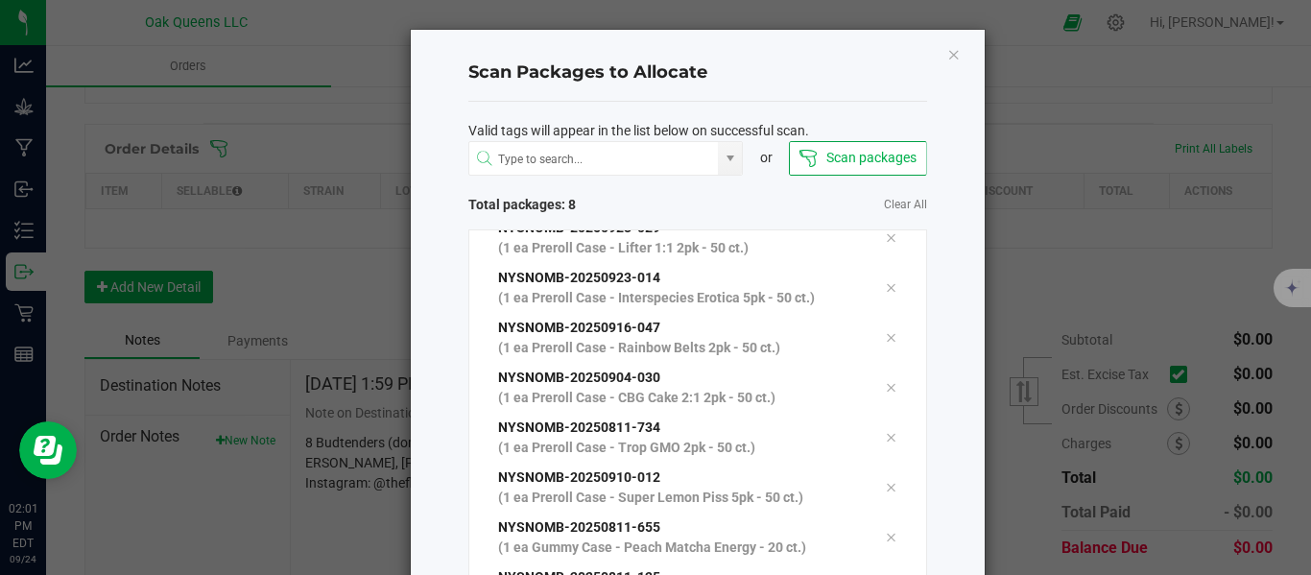
scroll to position [198, 0]
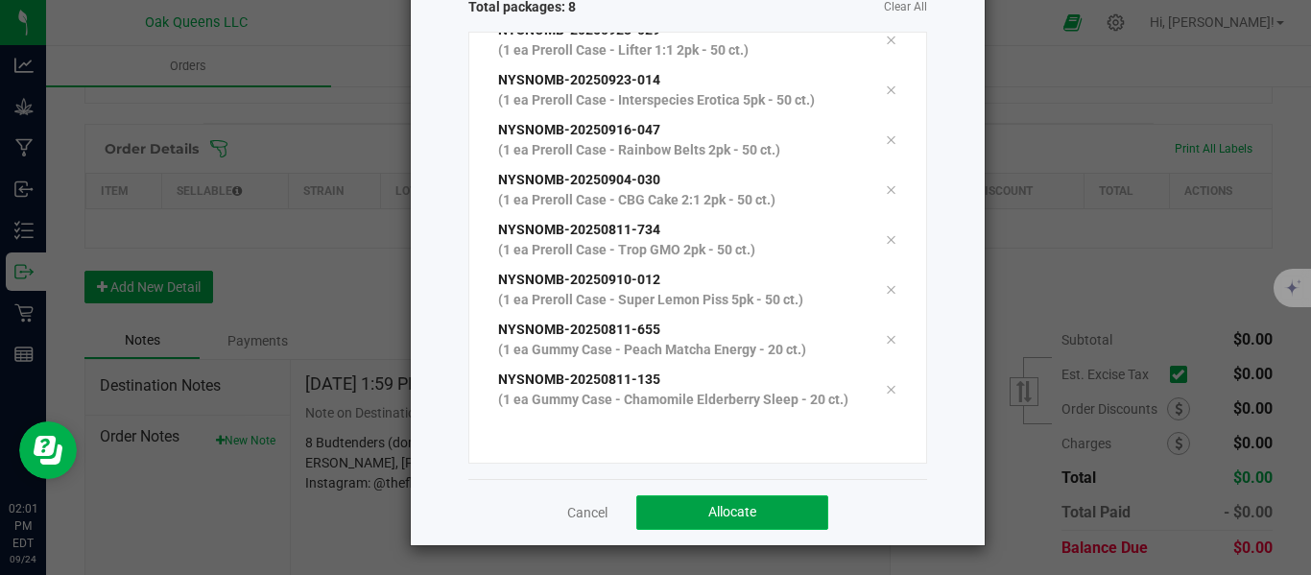
click at [738, 504] on button "Allocate" at bounding box center [732, 512] width 192 height 35
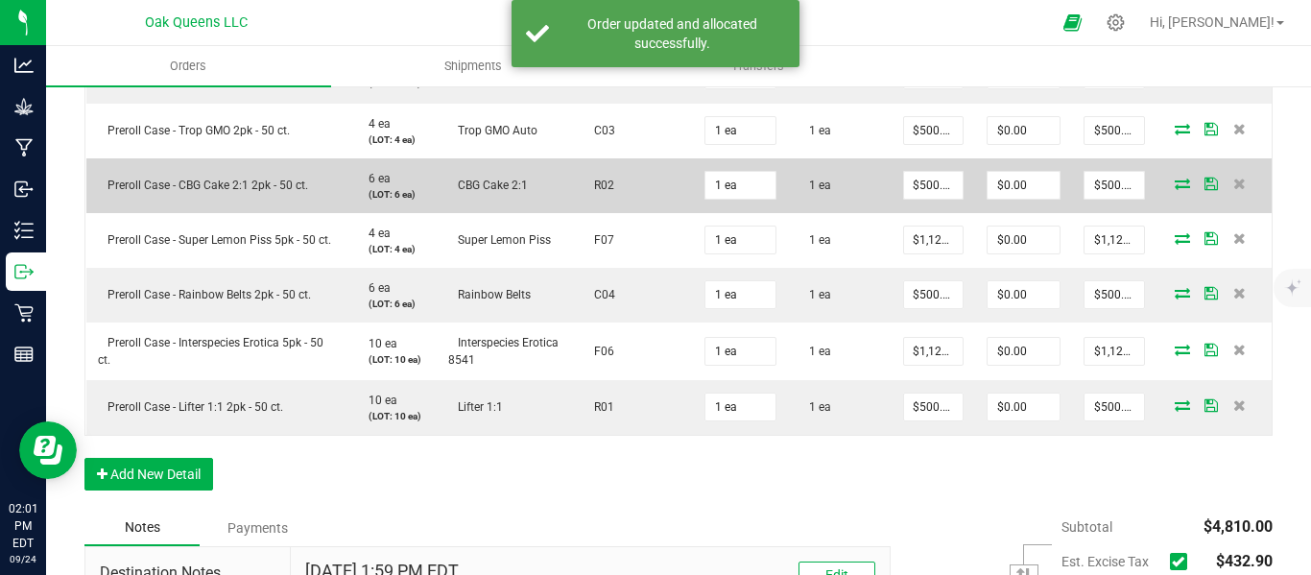
scroll to position [987, 0]
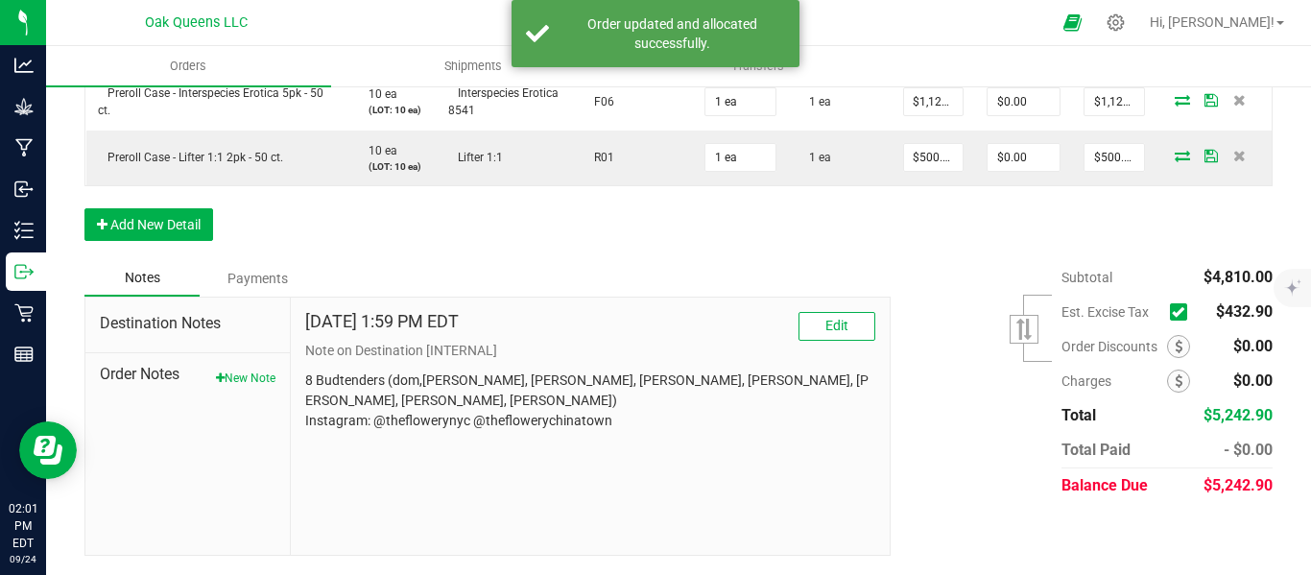
click at [1172, 312] on icon at bounding box center [1178, 312] width 12 height 0
click at [0, 0] on input "checkbox" at bounding box center [0, 0] width 0 height 0
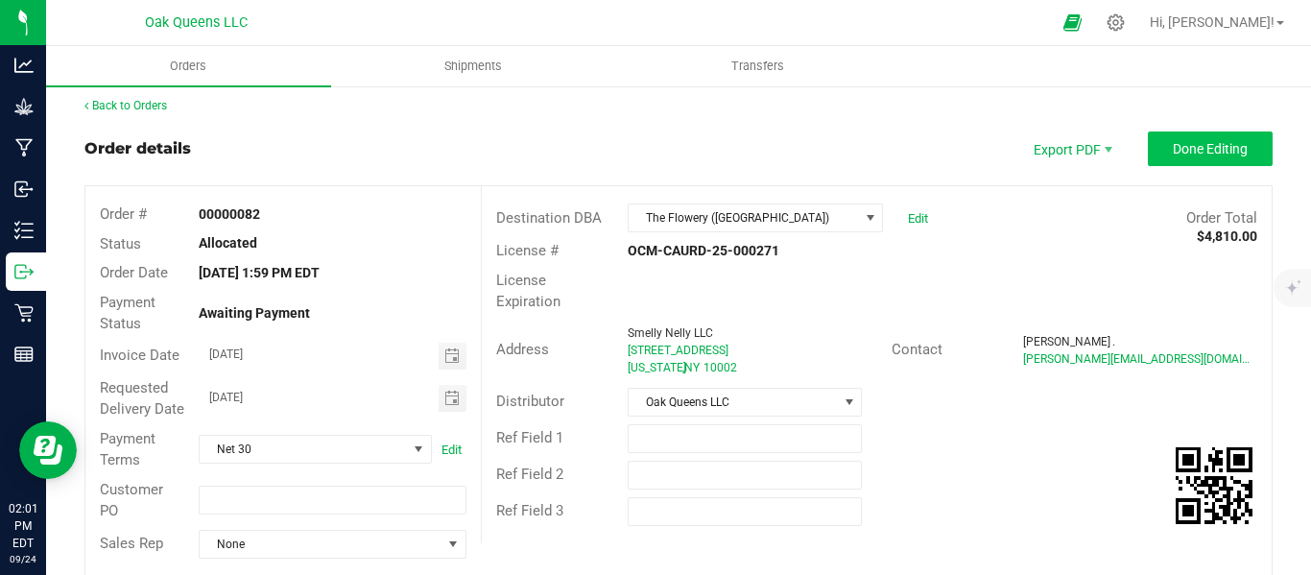
scroll to position [0, 0]
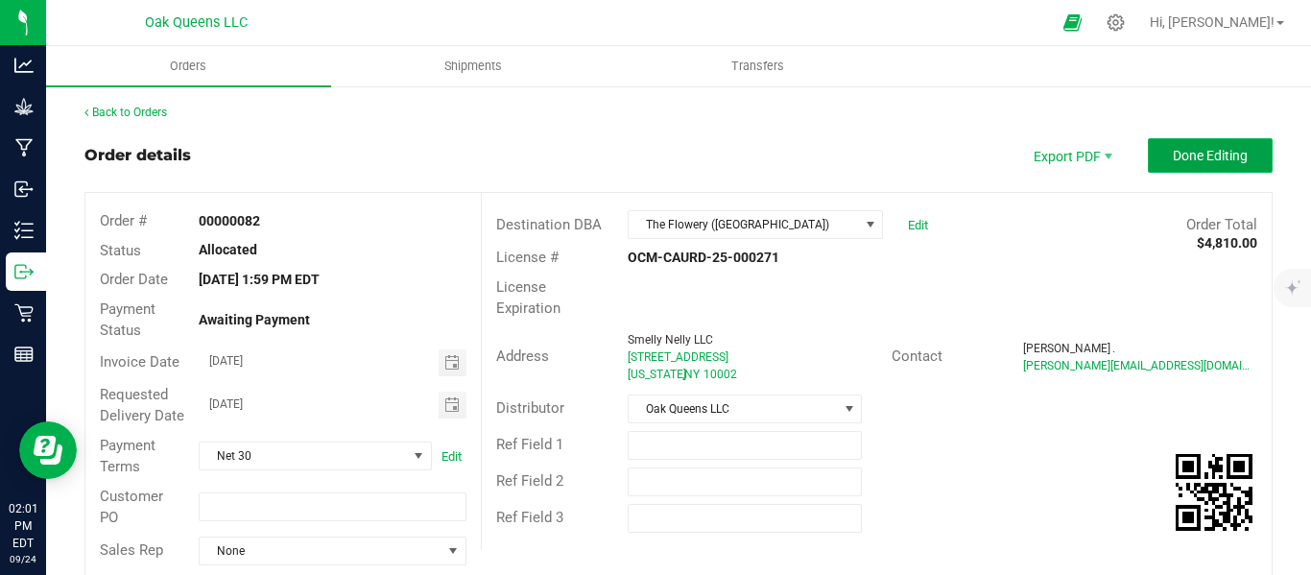
click at [1173, 156] on span "Done Editing" at bounding box center [1210, 155] width 75 height 15
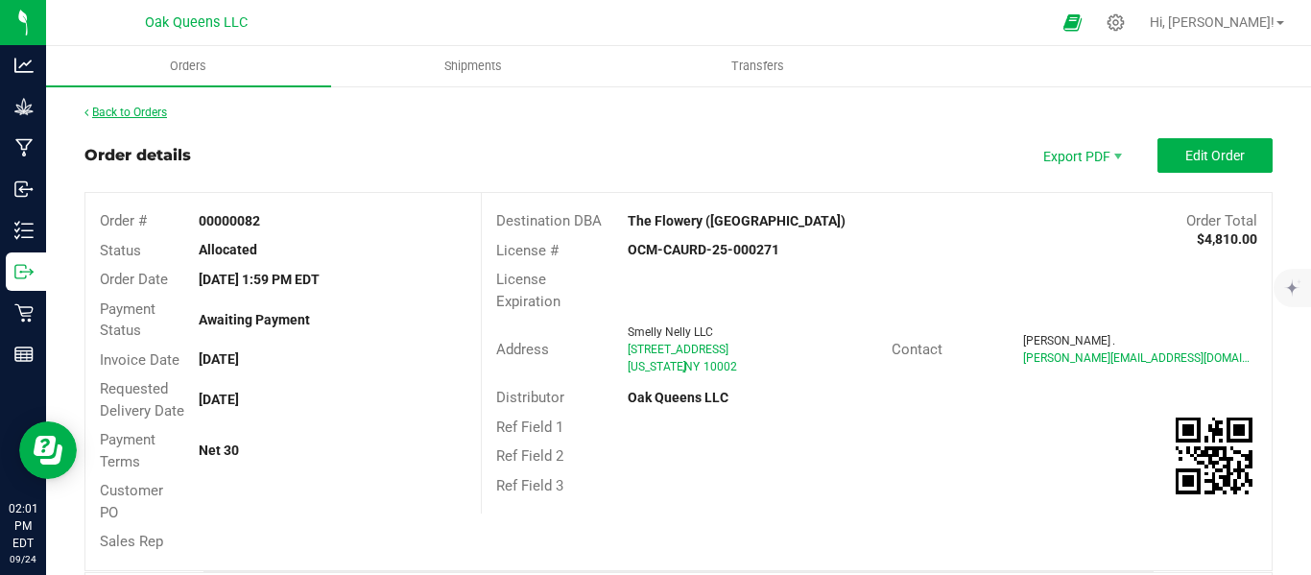
click at [146, 110] on link "Back to Orders" at bounding box center [125, 112] width 83 height 13
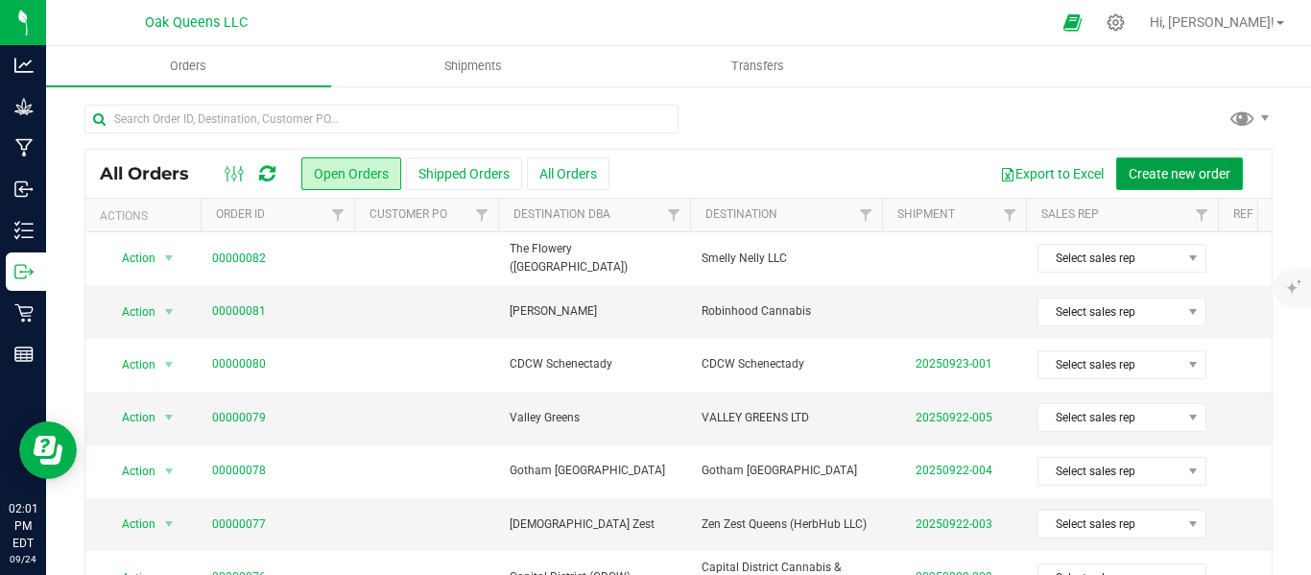
click at [1136, 166] on span "Create new order" at bounding box center [1180, 173] width 102 height 15
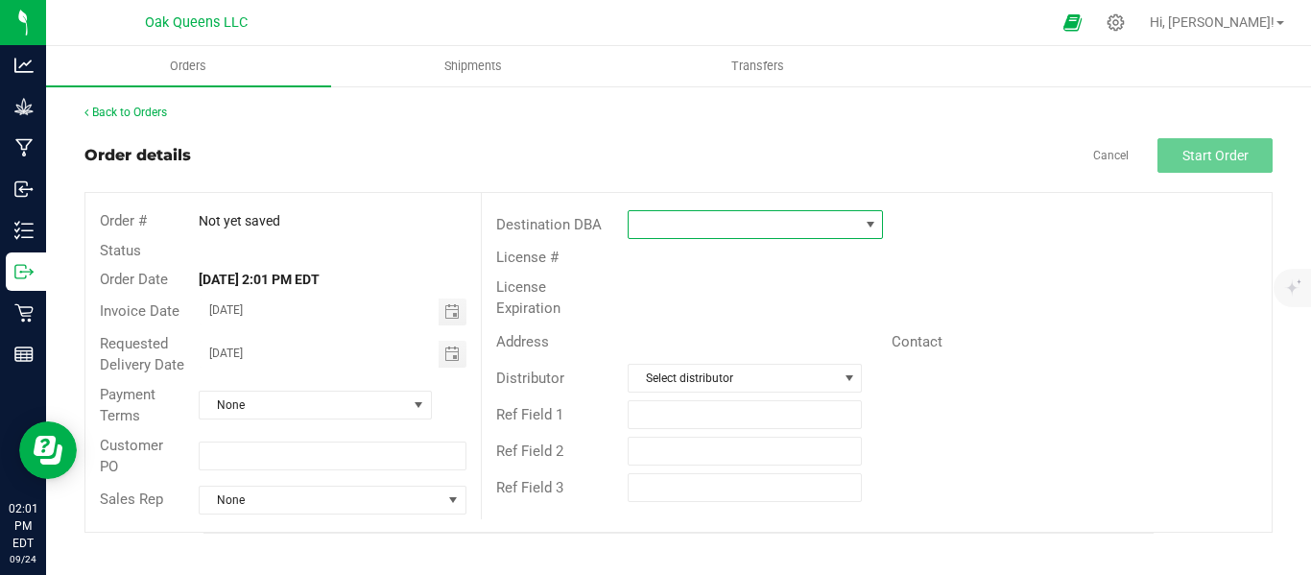
click at [867, 232] on span at bounding box center [870, 224] width 24 height 27
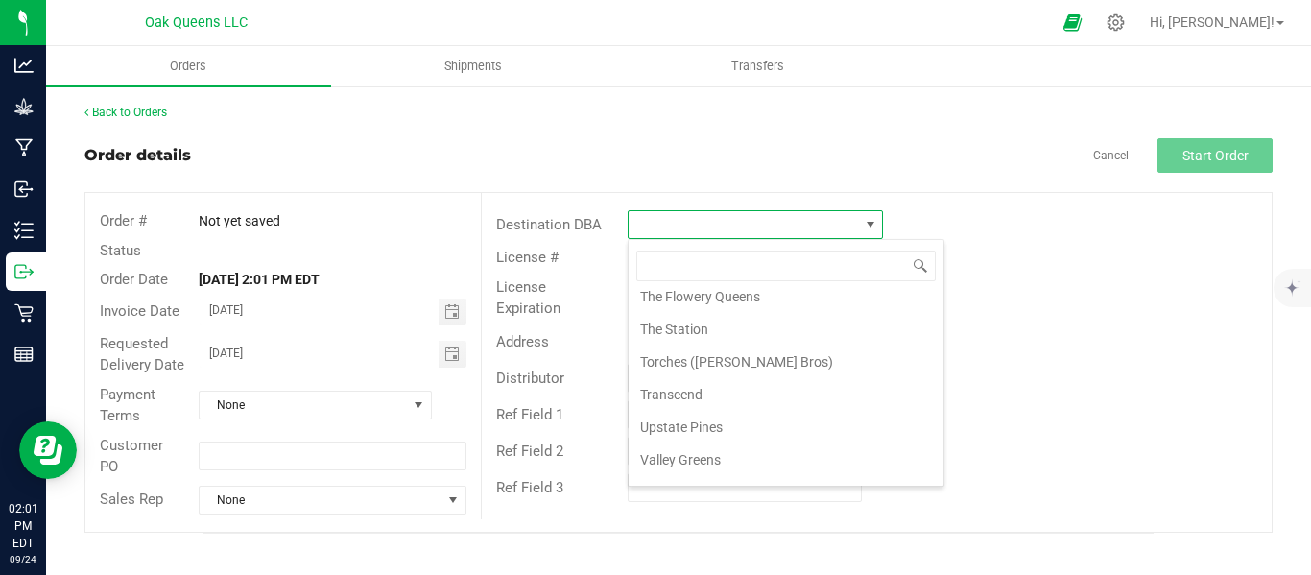
scroll to position [2560, 0]
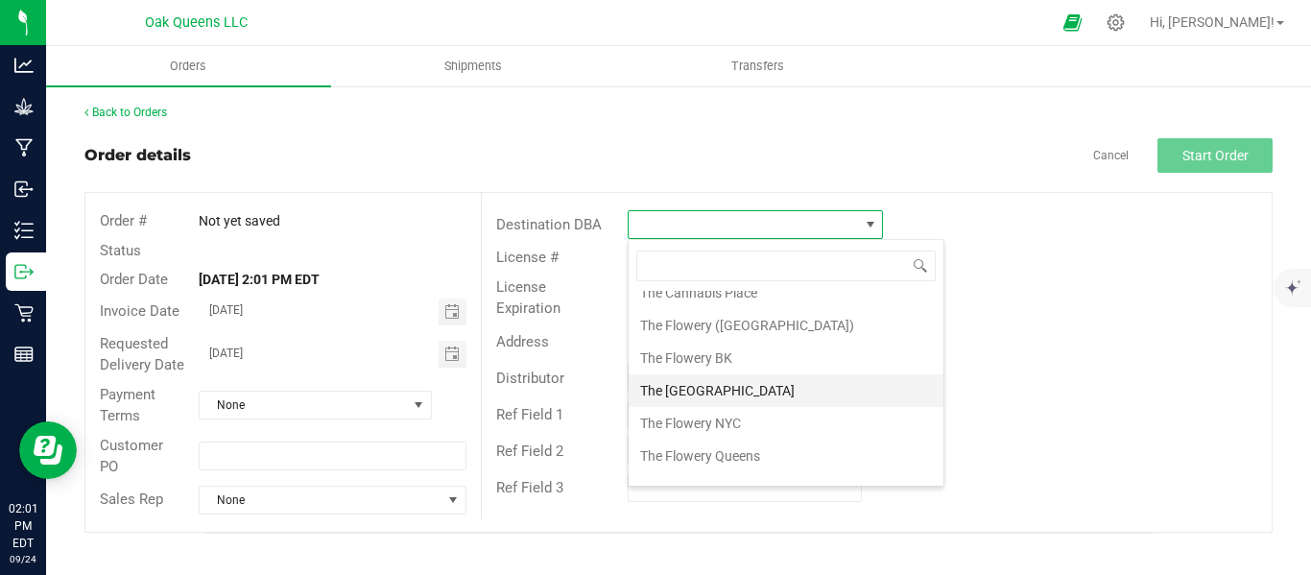
click at [760, 397] on li "The Flowery East Village" at bounding box center [786, 390] width 315 height 33
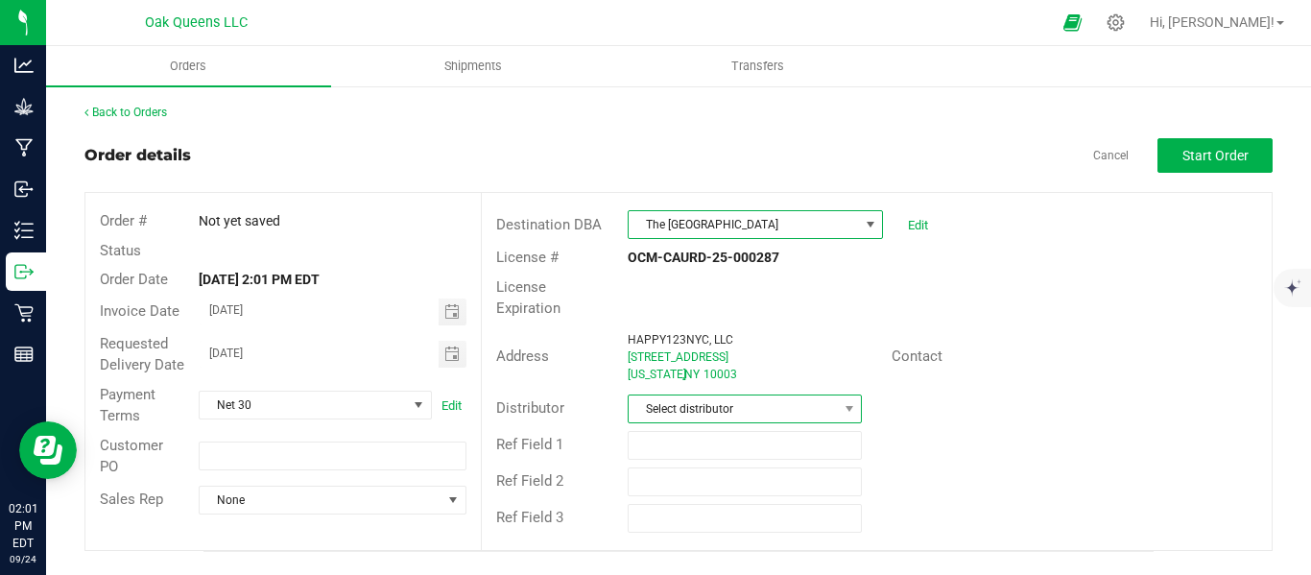
click at [724, 396] on span "Select distributor" at bounding box center [733, 409] width 208 height 27
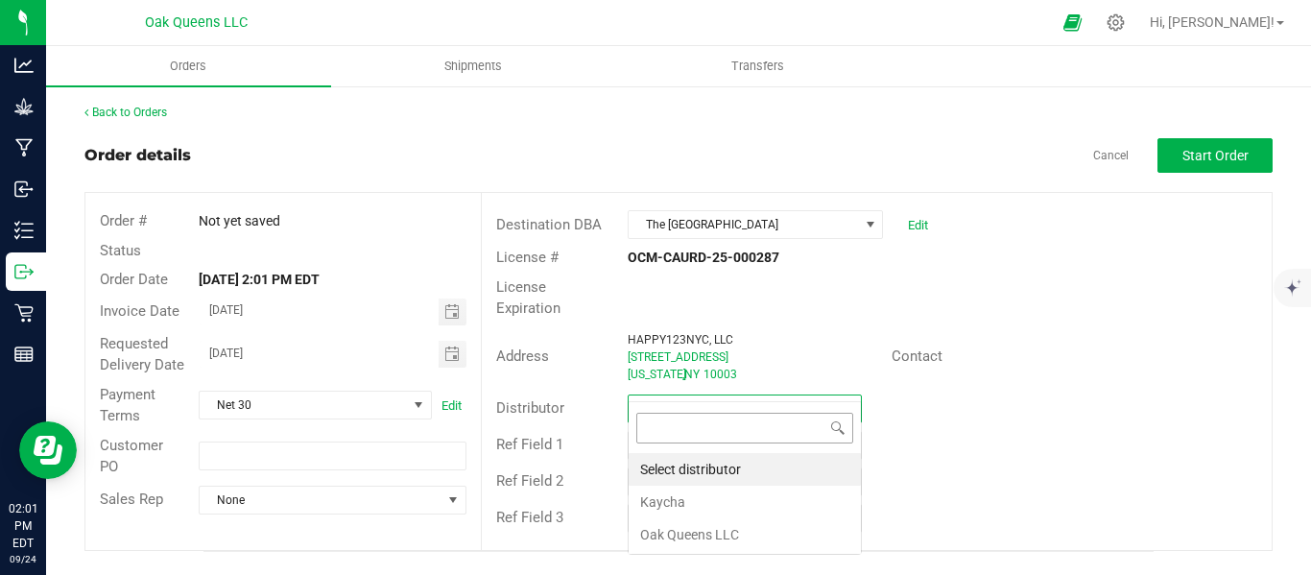
scroll to position [29, 235]
click at [699, 540] on li "Oak Queens LLC" at bounding box center [745, 534] width 232 height 33
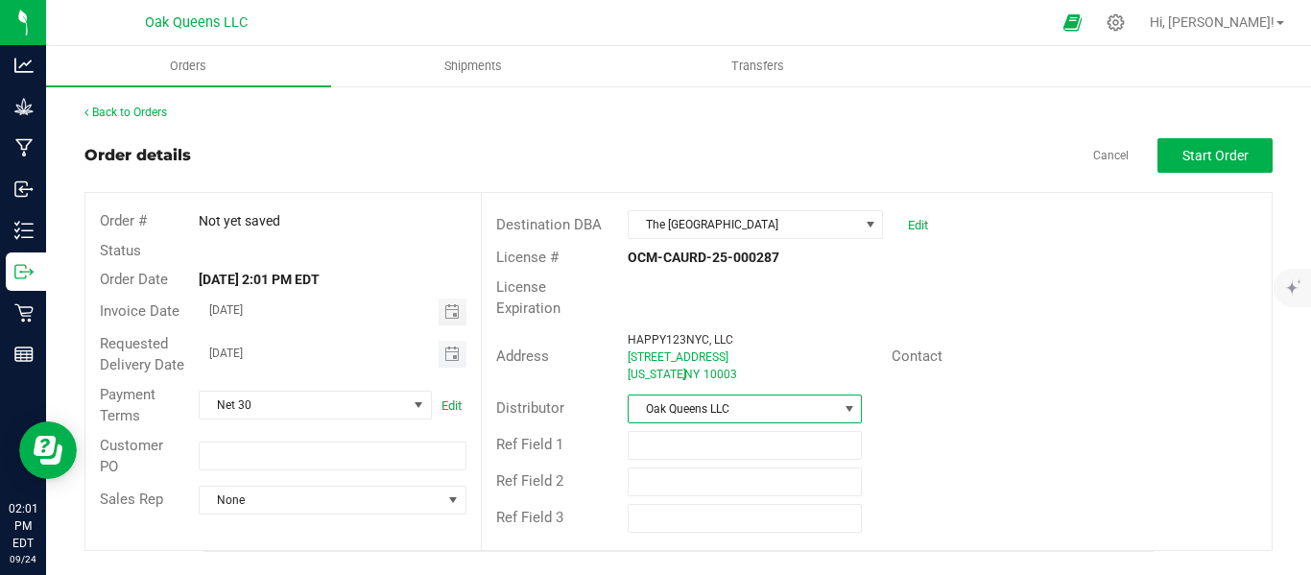
click at [221, 352] on input "09/25/2025" at bounding box center [319, 353] width 239 height 24
type input "10/02/2025"
click at [1192, 148] on span "Start Order" at bounding box center [1216, 155] width 66 height 15
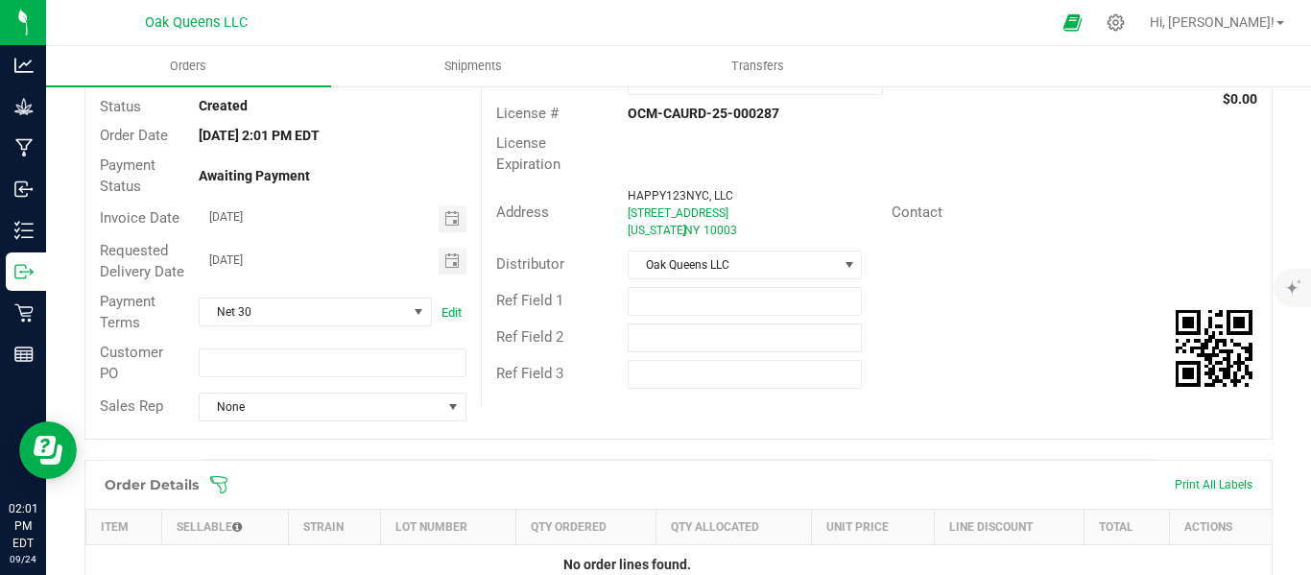
scroll to position [480, 0]
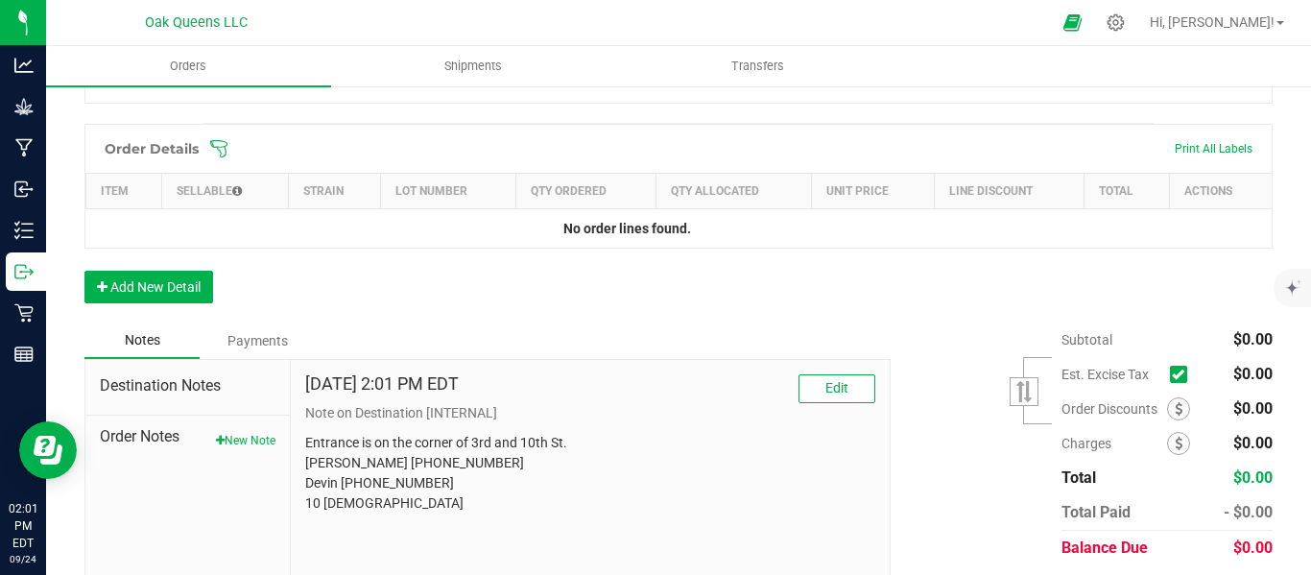
click at [226, 158] on icon at bounding box center [218, 148] width 19 height 19
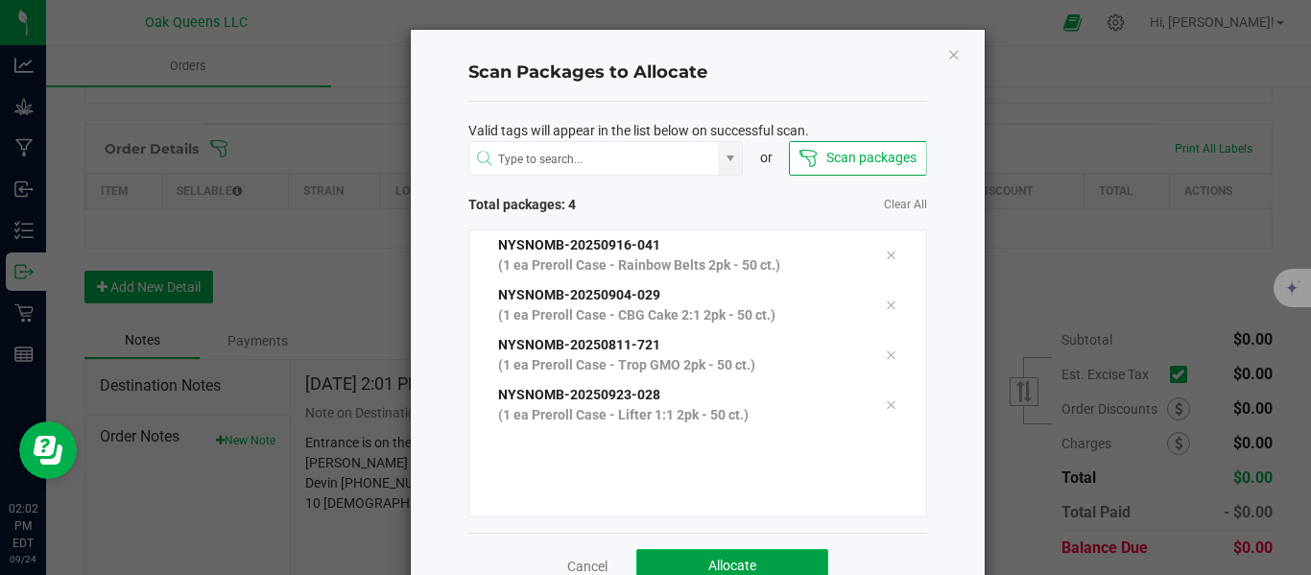
click at [679, 574] on button "Allocate" at bounding box center [732, 566] width 192 height 35
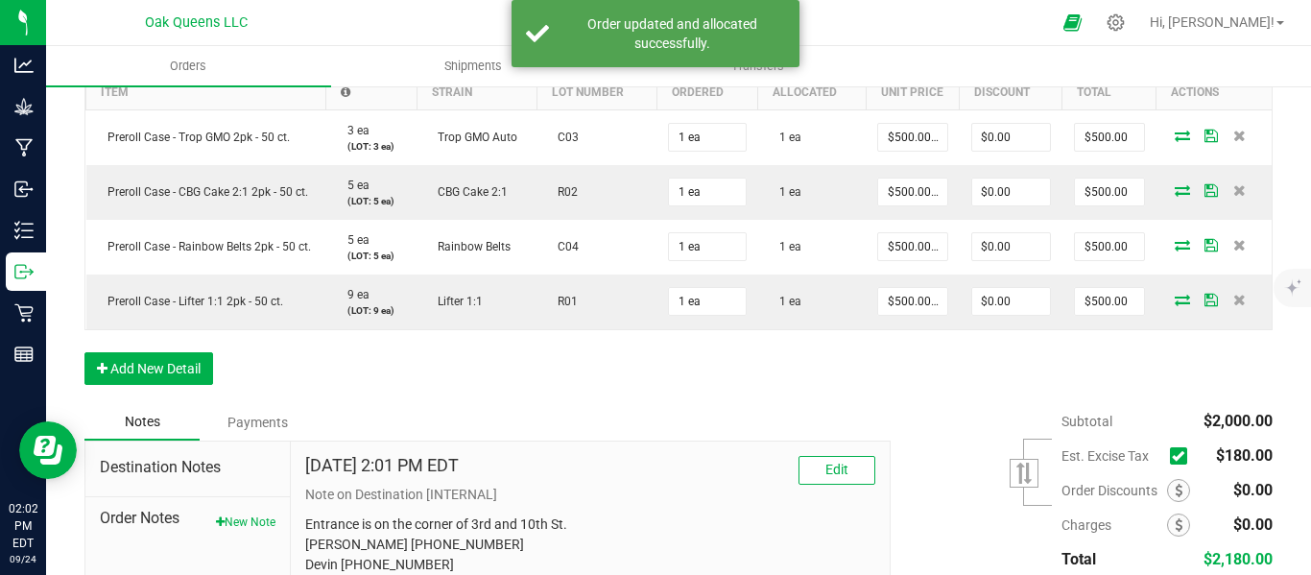
scroll to position [640, 0]
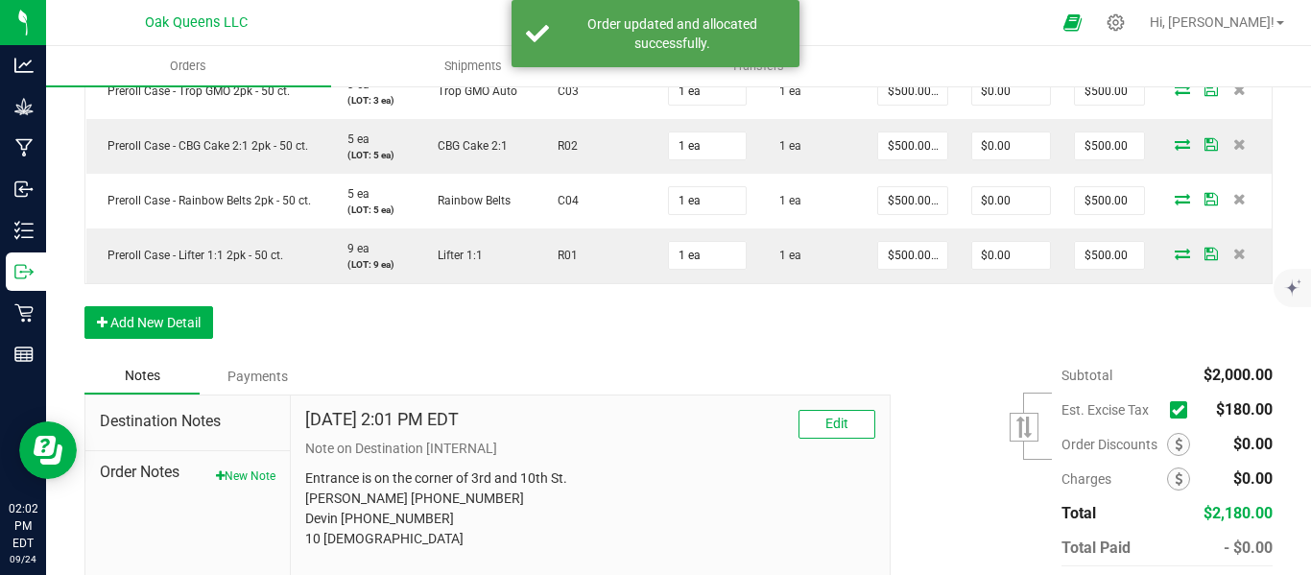
click at [1172, 410] on icon at bounding box center [1178, 410] width 12 height 0
click at [0, 0] on input "checkbox" at bounding box center [0, 0] width 0 height 0
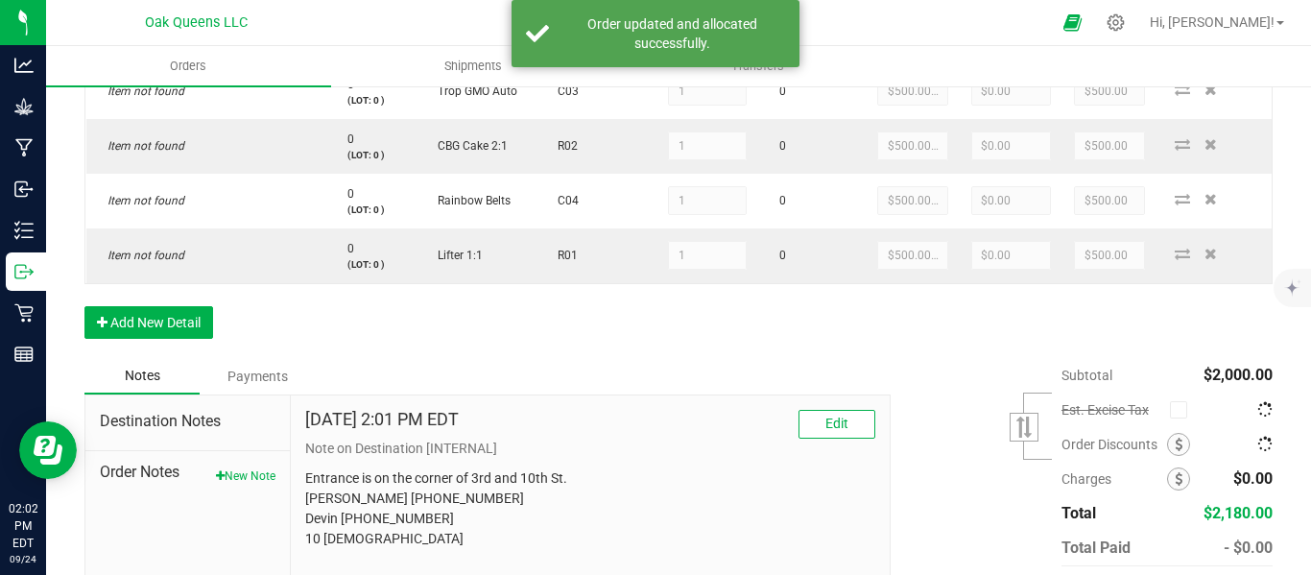
scroll to position [0, 0]
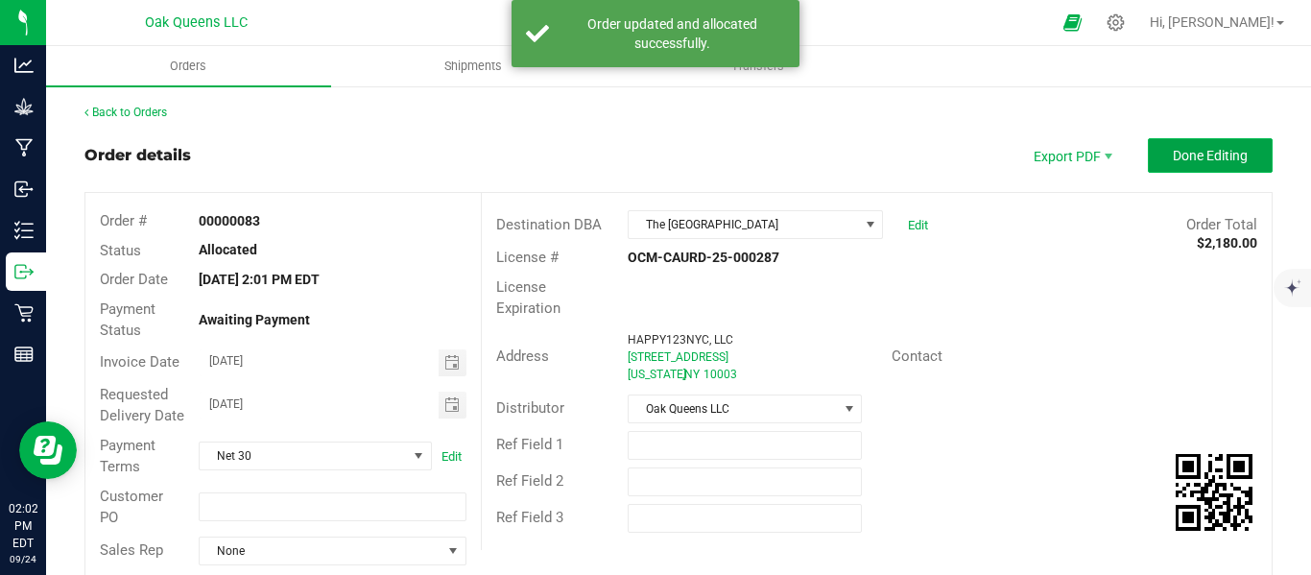
click at [1203, 145] on button "Done Editing" at bounding box center [1210, 155] width 125 height 35
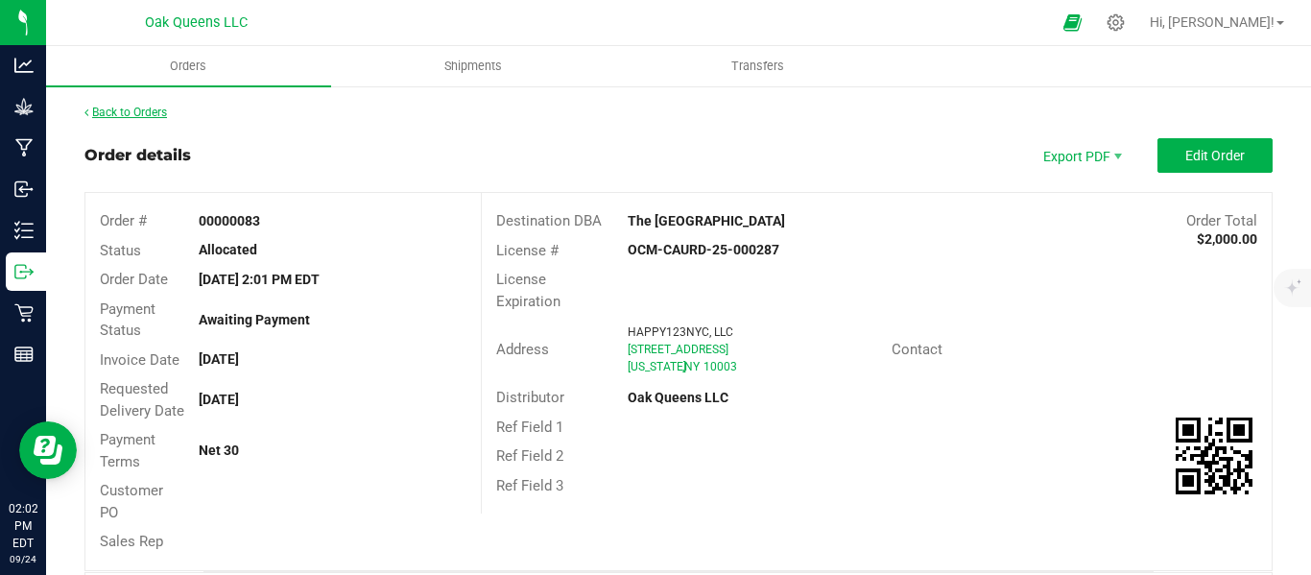
click at [132, 109] on link "Back to Orders" at bounding box center [125, 112] width 83 height 13
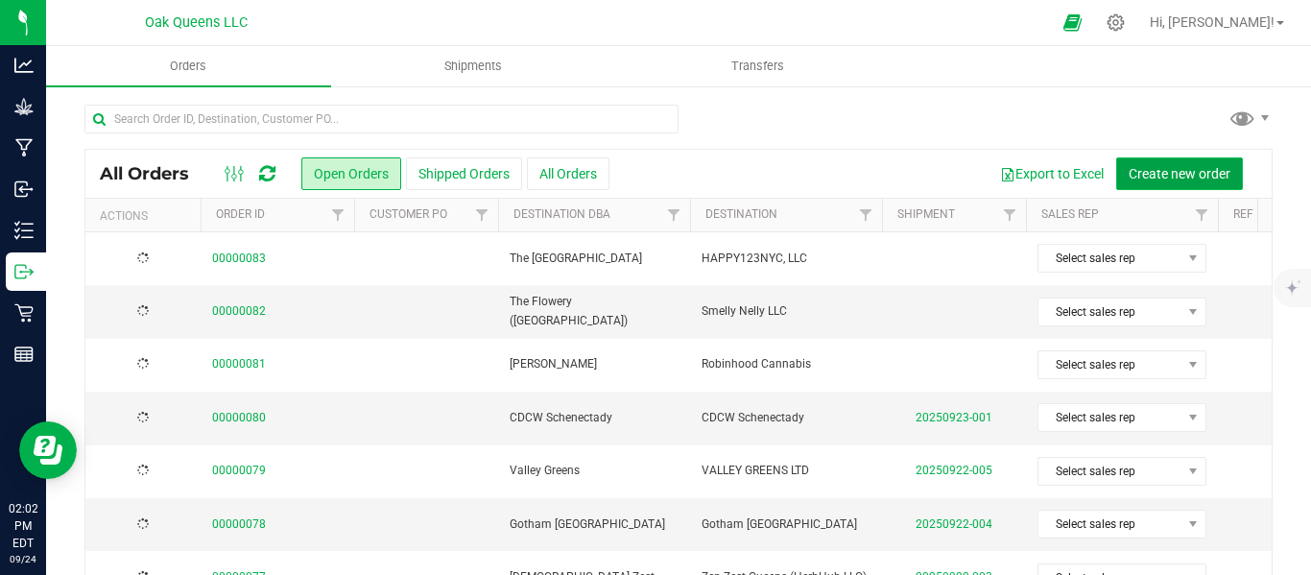
click at [1134, 176] on span "Create new order" at bounding box center [1180, 173] width 102 height 15
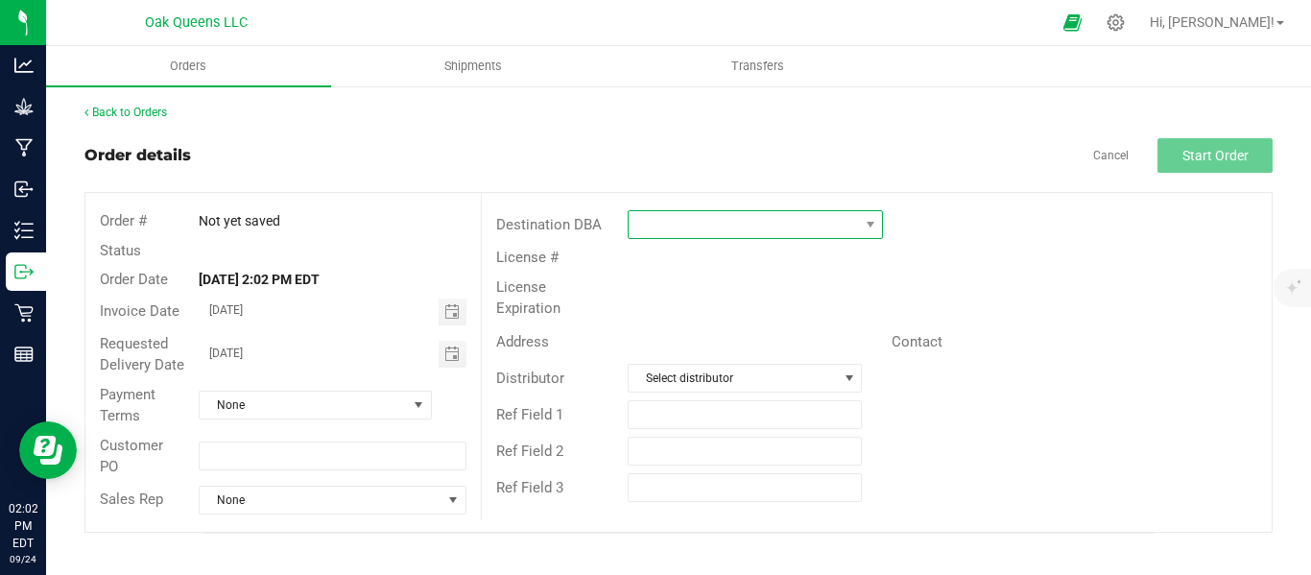
click at [748, 214] on span at bounding box center [743, 224] width 229 height 27
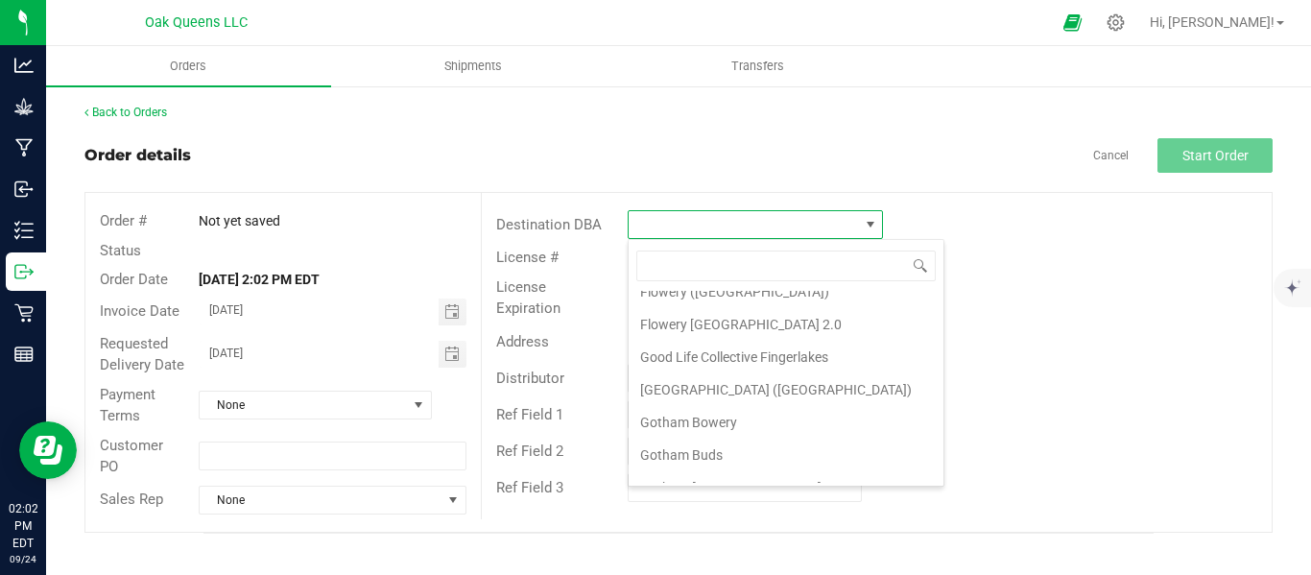
scroll to position [1120, 0]
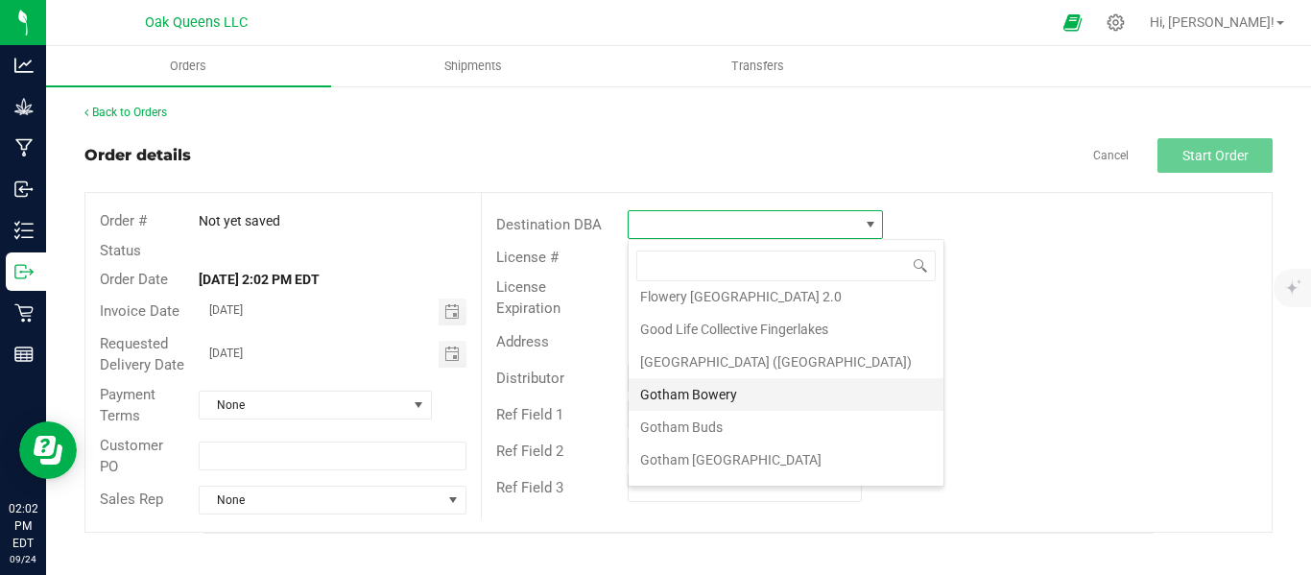
click at [713, 400] on li "Gotham Bowery" at bounding box center [786, 394] width 315 height 33
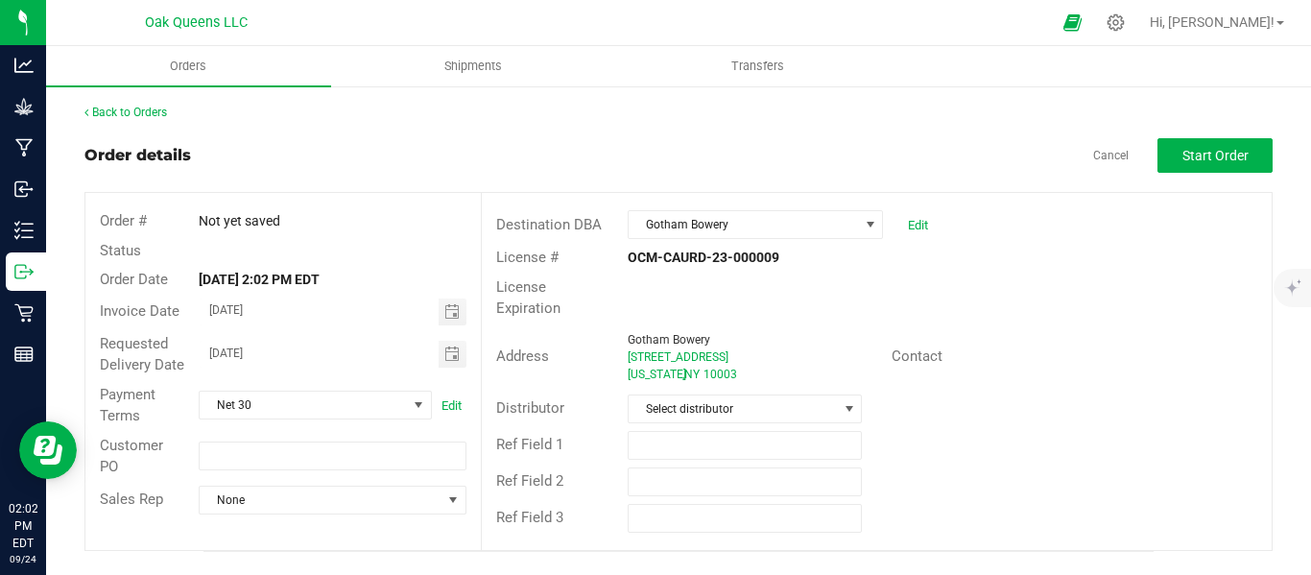
click at [706, 401] on div "Distributor Select distributor" at bounding box center [877, 409] width 790 height 36
click at [700, 396] on span "Select distributor" at bounding box center [733, 409] width 208 height 27
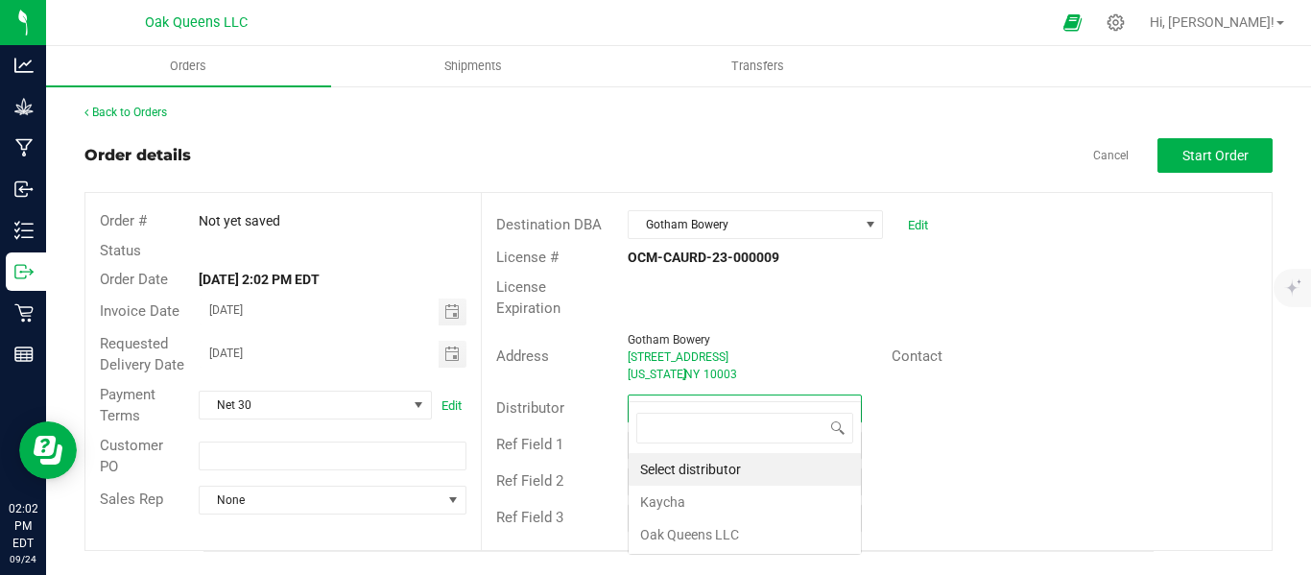
scroll to position [29, 235]
click at [654, 533] on li "Oak Queens LLC" at bounding box center [745, 534] width 232 height 33
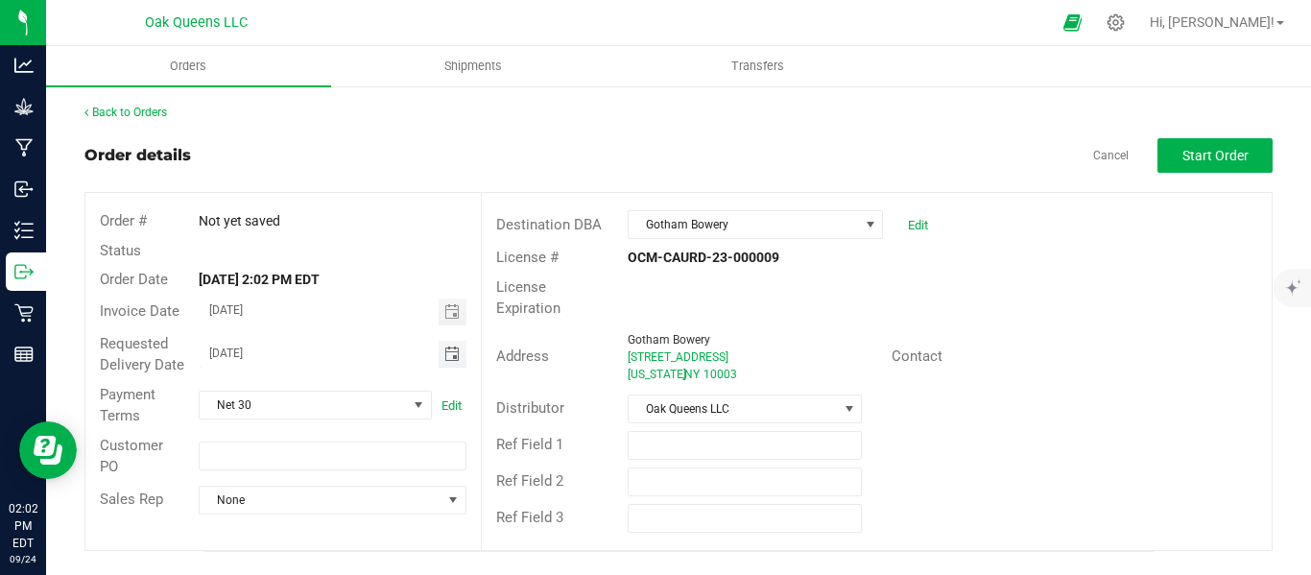
click at [215, 345] on input "09/25/2025" at bounding box center [319, 353] width 239 height 24
type input "10/02/2025"
click at [1217, 151] on span "Start Order" at bounding box center [1216, 155] width 66 height 15
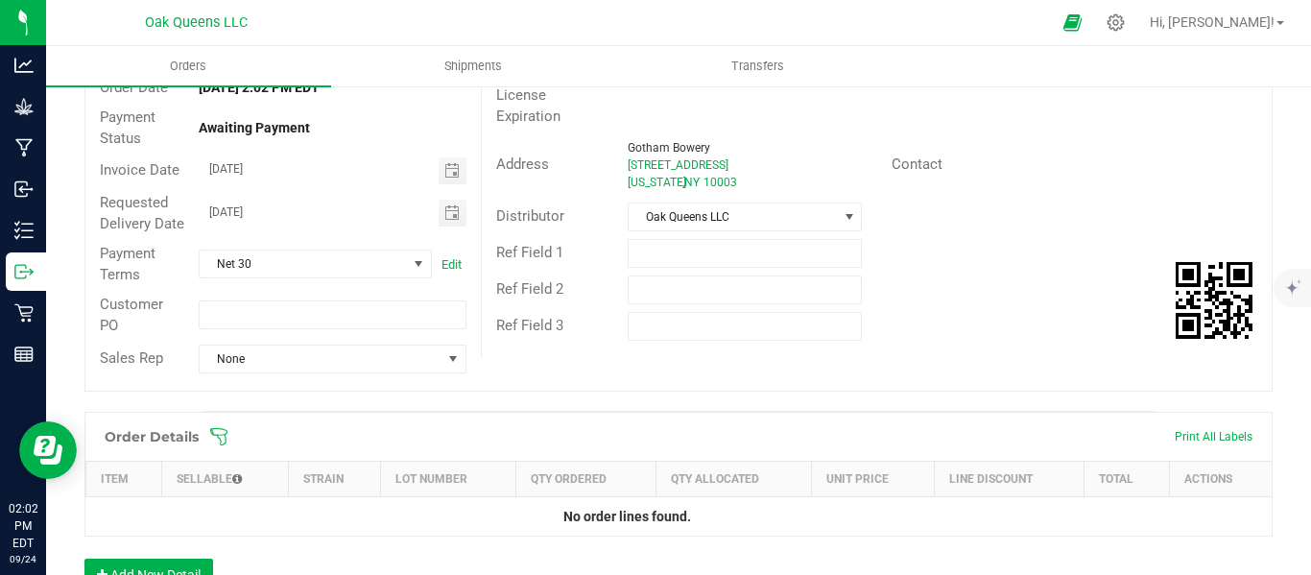
scroll to position [480, 0]
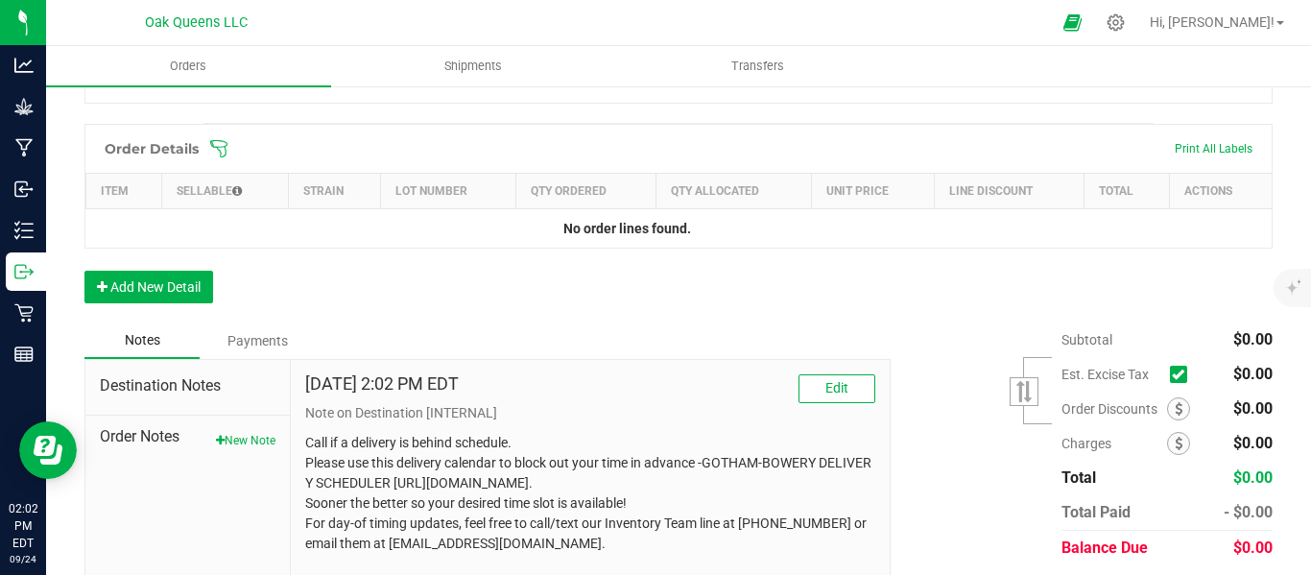
click at [221, 158] on icon at bounding box center [218, 148] width 19 height 19
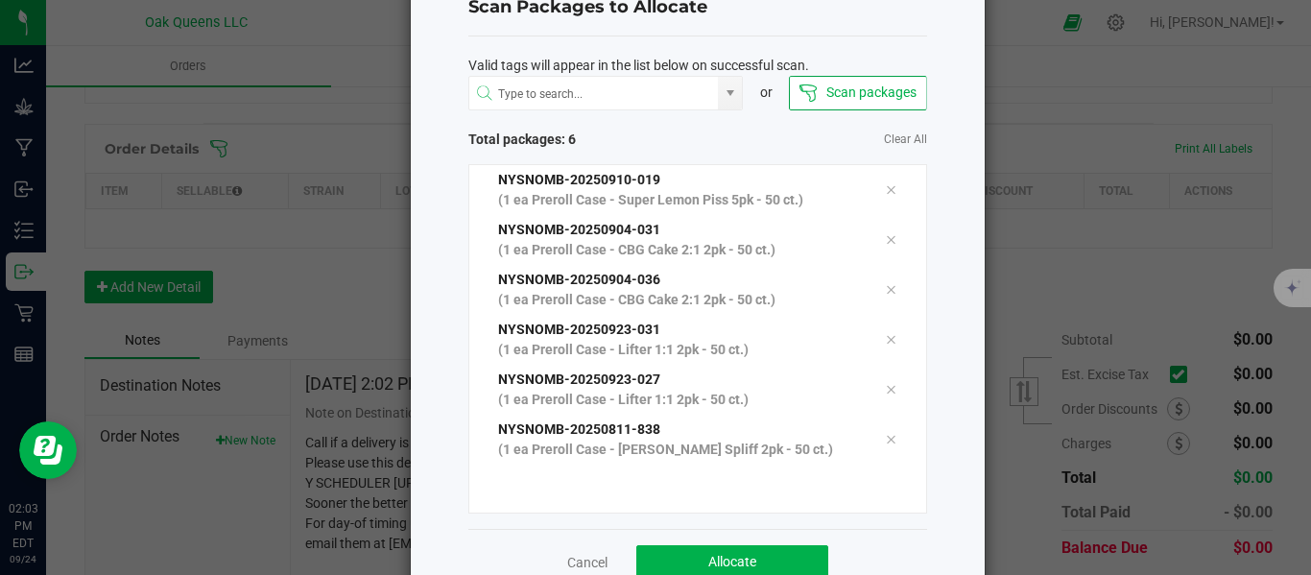
scroll to position [115, 0]
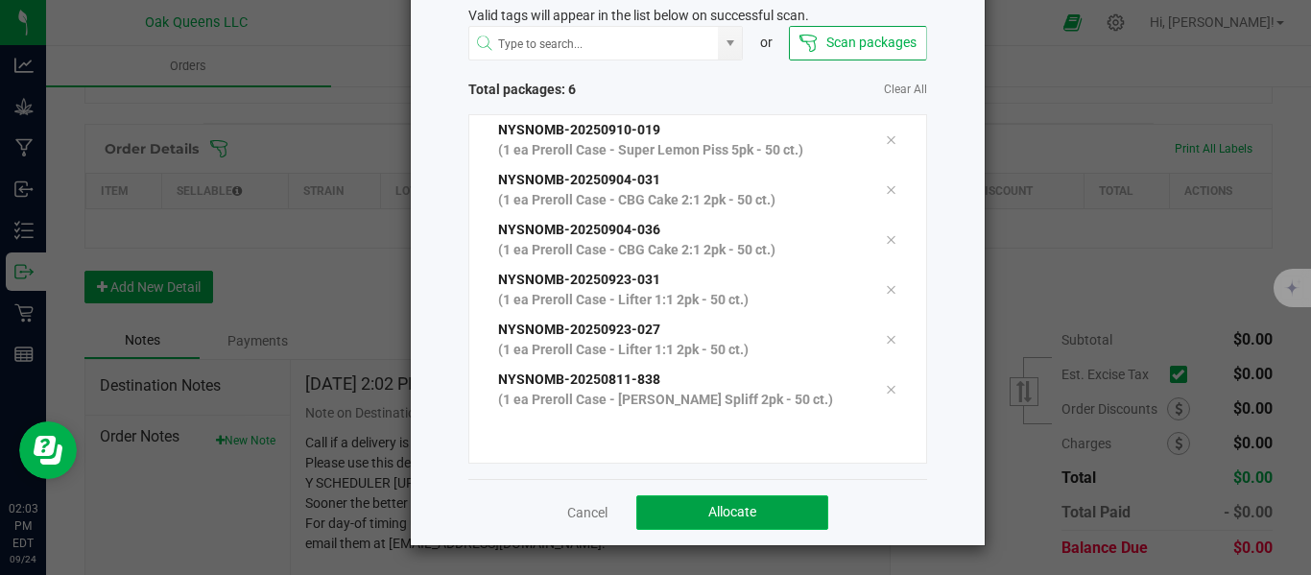
click at [720, 515] on span "Allocate" at bounding box center [732, 511] width 48 height 15
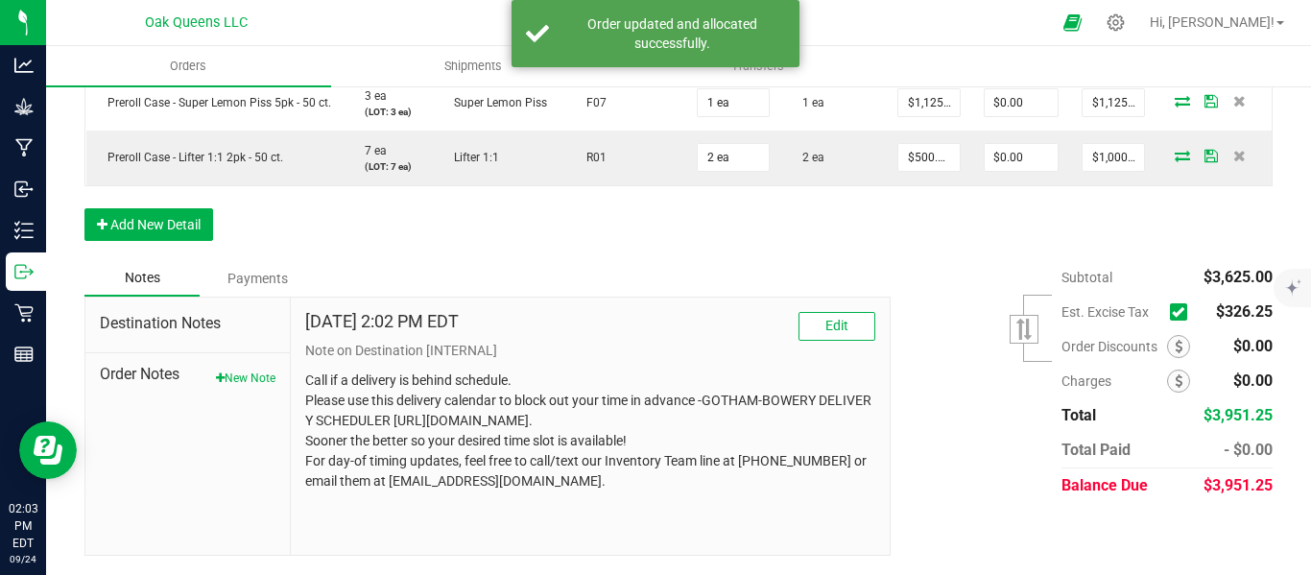
scroll to position [765, 0]
drag, startPoint x: 1155, startPoint y: 314, endPoint x: 1165, endPoint y: 319, distance: 10.7
click at [1170, 314] on span at bounding box center [1178, 311] width 17 height 17
click at [0, 0] on input "checkbox" at bounding box center [0, 0] width 0 height 0
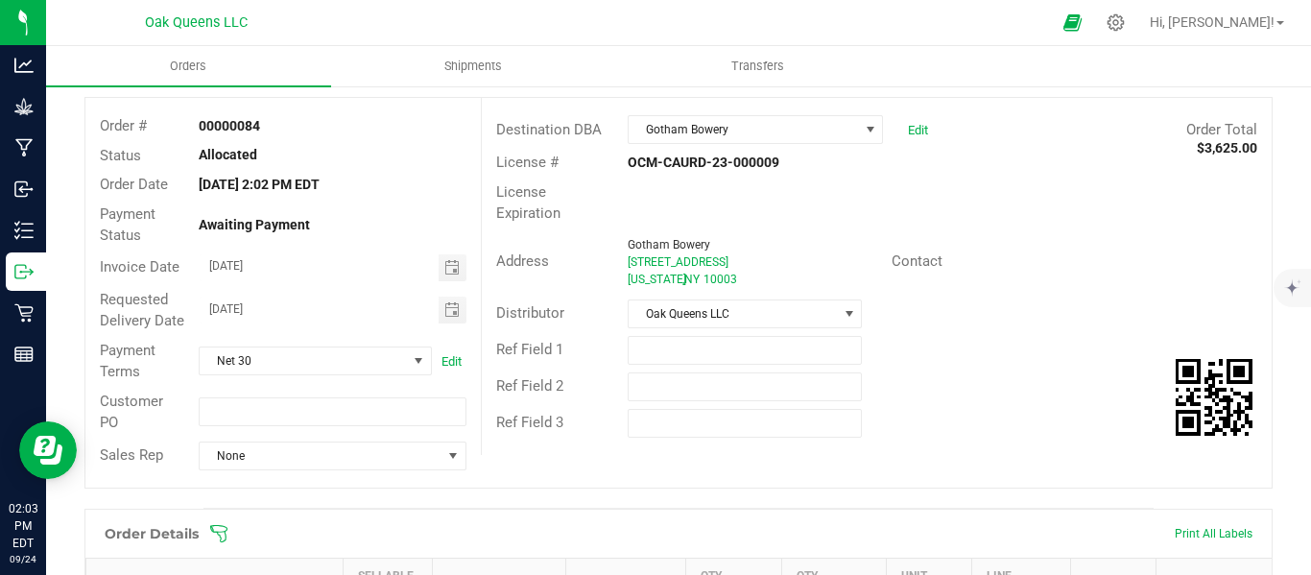
scroll to position [0, 0]
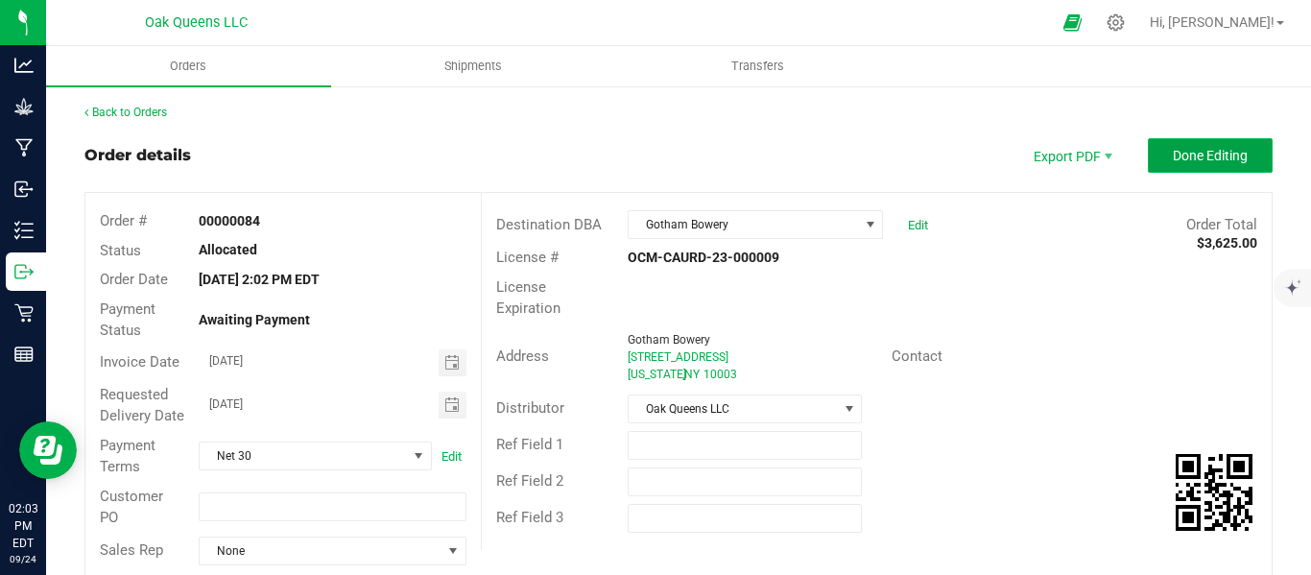
click at [1196, 141] on button "Done Editing" at bounding box center [1210, 155] width 125 height 35
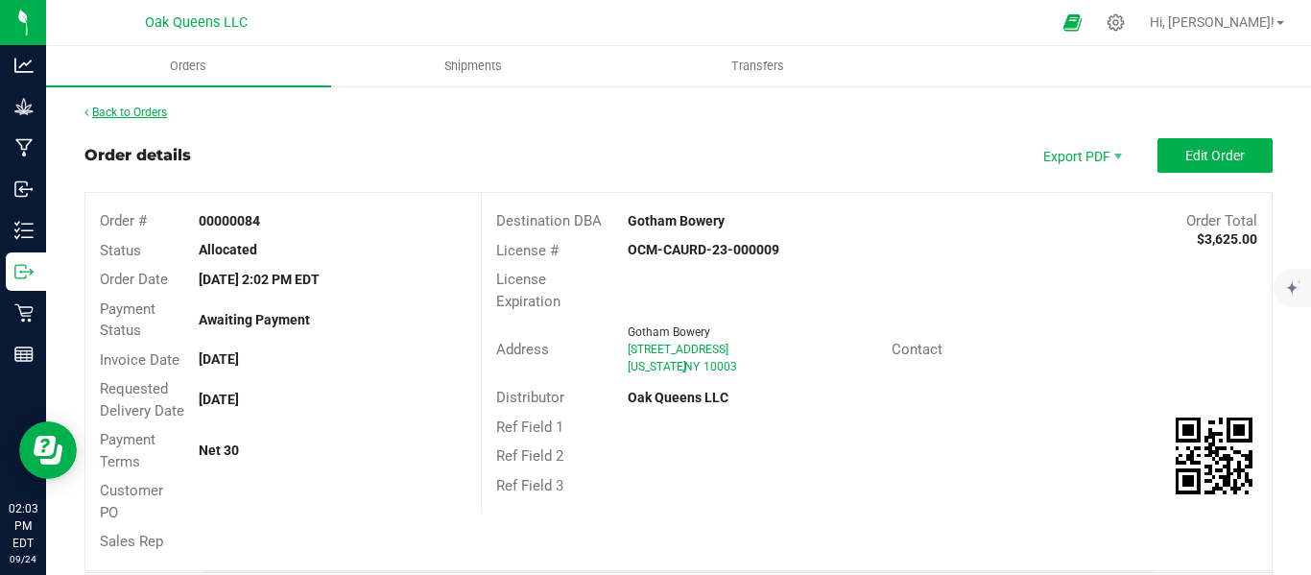
click at [108, 116] on link "Back to Orders" at bounding box center [125, 112] width 83 height 13
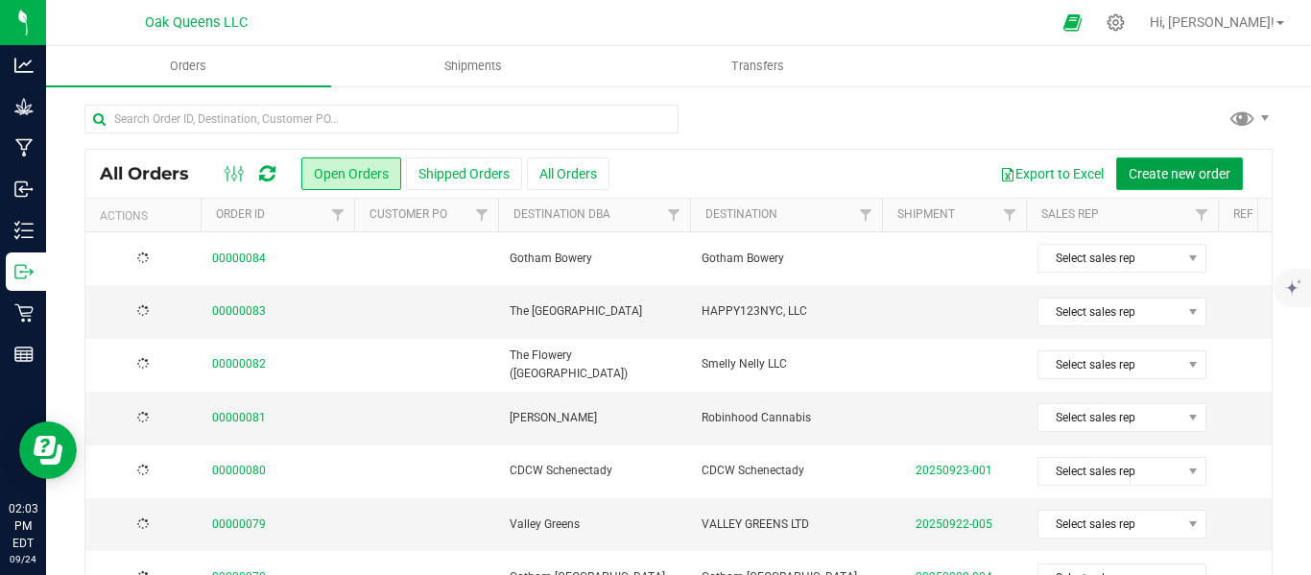
click at [1146, 176] on span "Create new order" at bounding box center [1180, 173] width 102 height 15
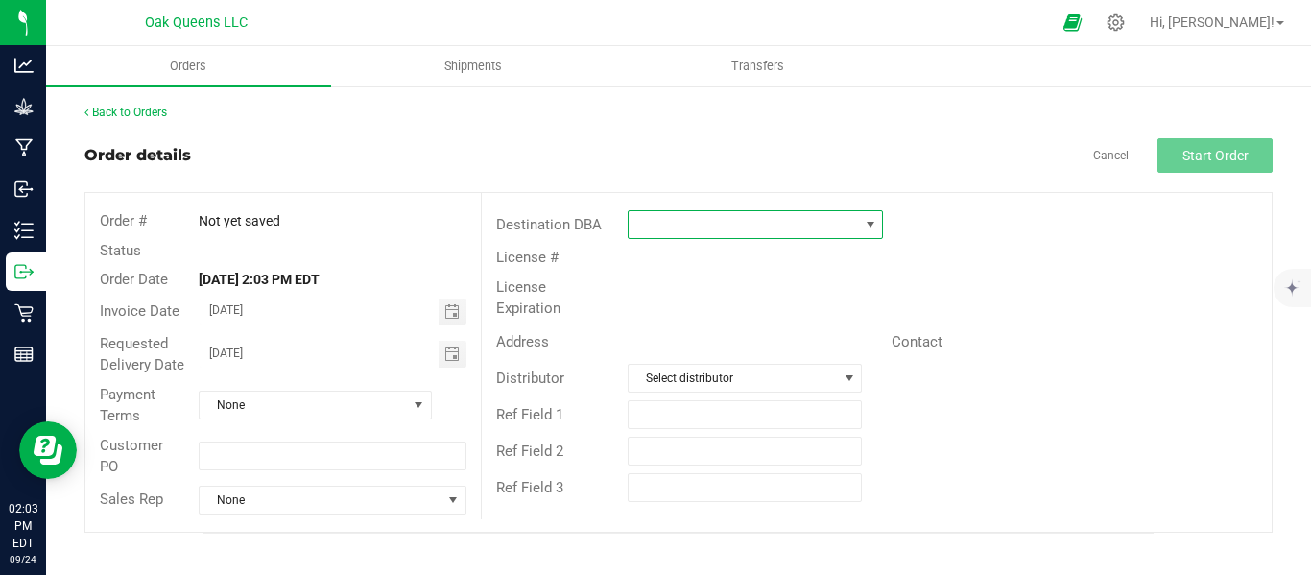
click at [871, 223] on span at bounding box center [870, 224] width 15 height 15
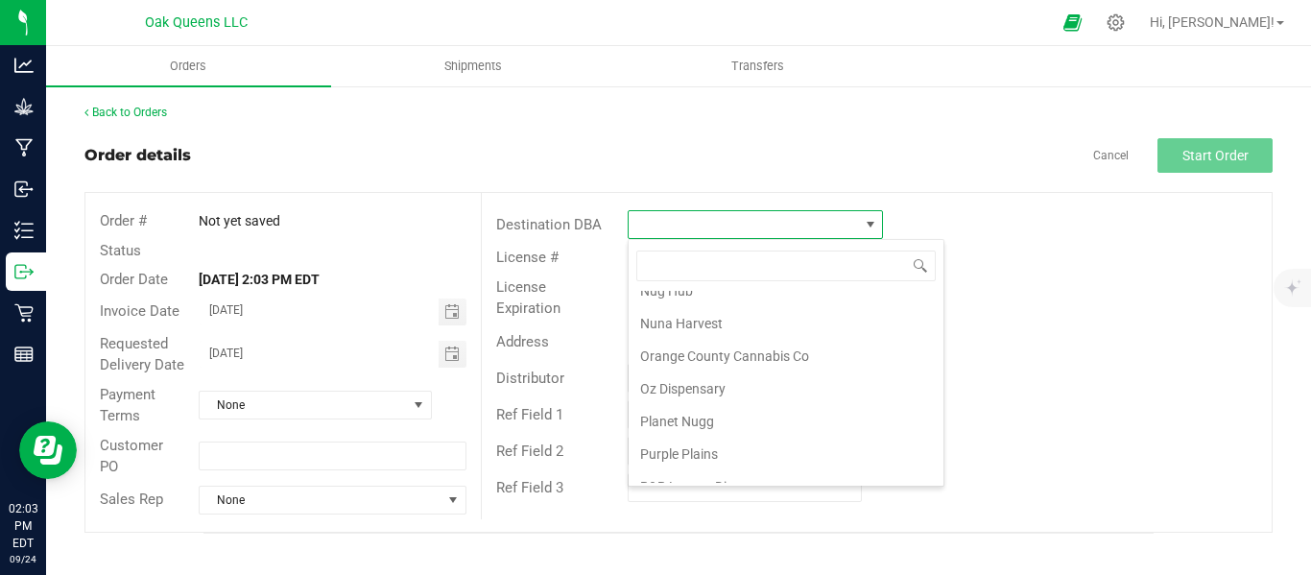
scroll to position [2240, 0]
click at [688, 420] on li "Sacred Bloom" at bounding box center [786, 417] width 315 height 33
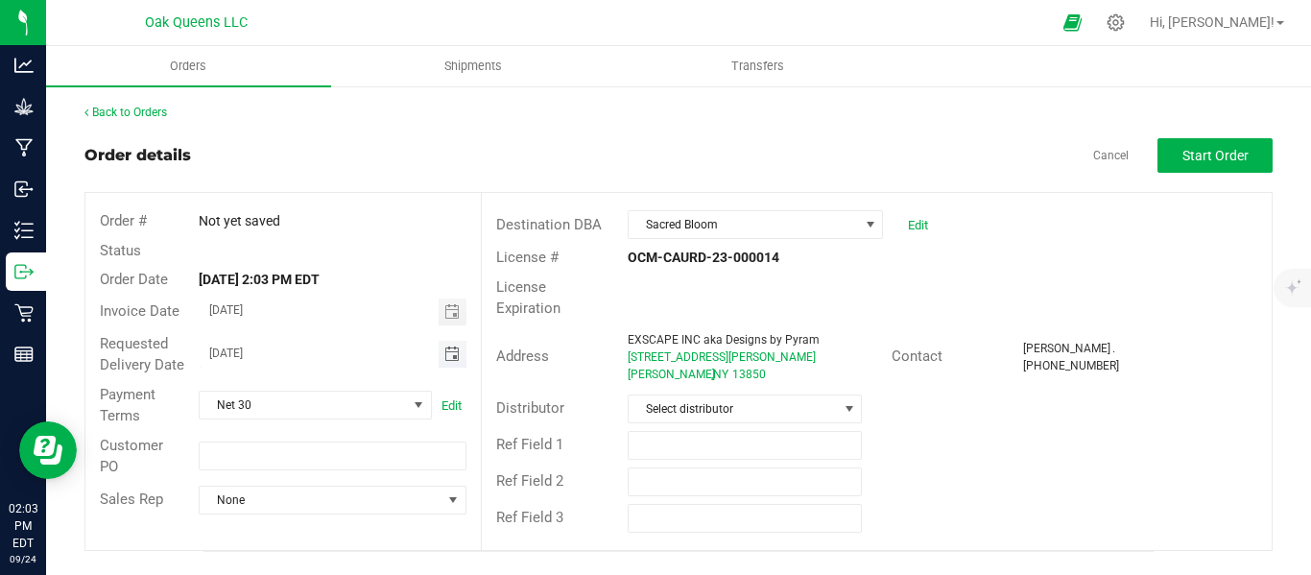
click at [235, 348] on input "09/25/2025" at bounding box center [319, 353] width 239 height 24
click at [856, 401] on span at bounding box center [849, 408] width 15 height 15
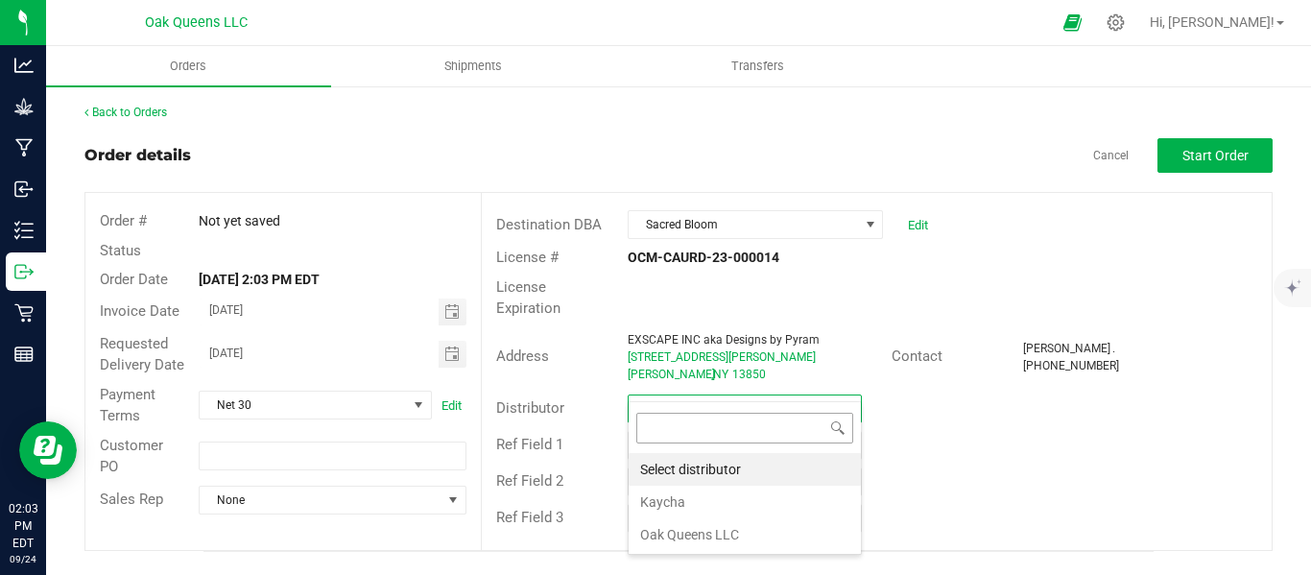
scroll to position [29, 235]
click at [665, 528] on li "Oak Queens LLC" at bounding box center [745, 534] width 232 height 33
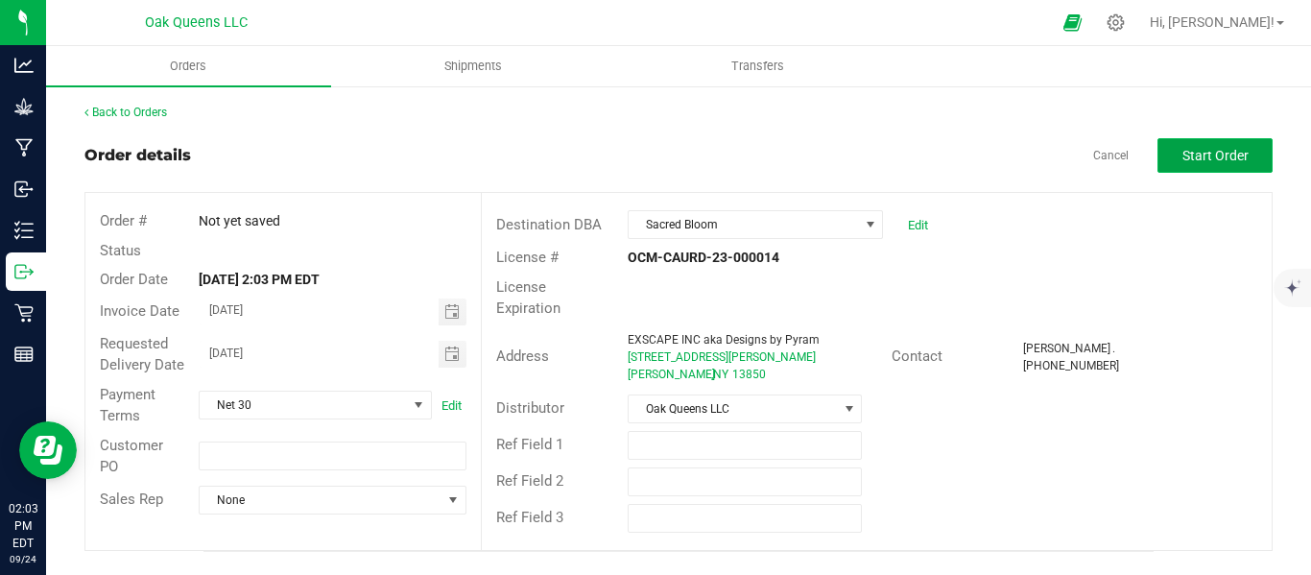
click at [1190, 165] on button "Start Order" at bounding box center [1215, 155] width 115 height 35
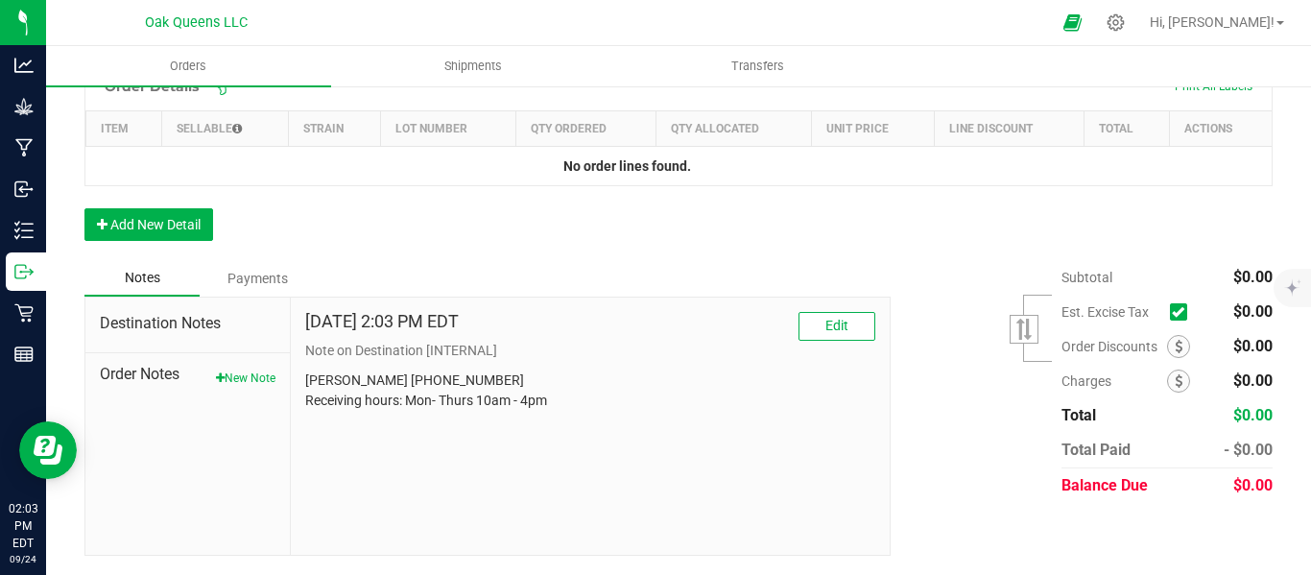
scroll to position [564, 0]
click at [223, 86] on link "Orders" at bounding box center [188, 66] width 285 height 40
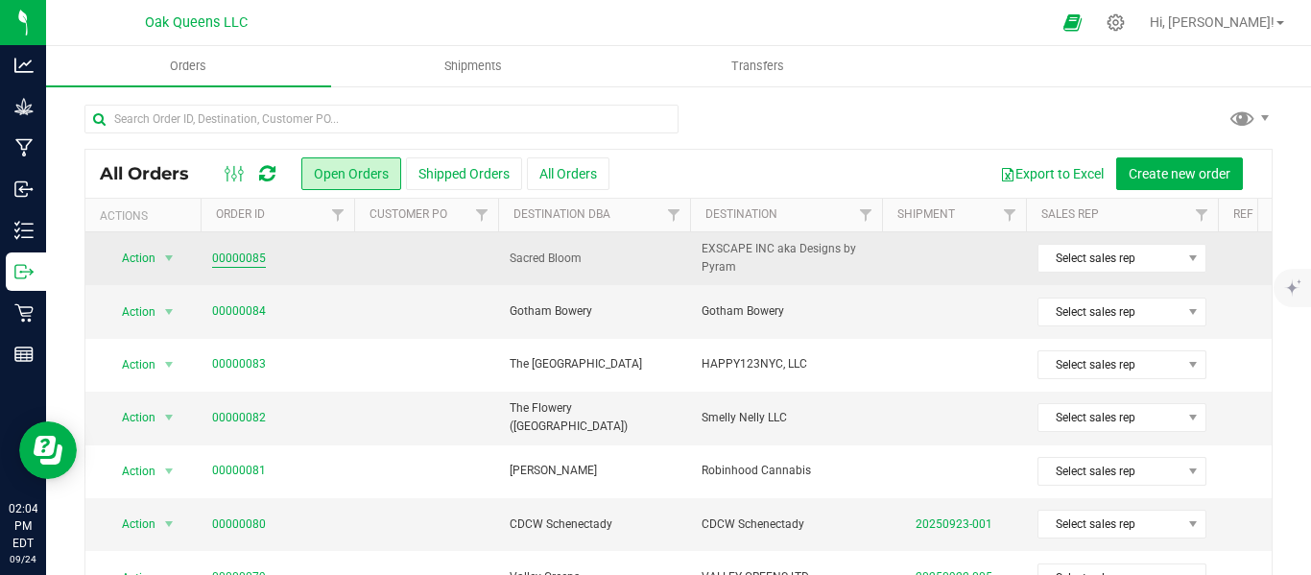
click at [246, 254] on link "00000085" at bounding box center [239, 259] width 54 height 18
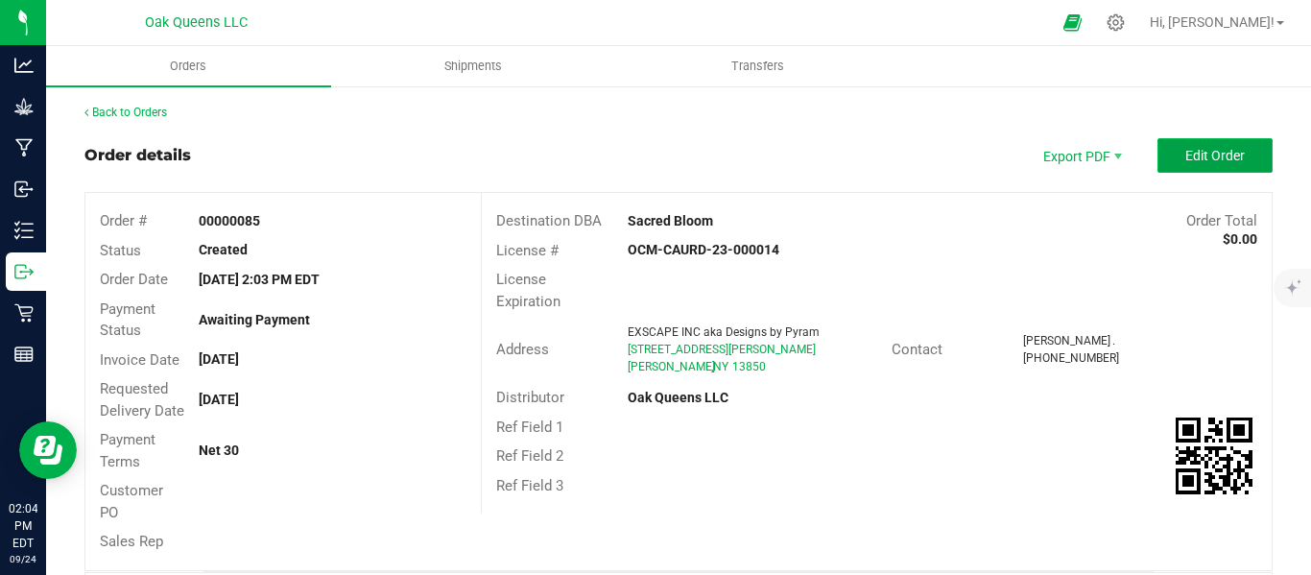
click at [1186, 156] on span "Edit Order" at bounding box center [1216, 155] width 60 height 15
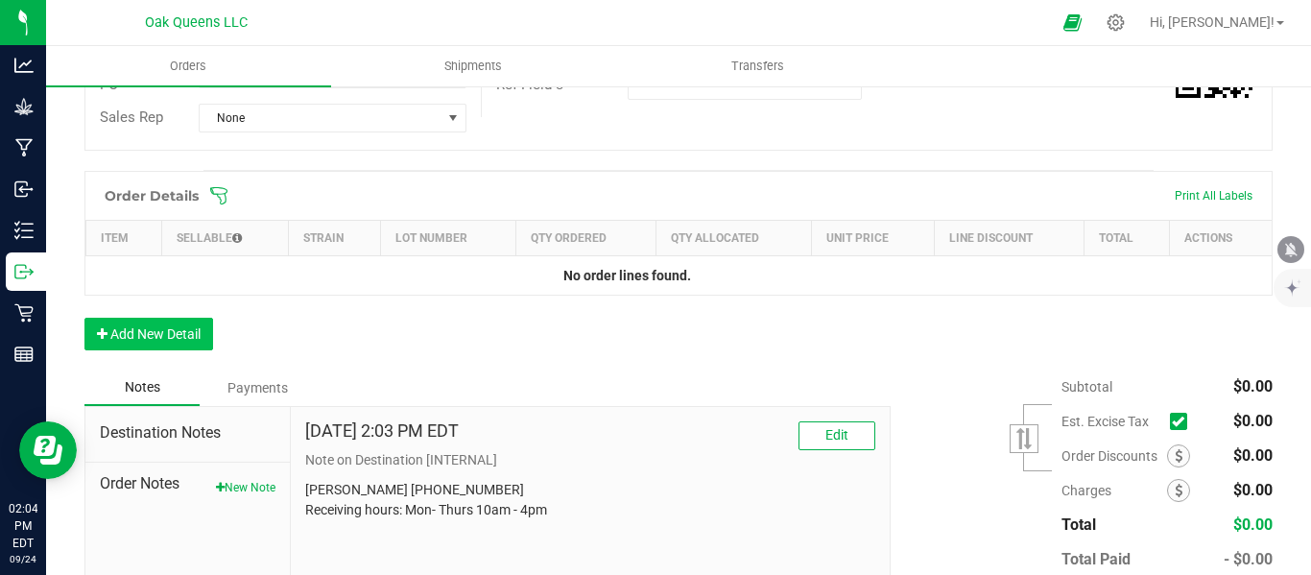
scroll to position [480, 0]
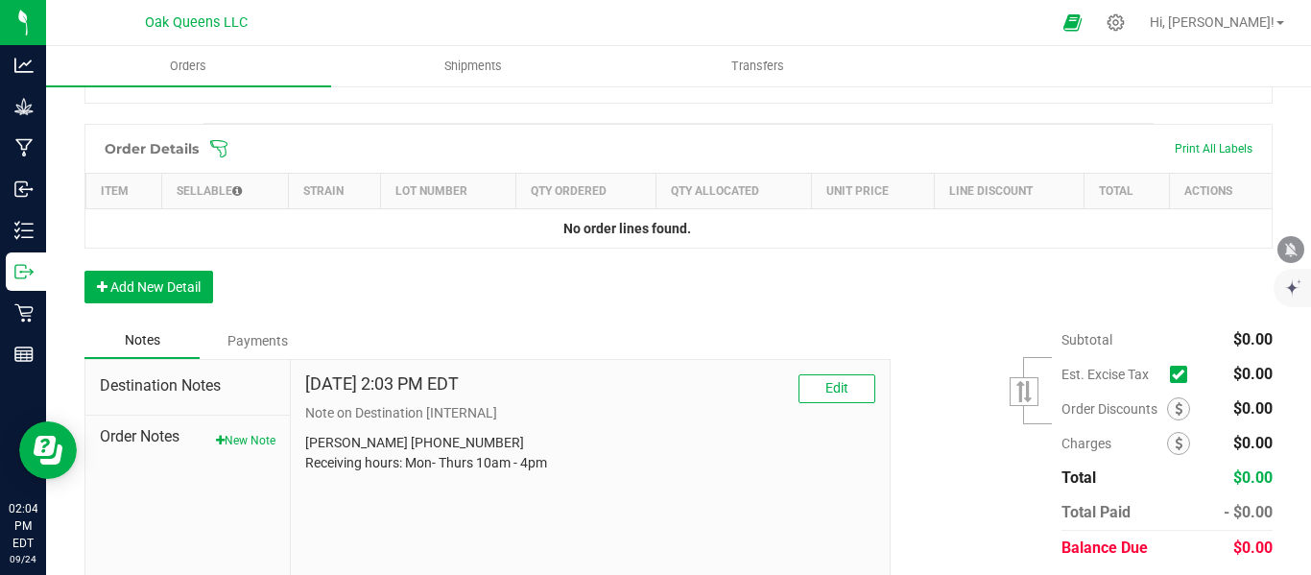
click at [224, 158] on icon at bounding box center [218, 148] width 19 height 19
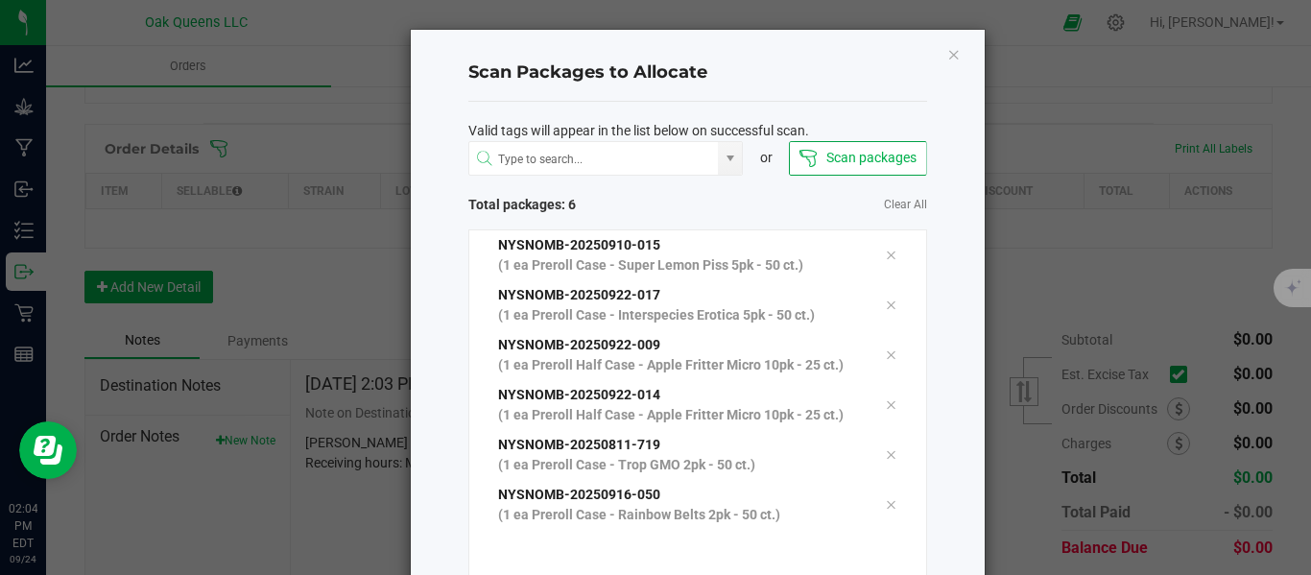
scroll to position [156, 0]
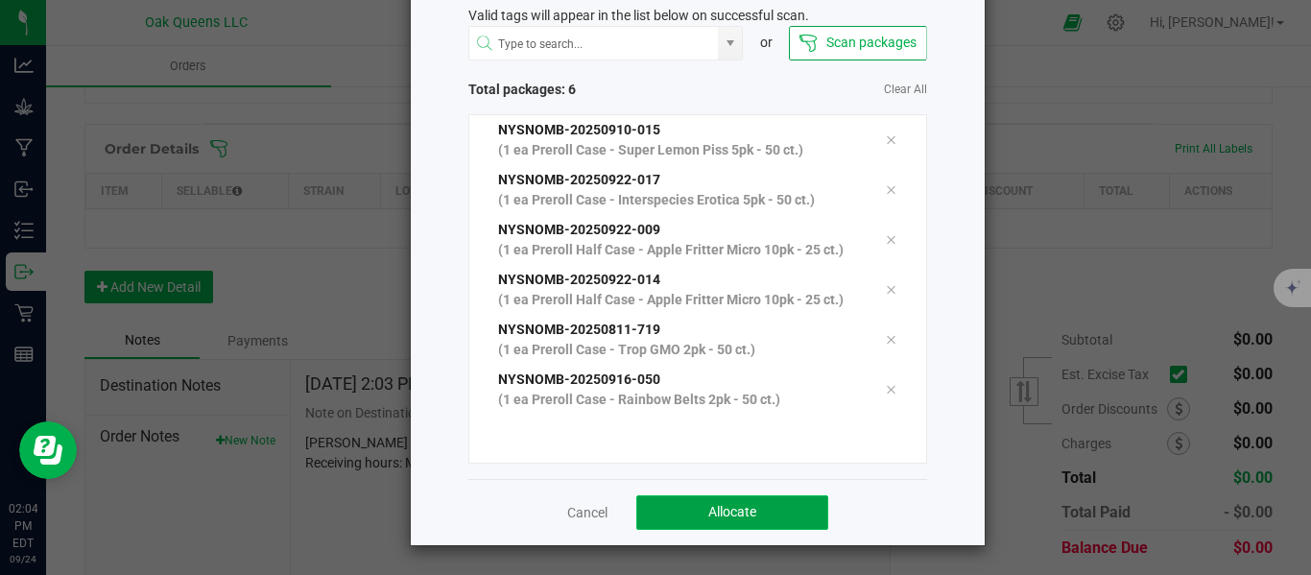
click at [722, 516] on span "Allocate" at bounding box center [732, 511] width 48 height 15
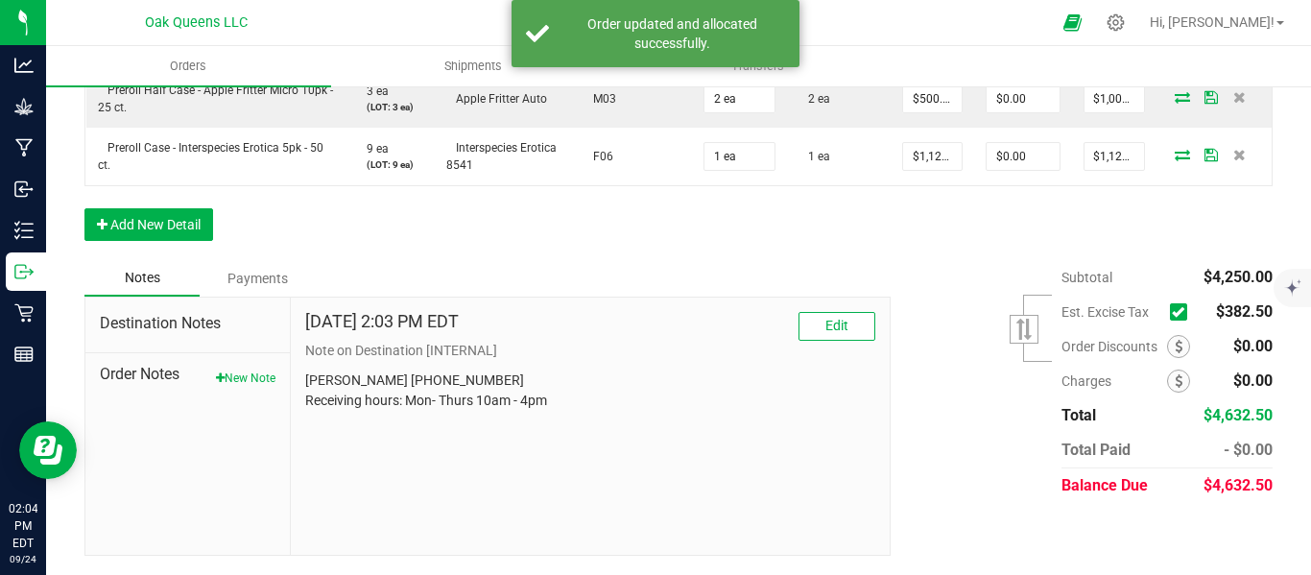
scroll to position [820, 0]
click at [1172, 312] on icon at bounding box center [1178, 312] width 12 height 0
click at [0, 0] on input "checkbox" at bounding box center [0, 0] width 0 height 0
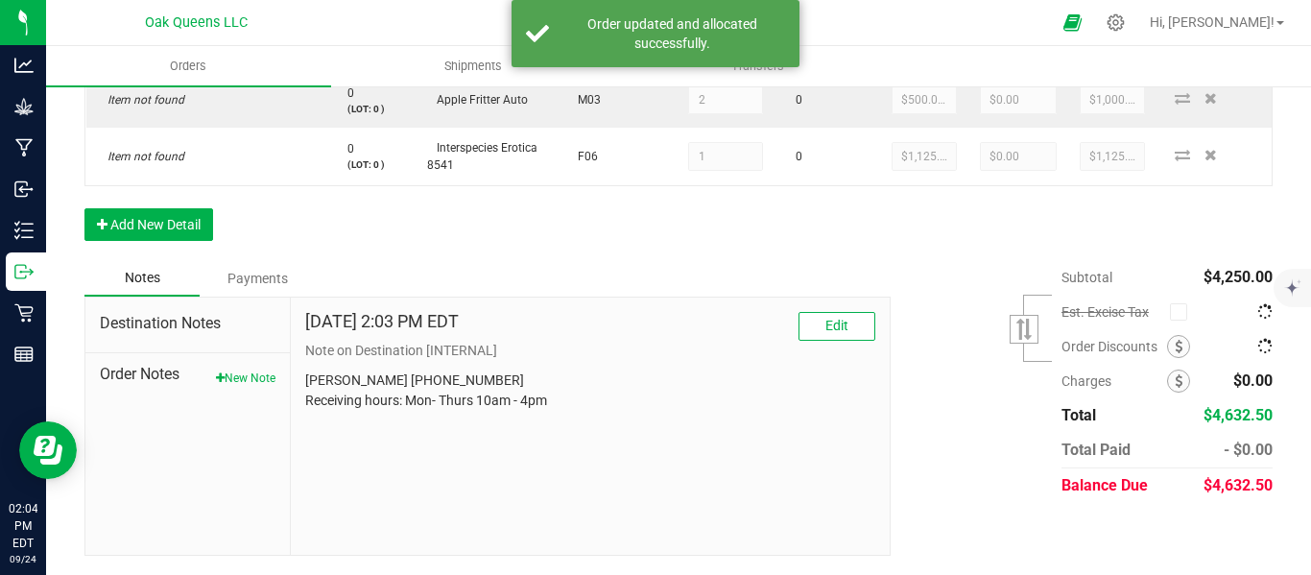
scroll to position [0, 0]
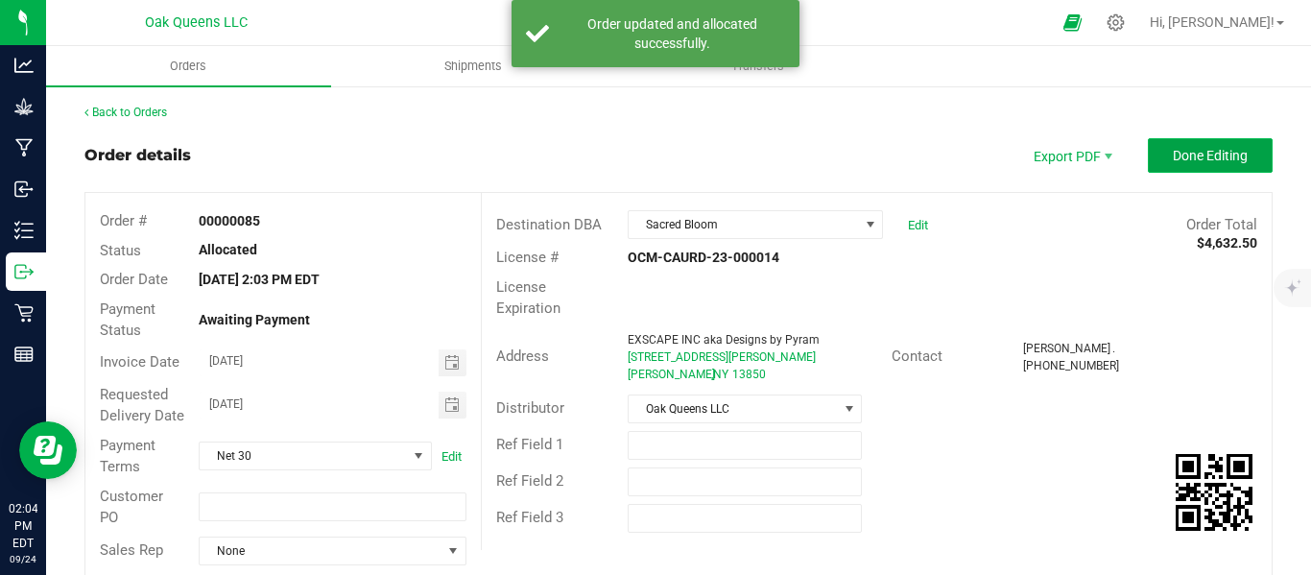
click at [1178, 162] on span "Done Editing" at bounding box center [1210, 155] width 75 height 15
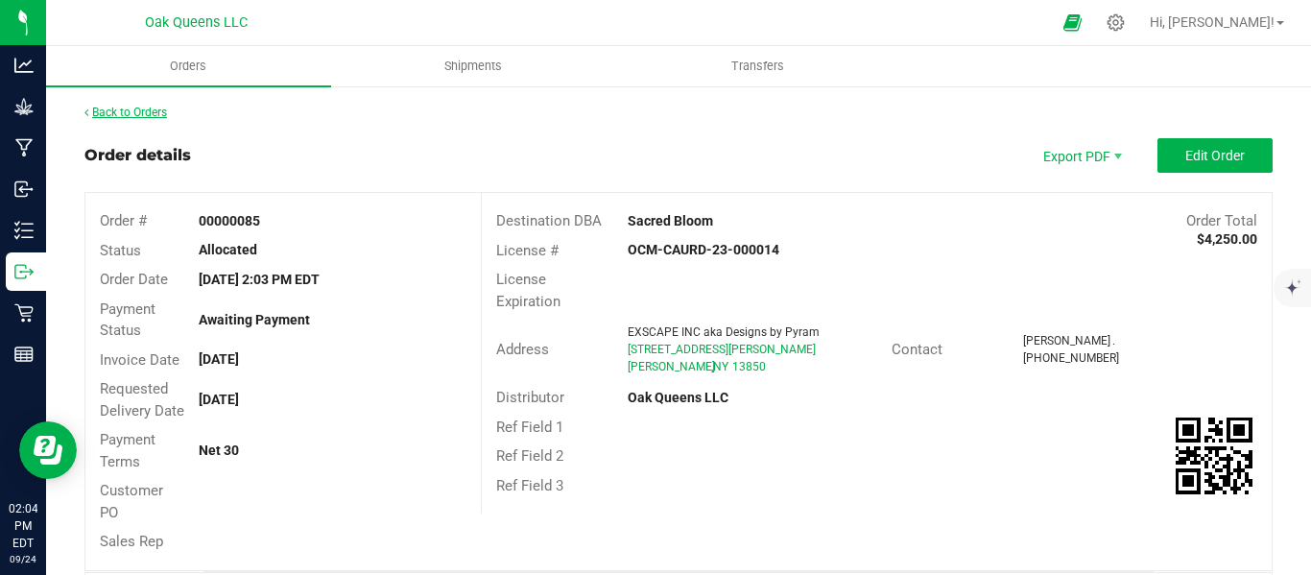
click at [135, 108] on link "Back to Orders" at bounding box center [125, 112] width 83 height 13
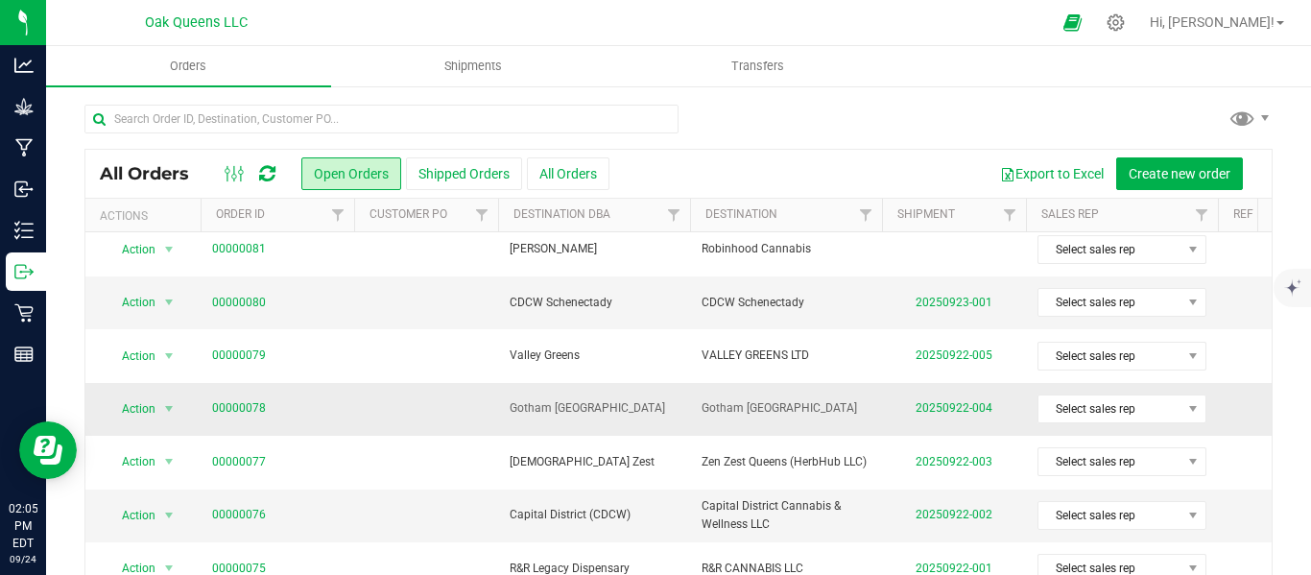
scroll to position [236, 0]
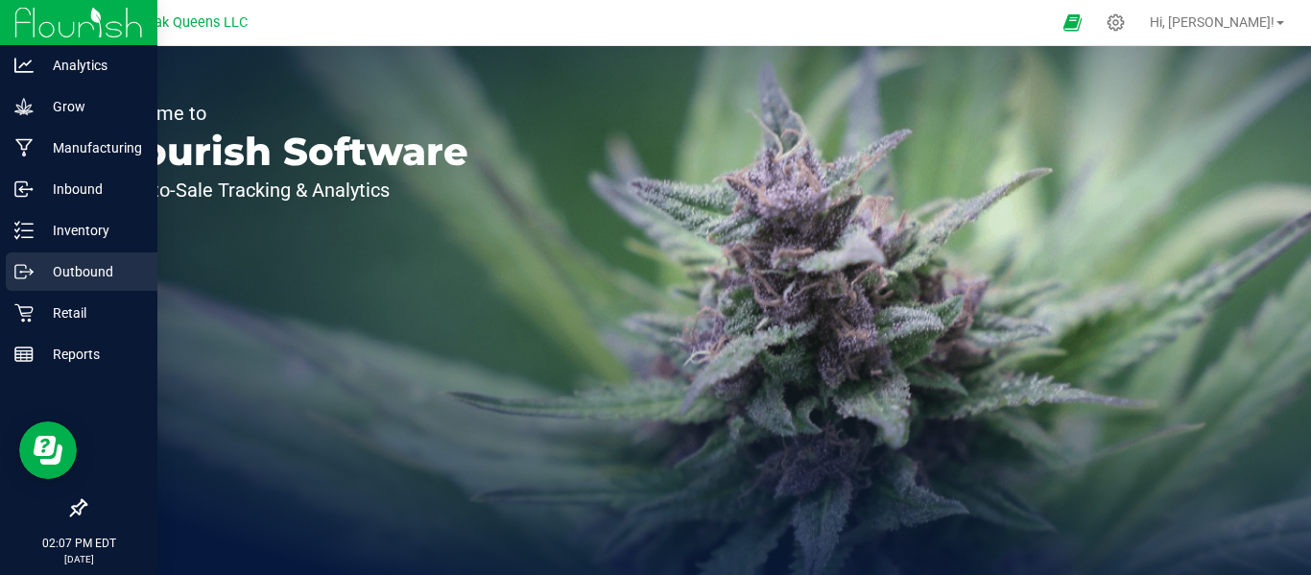
click at [68, 278] on p "Outbound" at bounding box center [91, 271] width 115 height 23
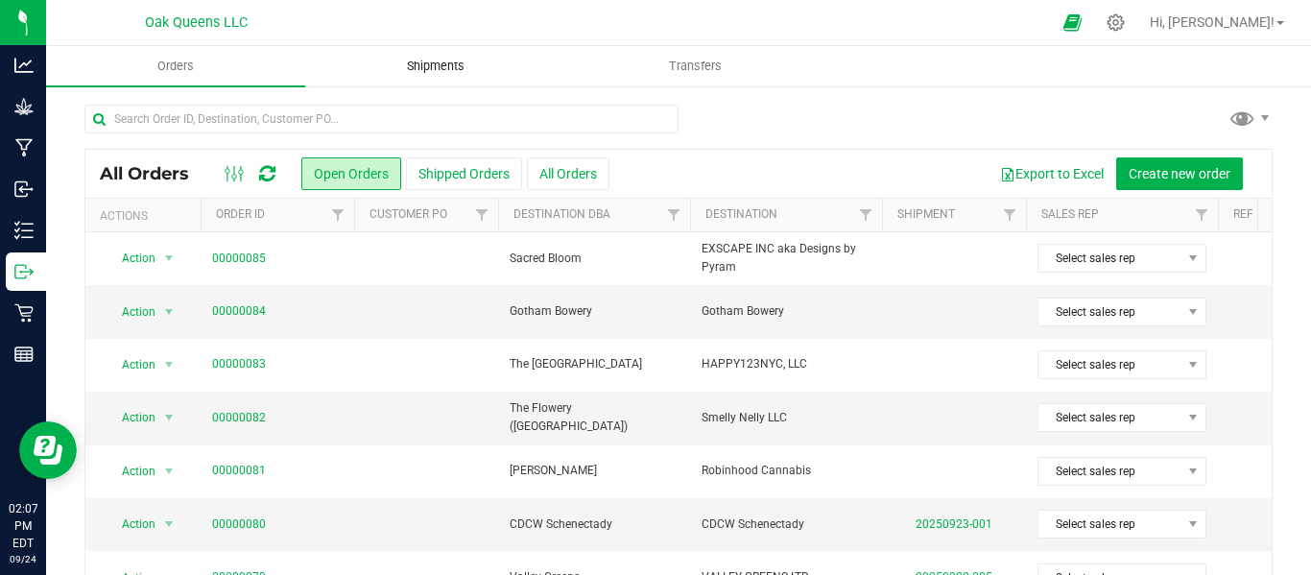
click at [456, 61] on span "Shipments" at bounding box center [435, 66] width 109 height 17
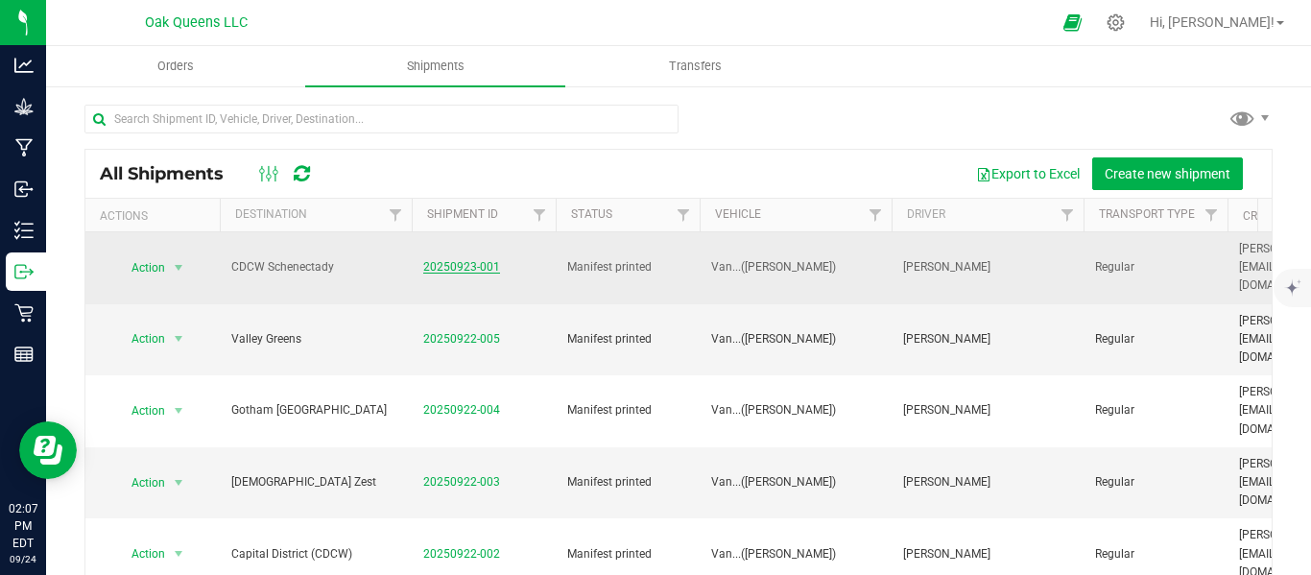
click at [451, 260] on link "20250923-001" at bounding box center [461, 266] width 77 height 13
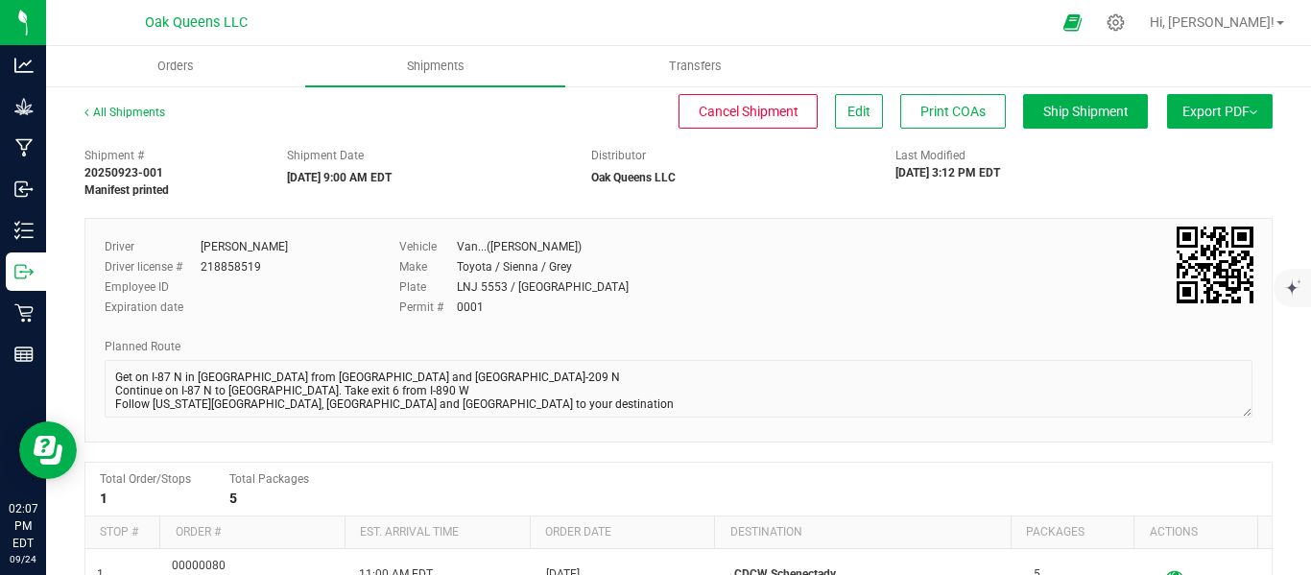
click at [1205, 105] on span "Export PDF" at bounding box center [1220, 111] width 75 height 15
click at [1178, 189] on span "Manifest by Lot" at bounding box center [1171, 182] width 80 height 13
